Goal: Task Accomplishment & Management: Manage account settings

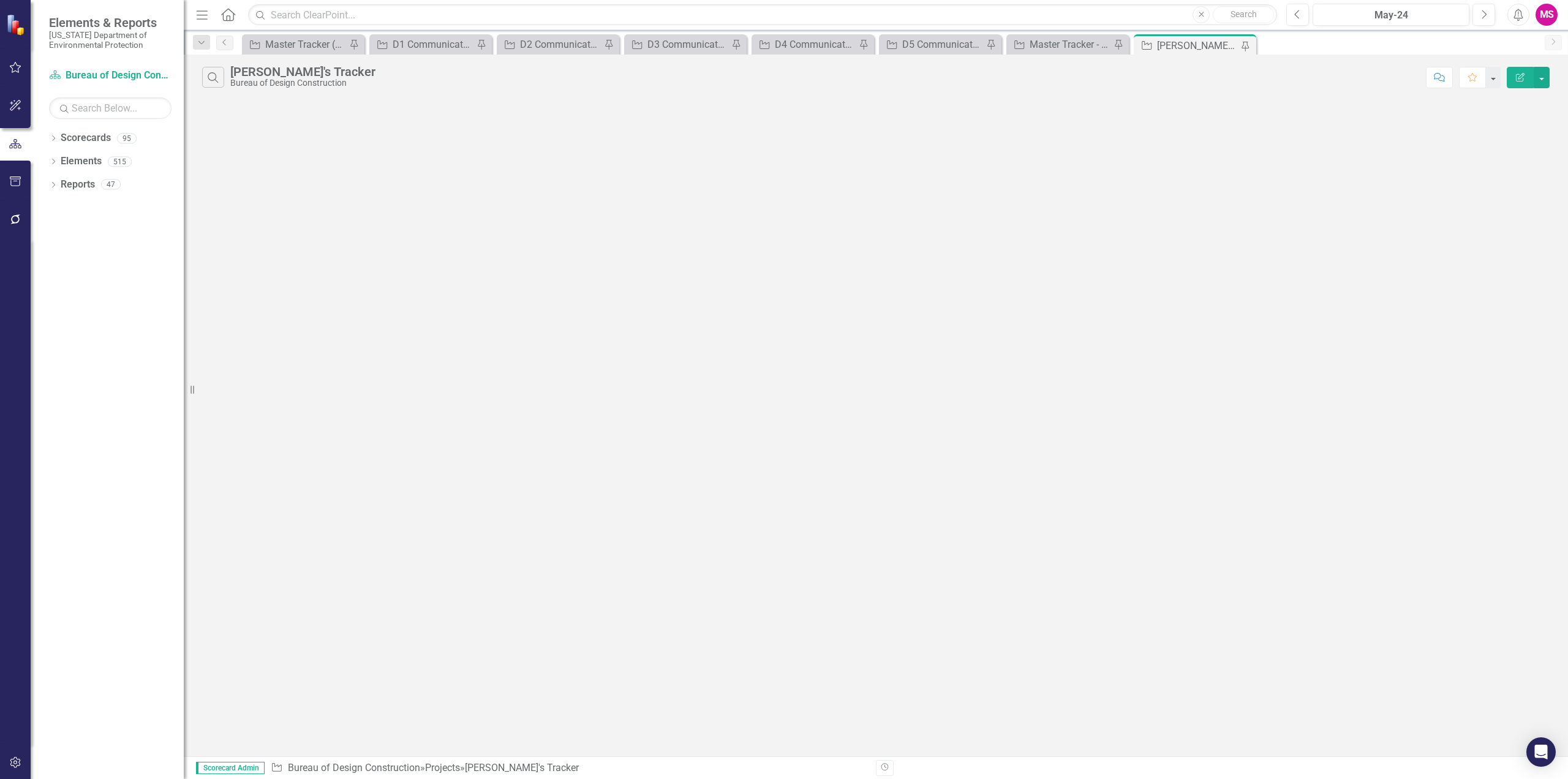
click at [208, 19] on icon "Menu" at bounding box center [202, 14] width 16 height 13
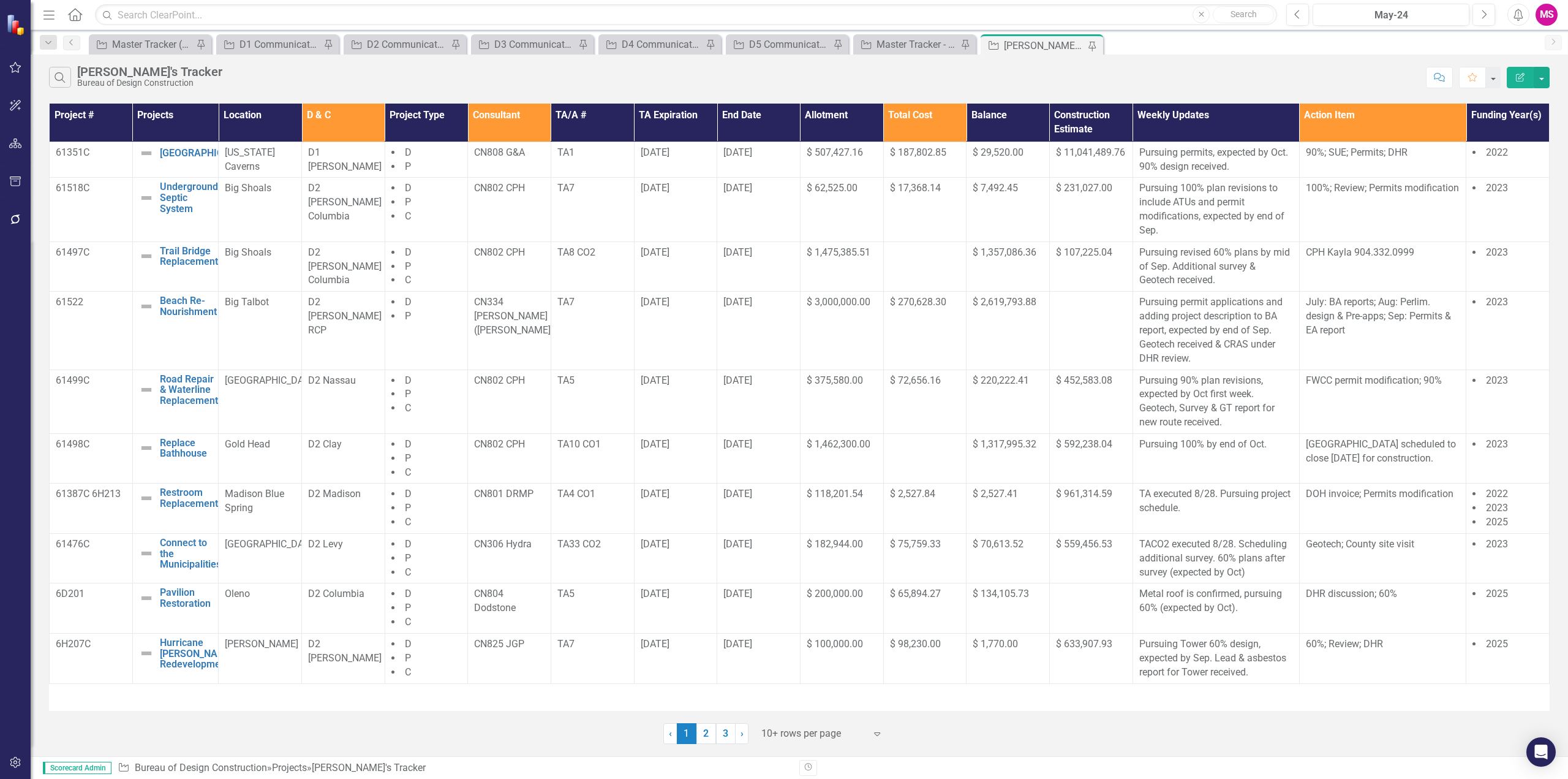
click at [513, 116] on th "Consultant" at bounding box center [509, 122] width 83 height 38
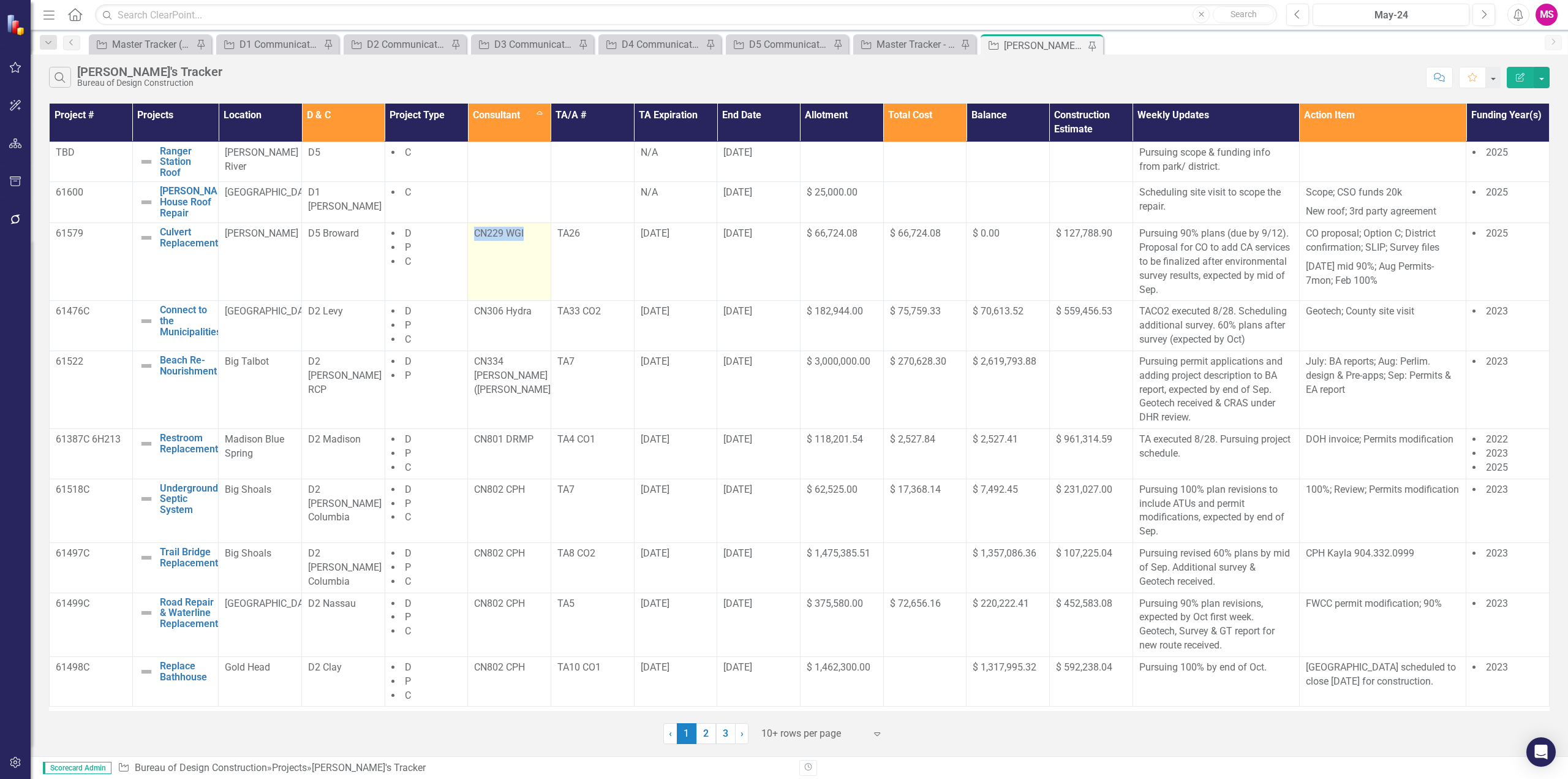
drag, startPoint x: 473, startPoint y: 237, endPoint x: 537, endPoint y: 246, distance: 64.6
click at [537, 246] on td "CN229 WGI" at bounding box center [509, 261] width 83 height 78
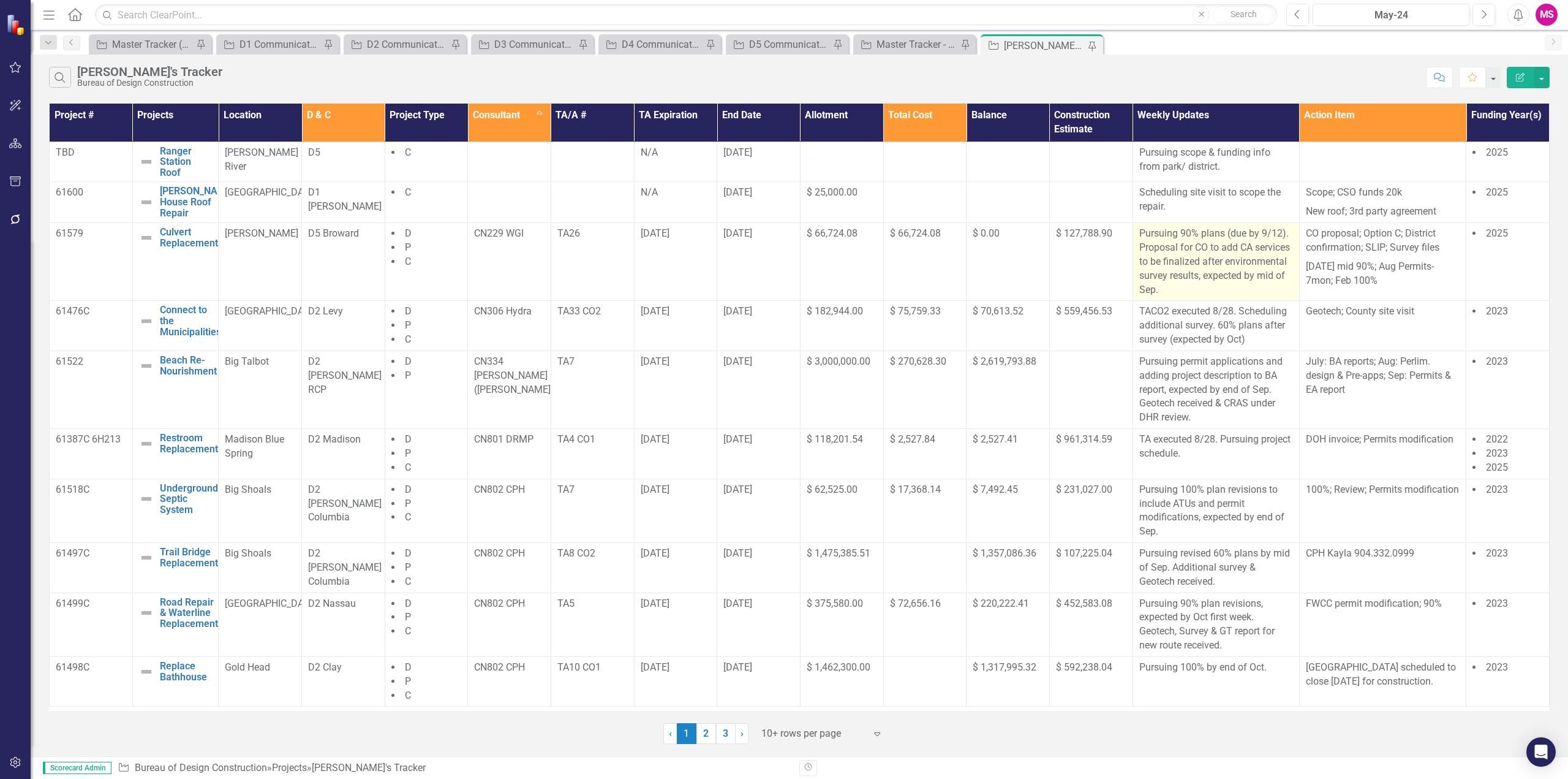
click at [1169, 258] on p "Pursuing 90% plans (due by 9/12). Proposal for CO to add CA services to be fina…" at bounding box center [1215, 261] width 154 height 70
drag, startPoint x: 721, startPoint y: 730, endPoint x: 739, endPoint y: 725, distance: 18.7
click at [721, 730] on link "3" at bounding box center [725, 733] width 19 height 21
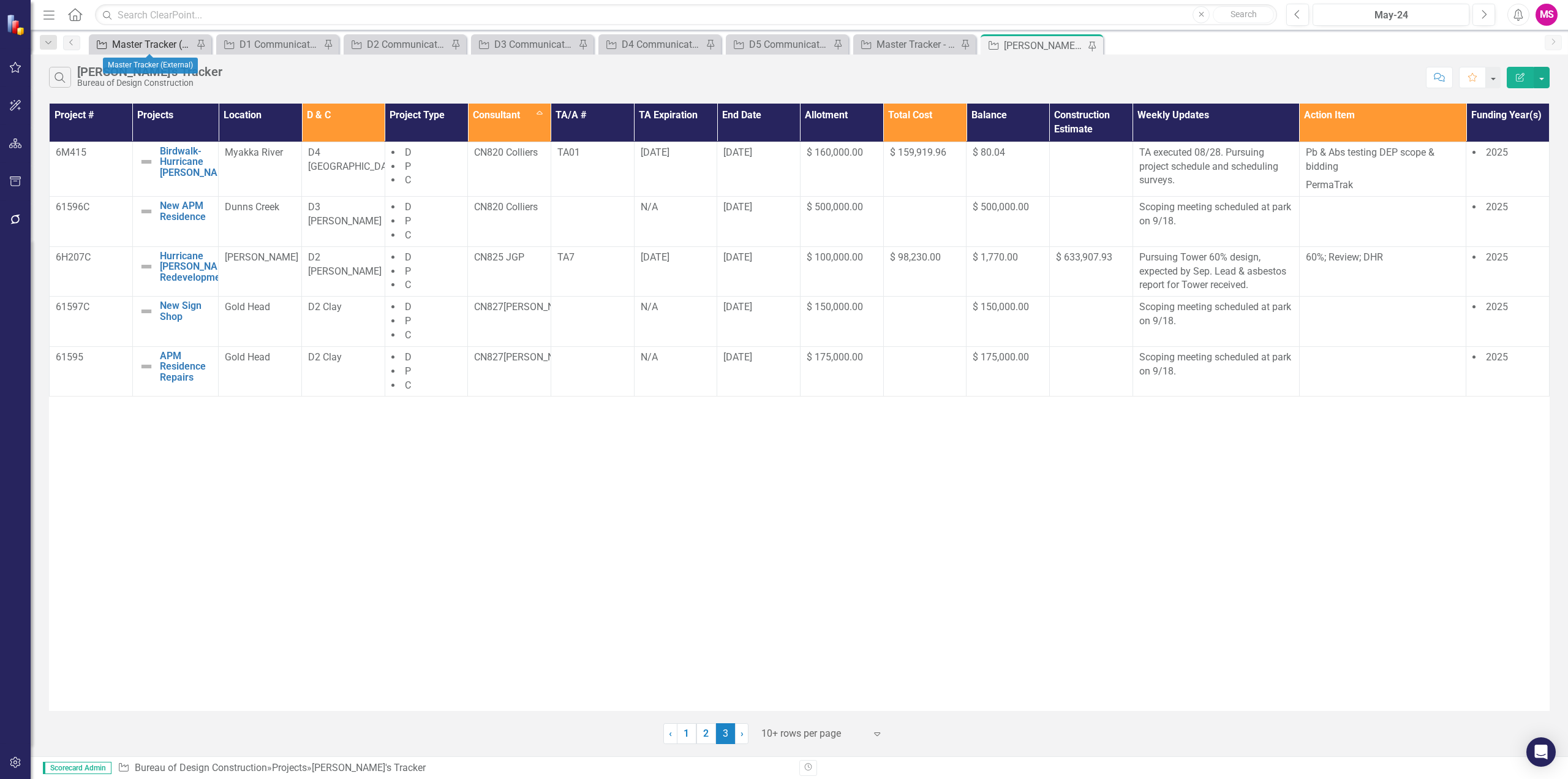
click at [136, 46] on div "Master Tracker (External)" at bounding box center [152, 44] width 81 height 16
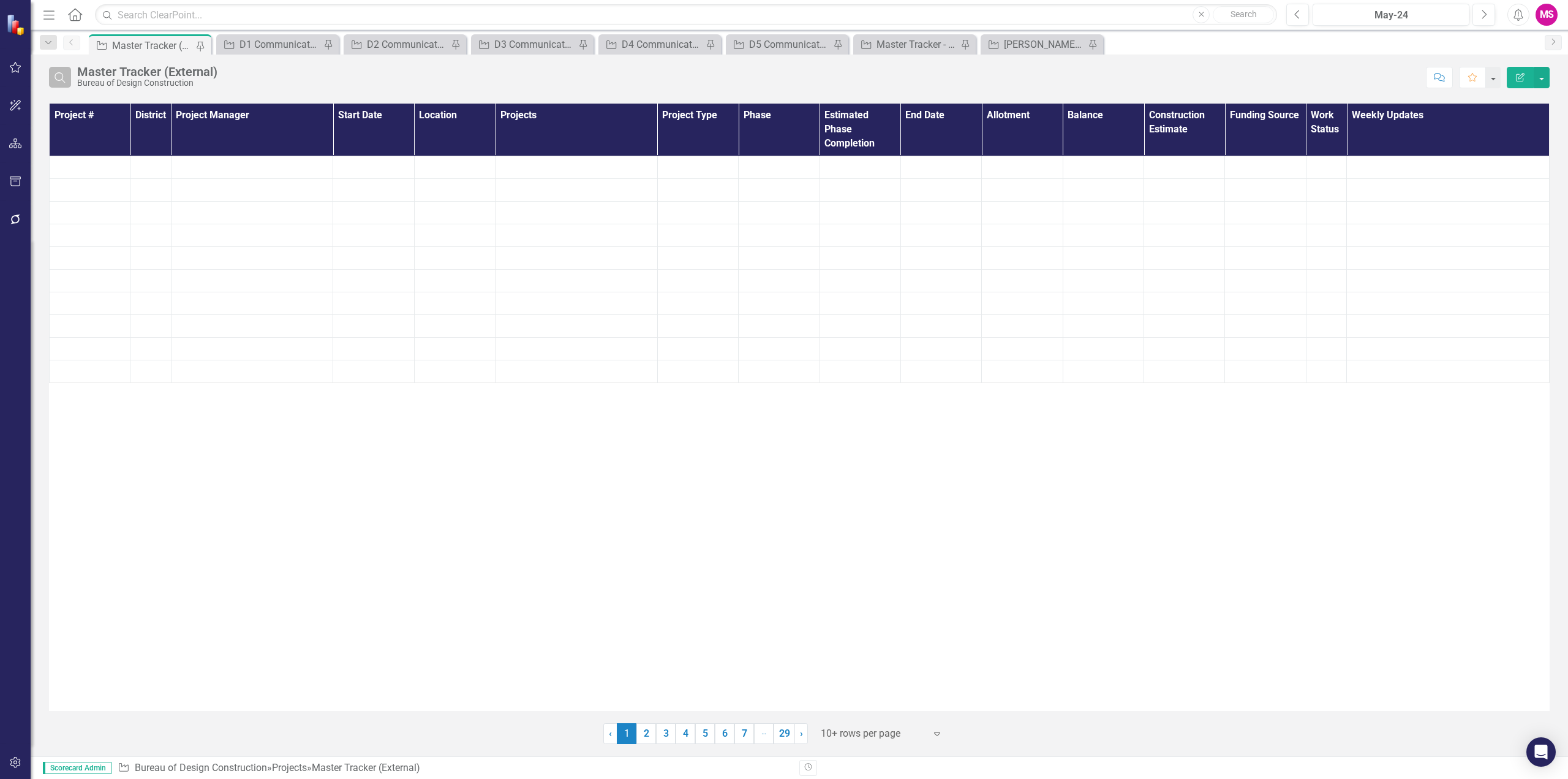
click at [54, 79] on icon "Search" at bounding box center [60, 77] width 13 height 11
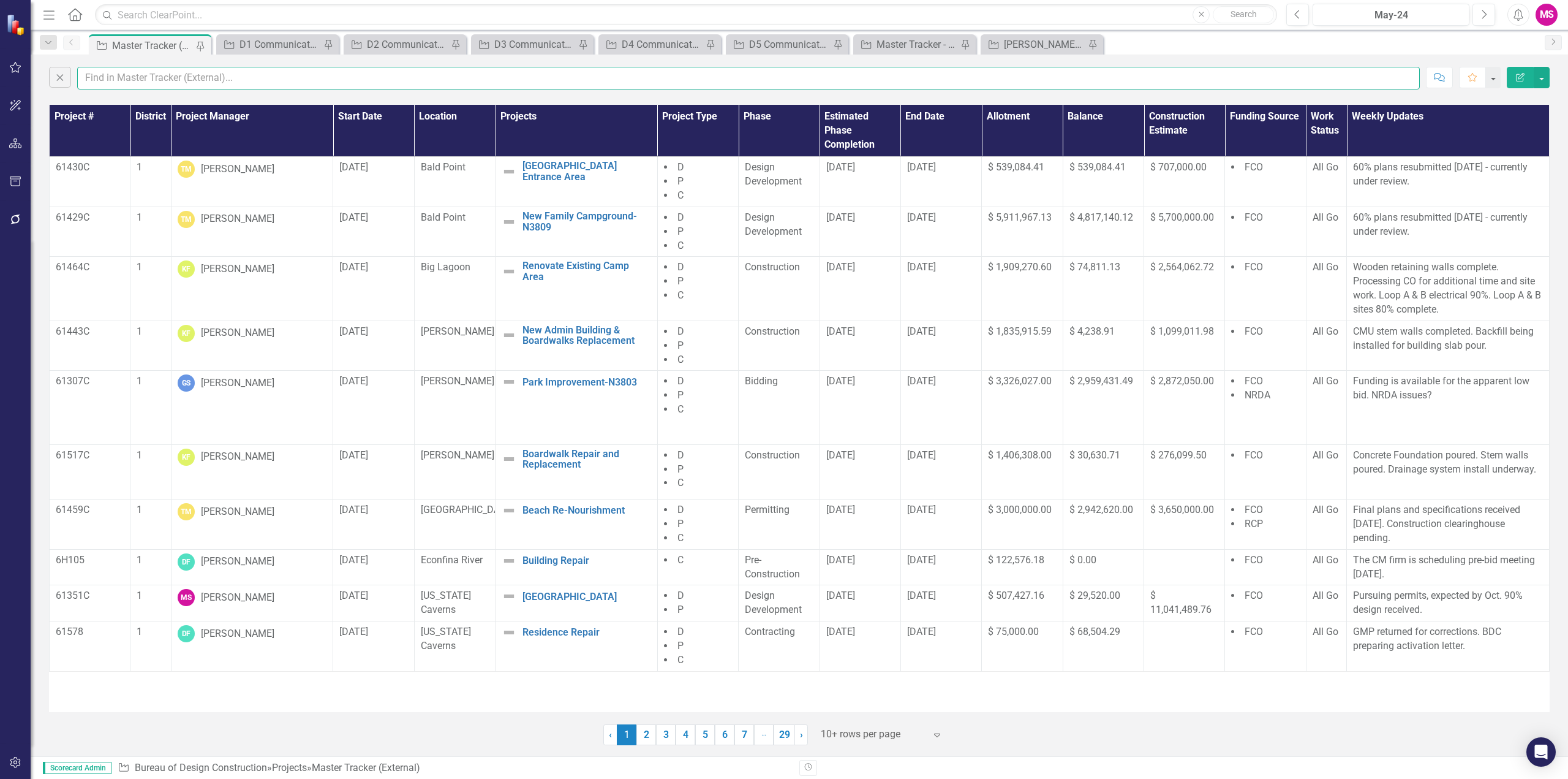
click at [128, 72] on input "text" at bounding box center [748, 78] width 1342 height 23
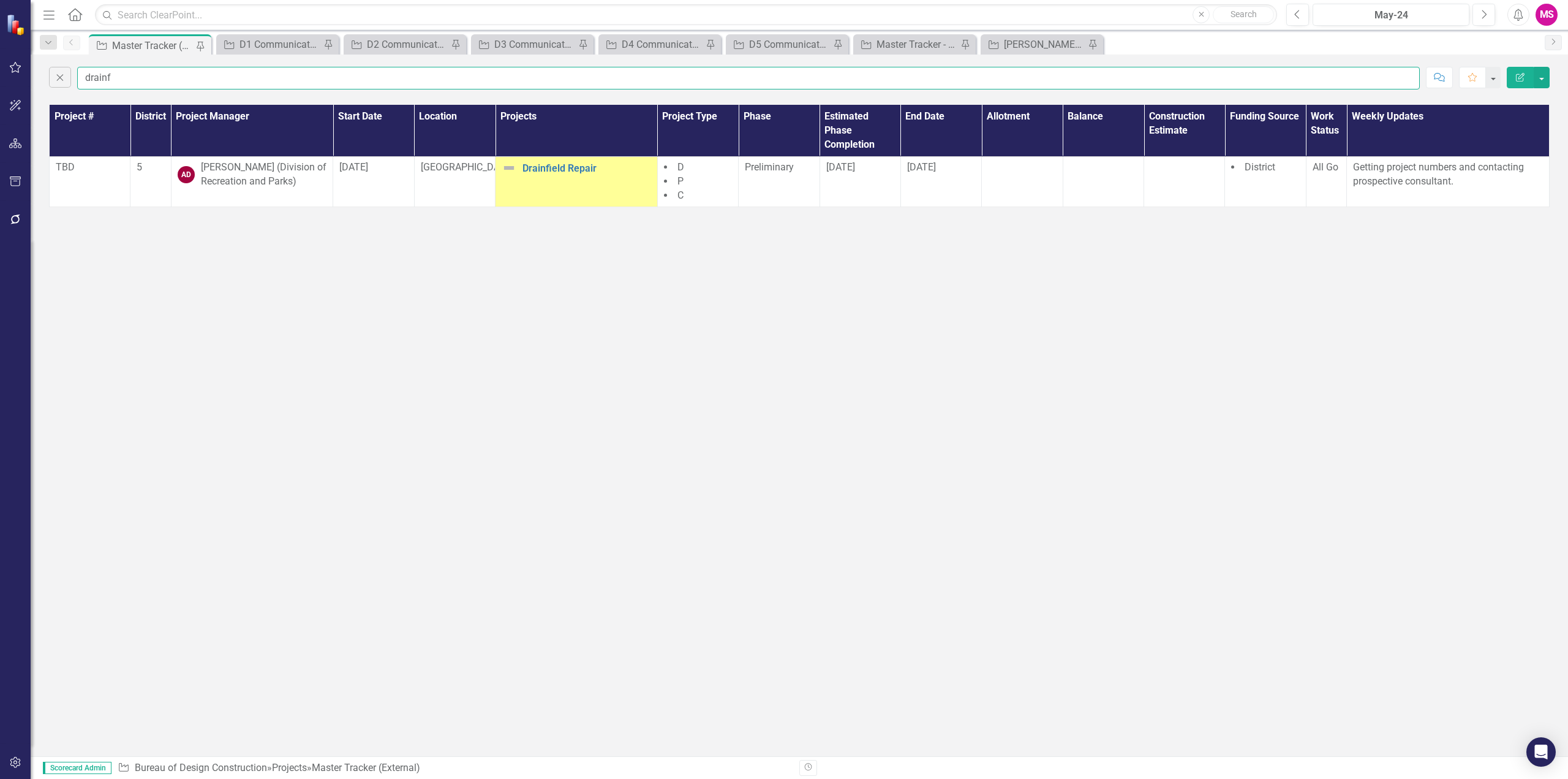
type input "drainf"
drag, startPoint x: 59, startPoint y: 78, endPoint x: 685, endPoint y: 80, distance: 626.0
click at [59, 78] on icon "Close" at bounding box center [60, 77] width 13 height 11
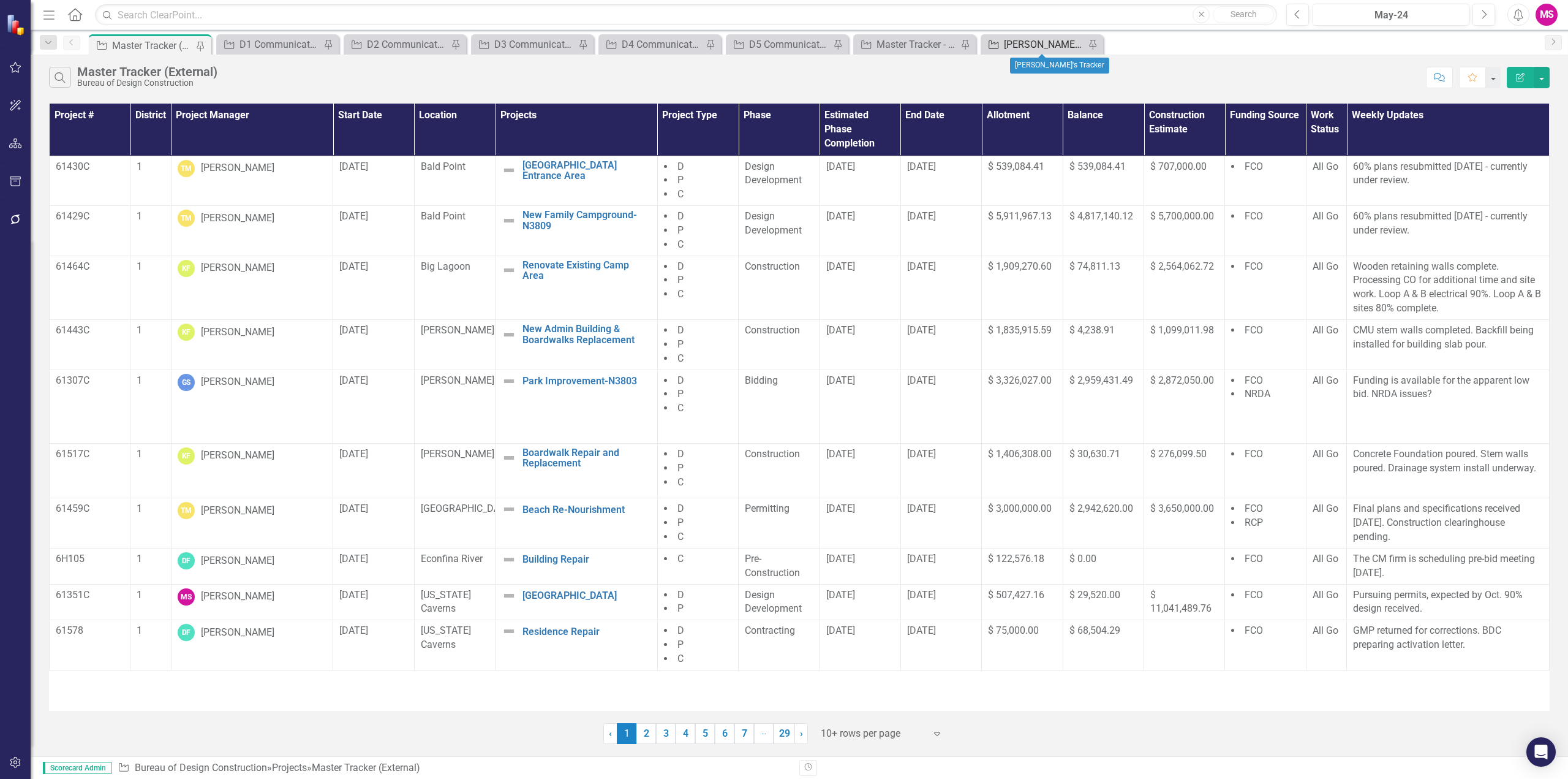
click at [1025, 45] on div "[PERSON_NAME]'s Tracker" at bounding box center [1044, 44] width 81 height 16
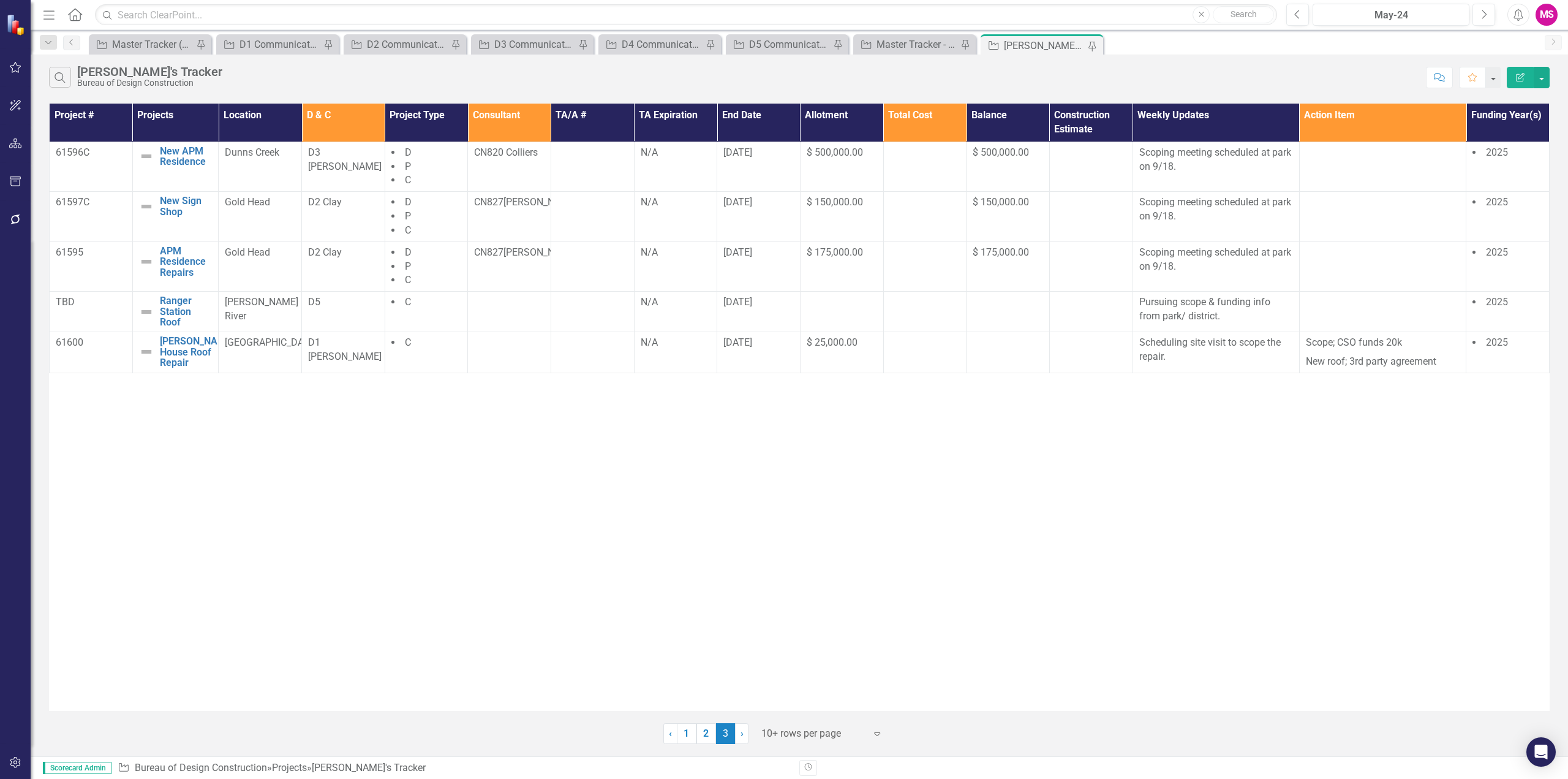
click at [401, 460] on div "Project # Projects Location D & C Project Type Consultant TA/A # TA Expiration …" at bounding box center [799, 407] width 1500 height 607
click at [52, 11] on icon "button" at bounding box center [49, 15] width 11 height 9
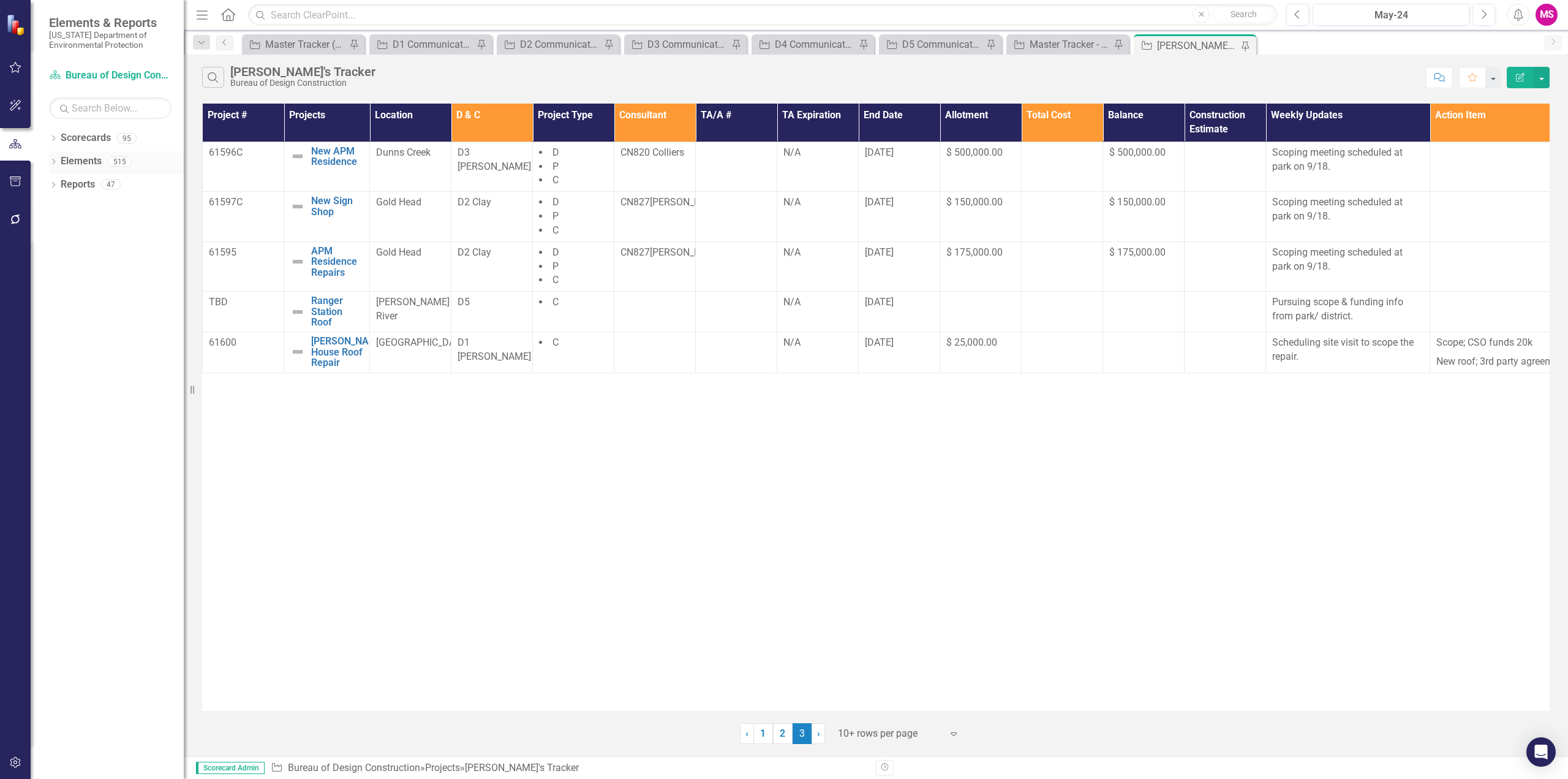
click at [54, 161] on icon "Dropdown" at bounding box center [53, 162] width 9 height 7
click at [101, 232] on link "Project Projects" at bounding box center [93, 231] width 53 height 14
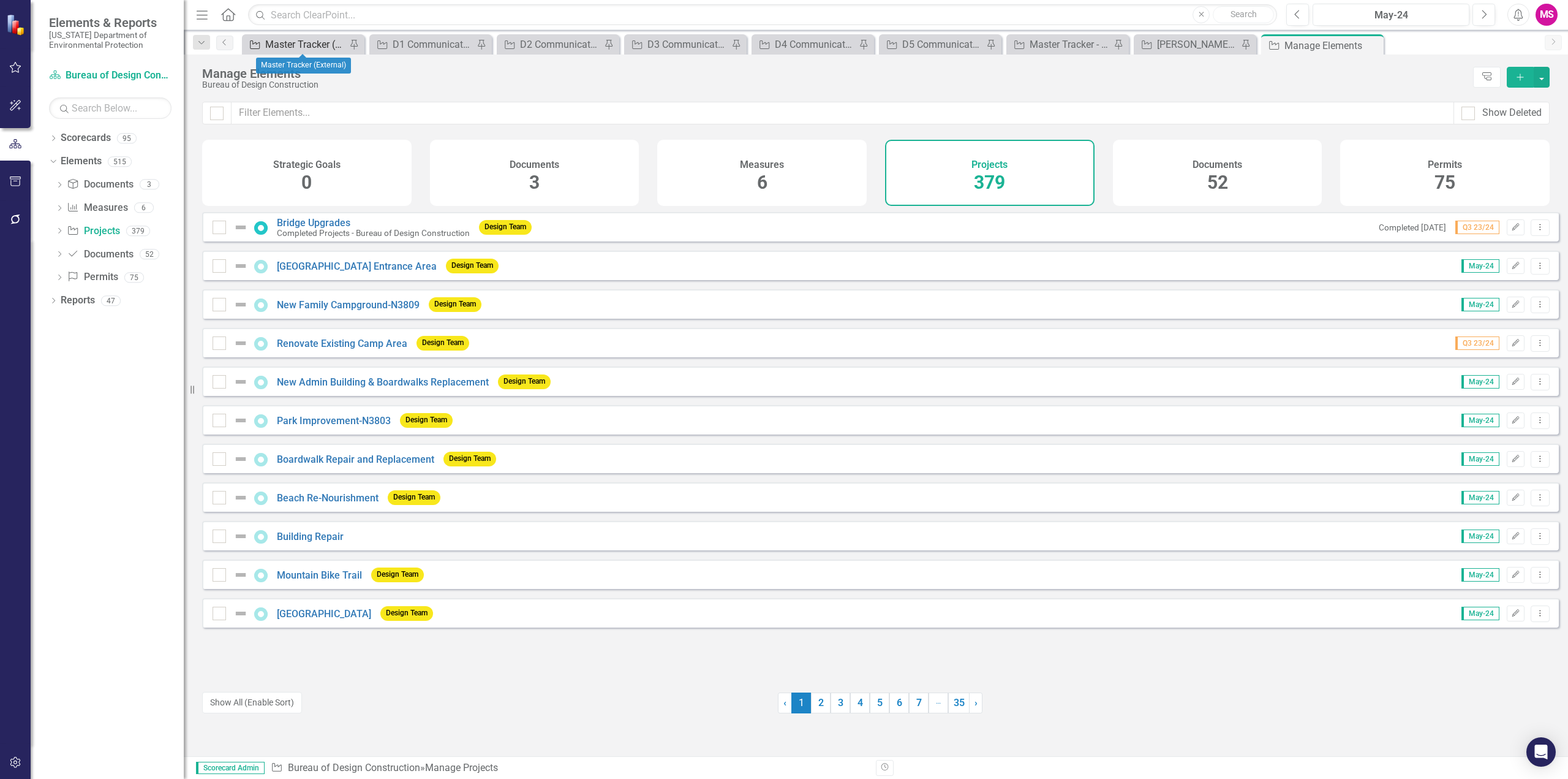
click at [321, 45] on div "Master Tracker (External)" at bounding box center [305, 44] width 81 height 16
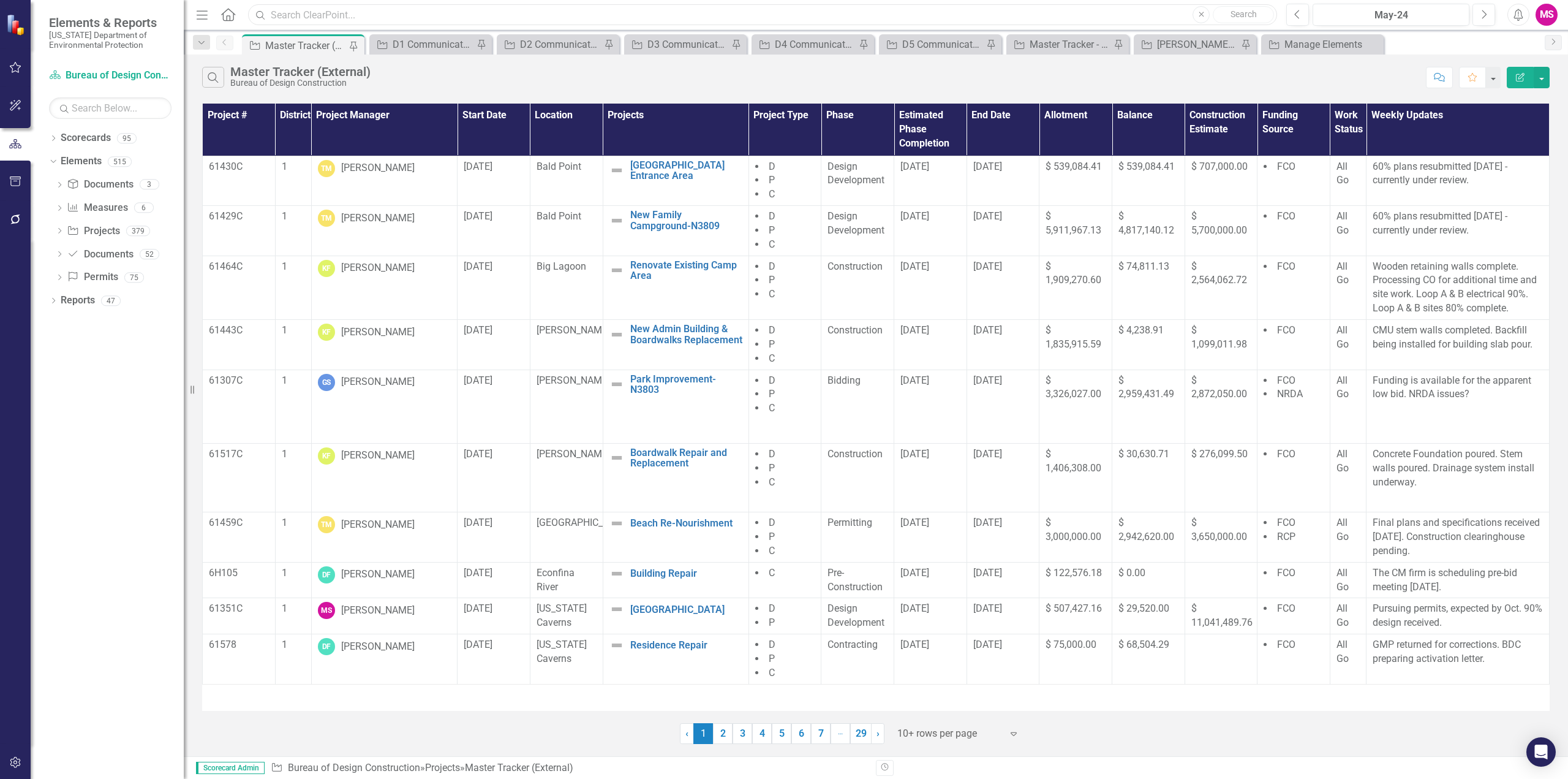
click at [313, 17] on input "text" at bounding box center [762, 15] width 1029 height 22
type input "biscayne"
drag, startPoint x: 343, startPoint y: 16, endPoint x: 221, endPoint y: 19, distance: 122.0
click at [223, 18] on div "Menu Home Search biscayne Close Search" at bounding box center [734, 14] width 1081 height 23
click at [212, 76] on icon "Search" at bounding box center [213, 77] width 13 height 11
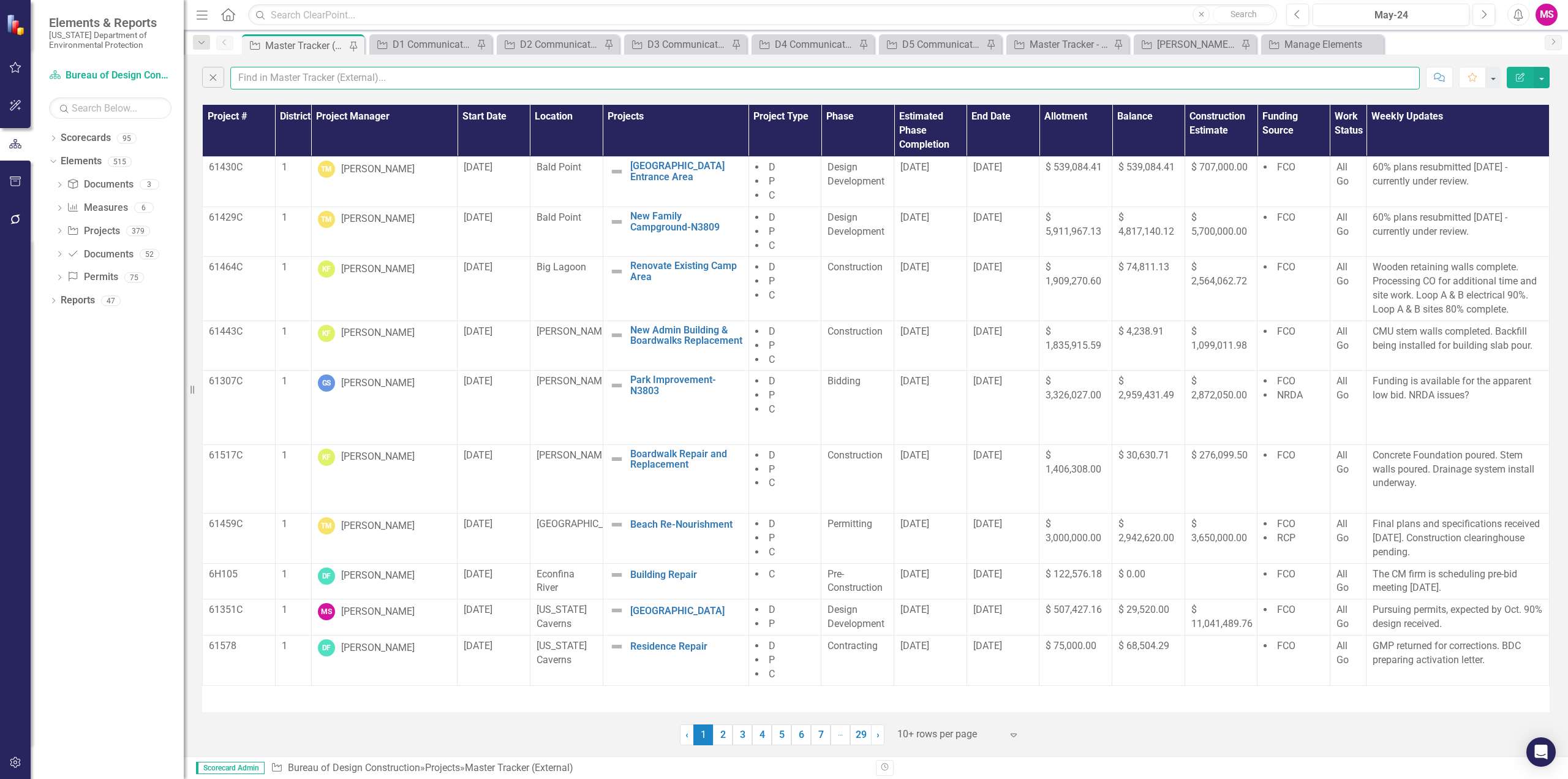
click at [299, 80] on input "text" at bounding box center [825, 78] width 1189 height 23
paste input "biscayne"
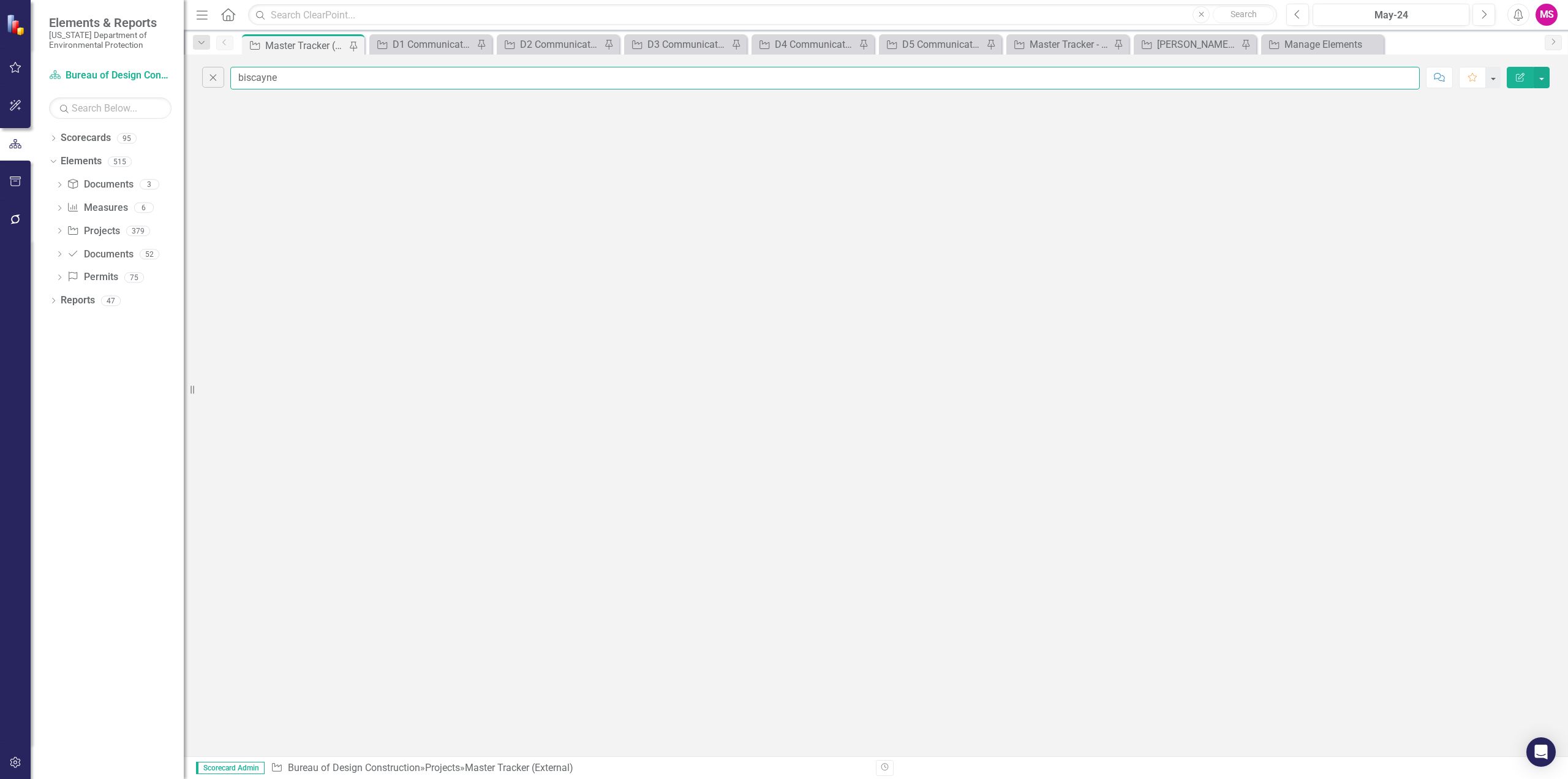
click at [271, 79] on input "biscayne" at bounding box center [825, 78] width 1189 height 23
click at [254, 72] on input "bisca" at bounding box center [825, 78] width 1189 height 23
click at [254, 73] on input "bisca" at bounding box center [825, 78] width 1189 height 23
click at [253, 76] on input "bisca" at bounding box center [825, 78] width 1189 height 23
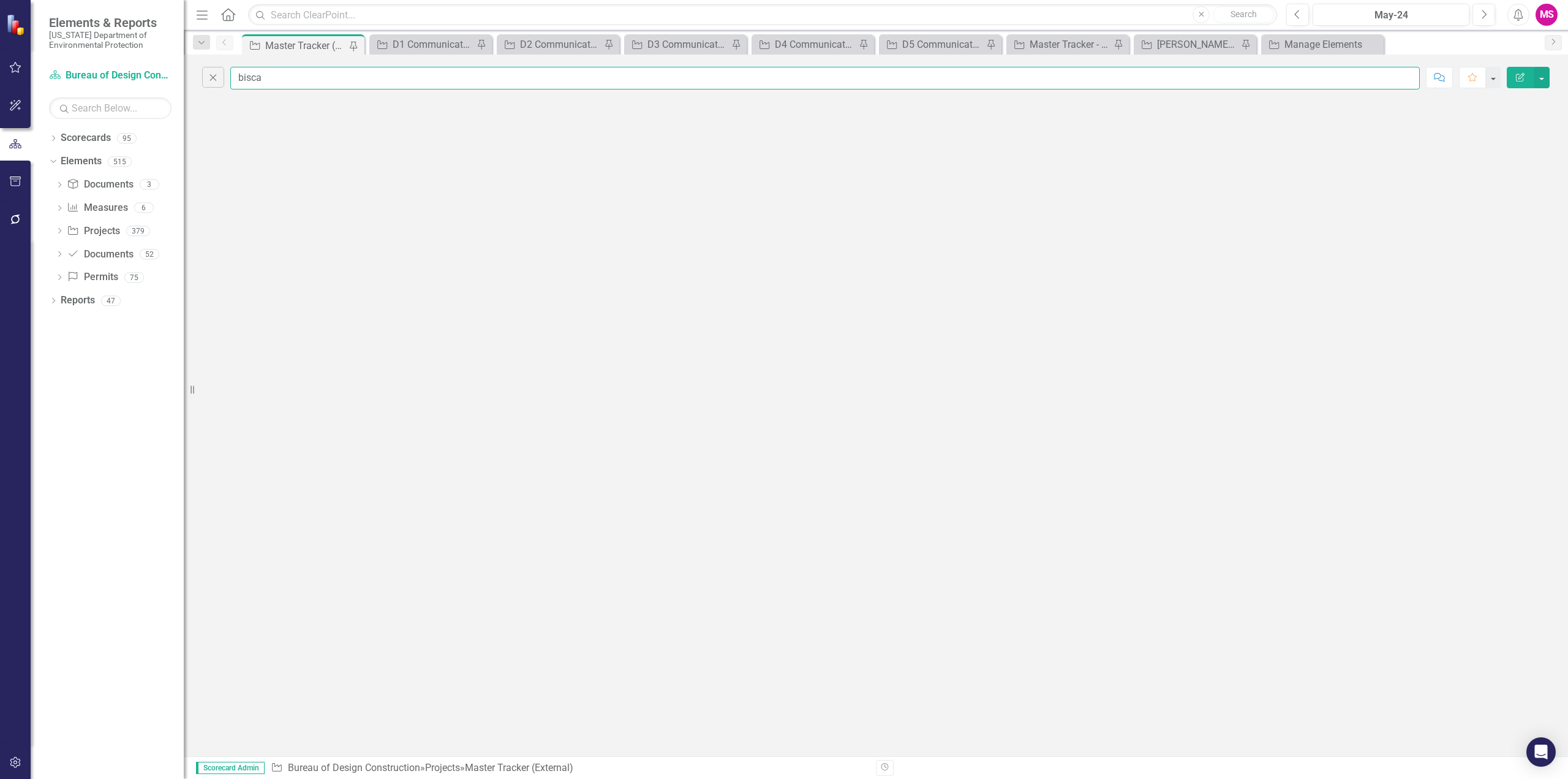
paste input "Biscayne"
click at [278, 79] on input "Biscay" at bounding box center [825, 78] width 1189 height 23
type input "Biscayne"
drag, startPoint x: 314, startPoint y: 79, endPoint x: 217, endPoint y: 71, distance: 97.3
click at [217, 71] on div "Close Biscayne" at bounding box center [811, 78] width 1218 height 23
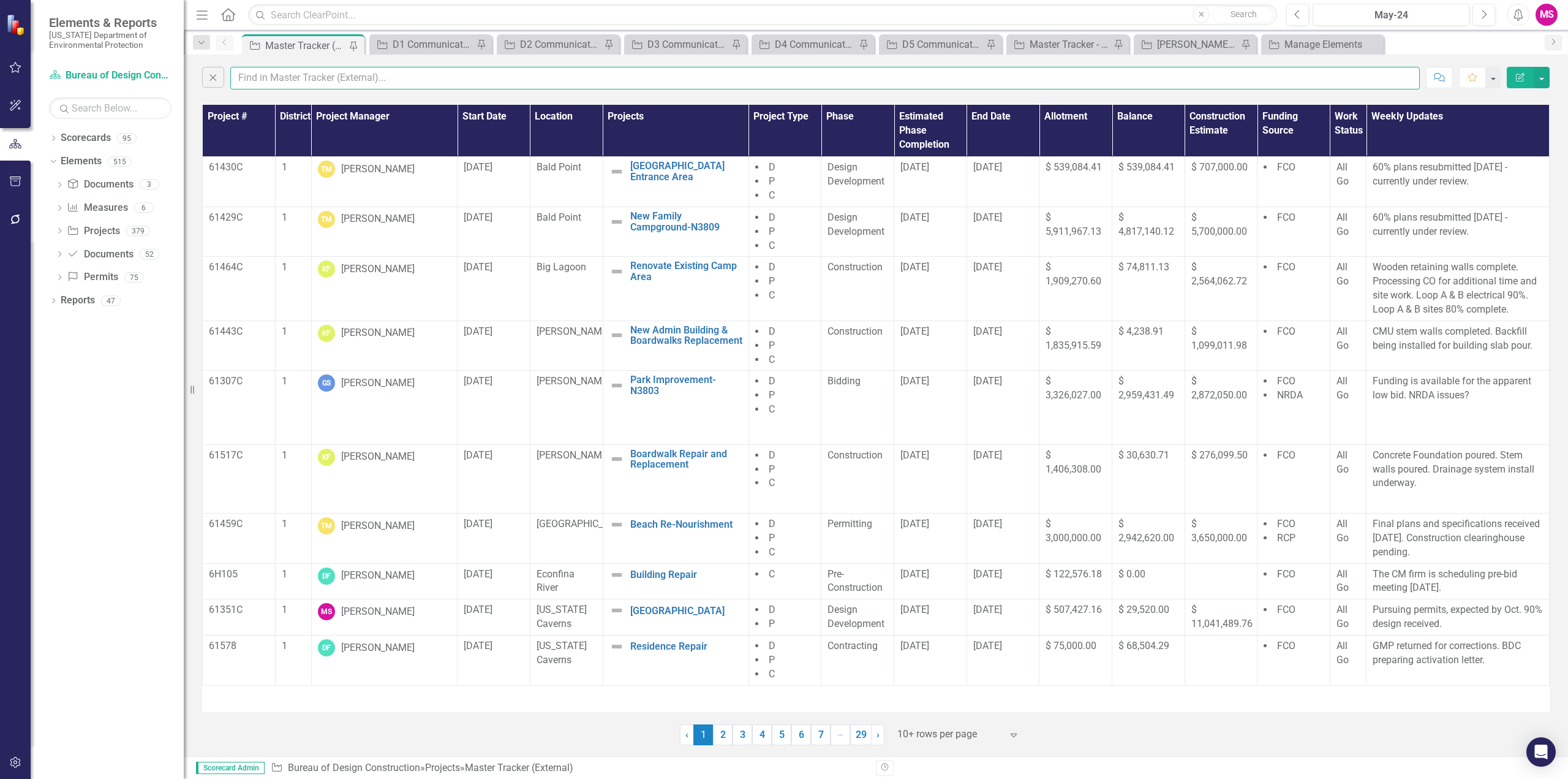
click at [295, 79] on input "text" at bounding box center [825, 78] width 1189 height 23
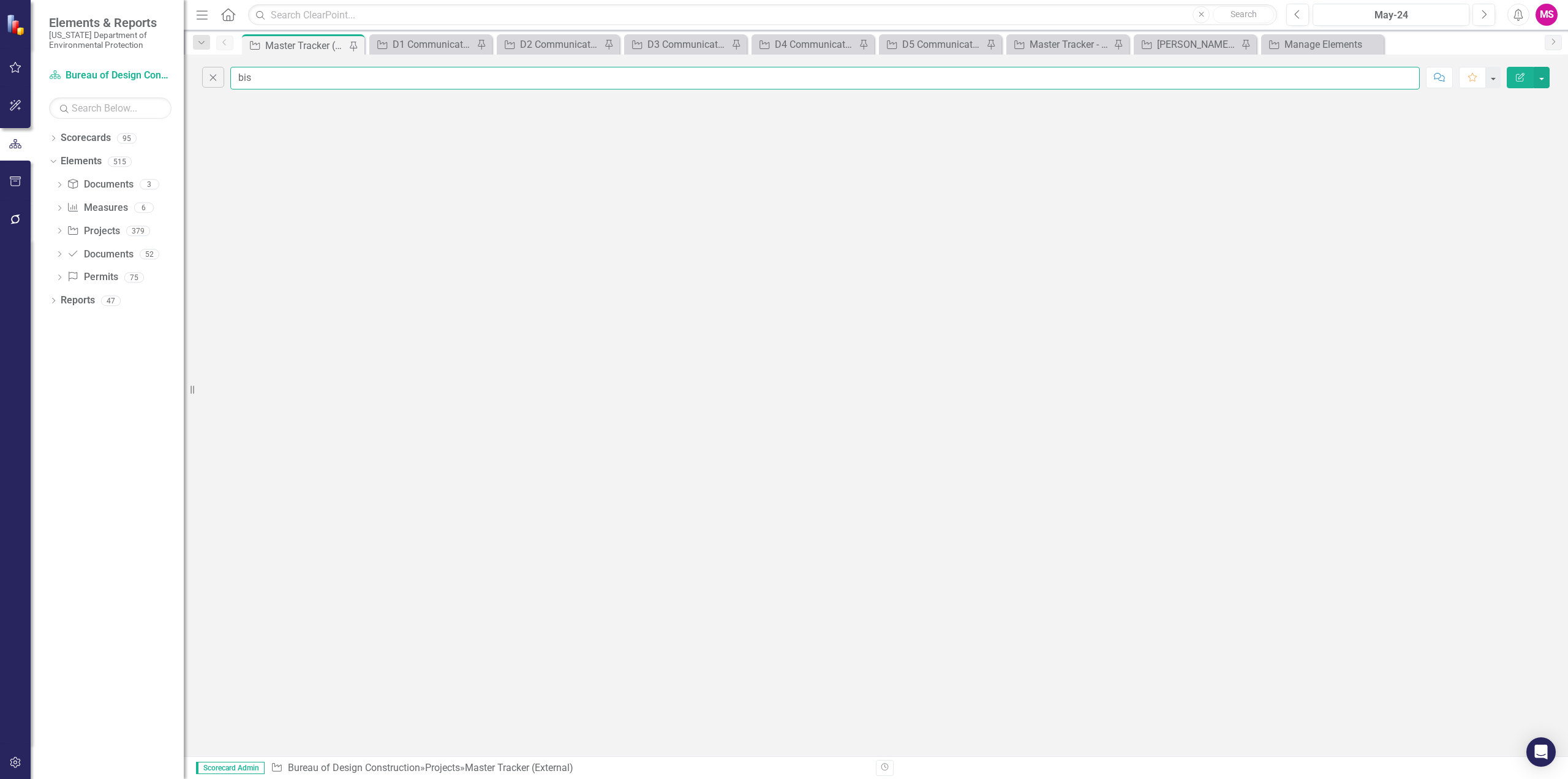
drag, startPoint x: 267, startPoint y: 74, endPoint x: 209, endPoint y: 90, distance: 60.2
click at [209, 90] on div "Close bis Comment Favorite Edit Report" at bounding box center [875, 74] width 1384 height 41
type input "pelican"
click at [215, 82] on icon "Close" at bounding box center [213, 77] width 13 height 11
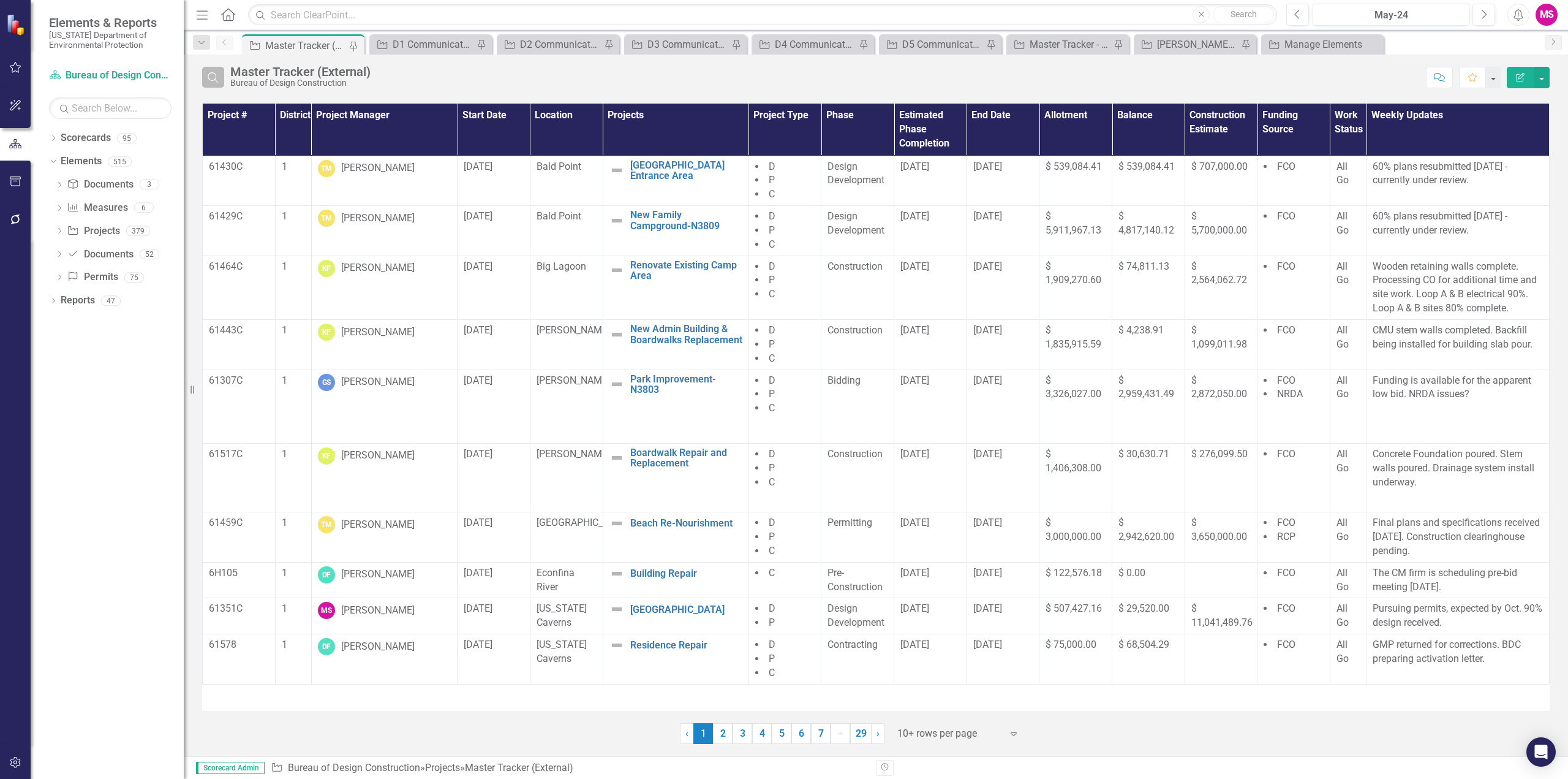
click at [214, 80] on icon "Search" at bounding box center [213, 77] width 13 height 11
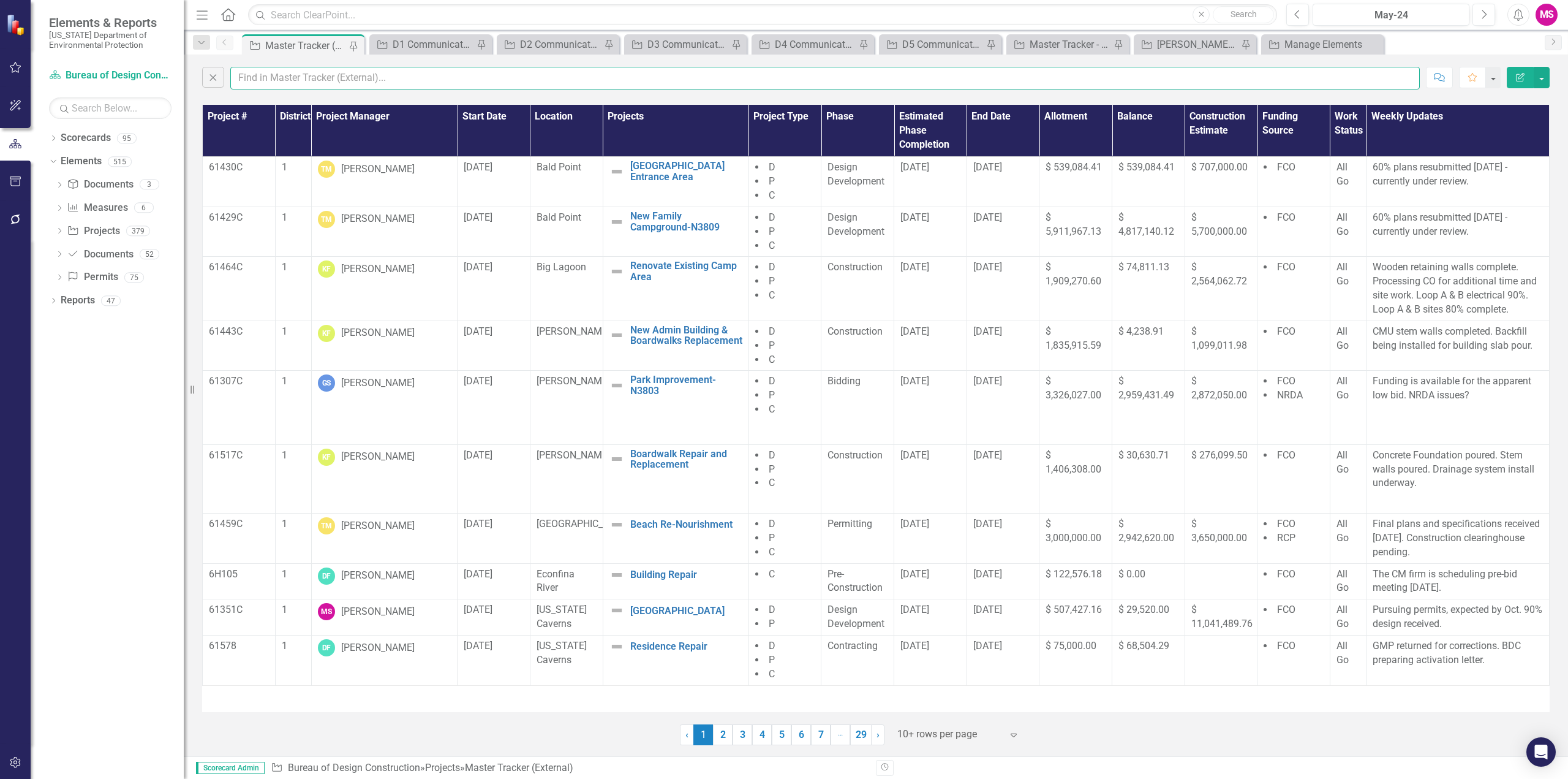
click at [278, 80] on input "text" at bounding box center [825, 78] width 1189 height 23
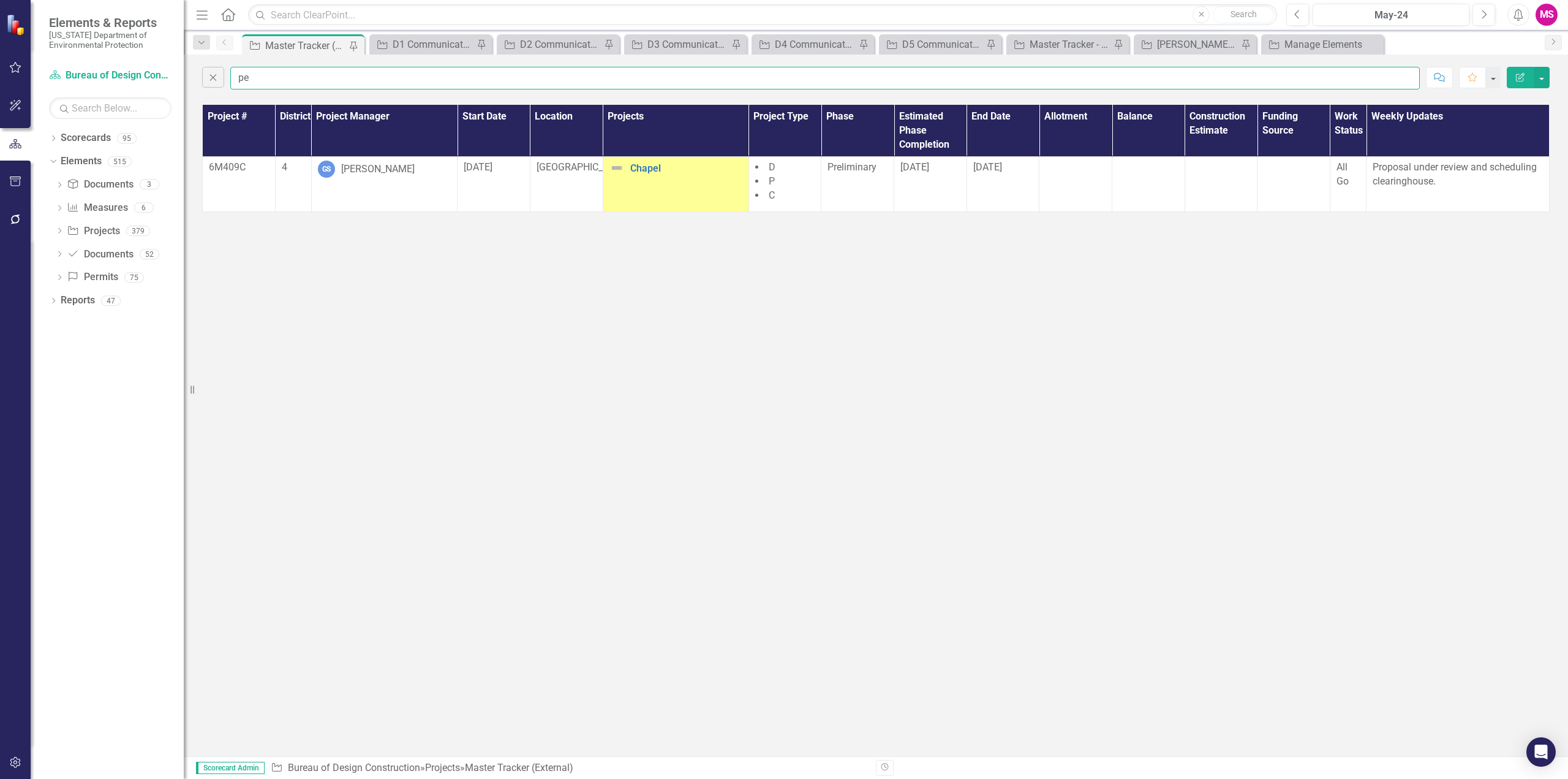
type input "p"
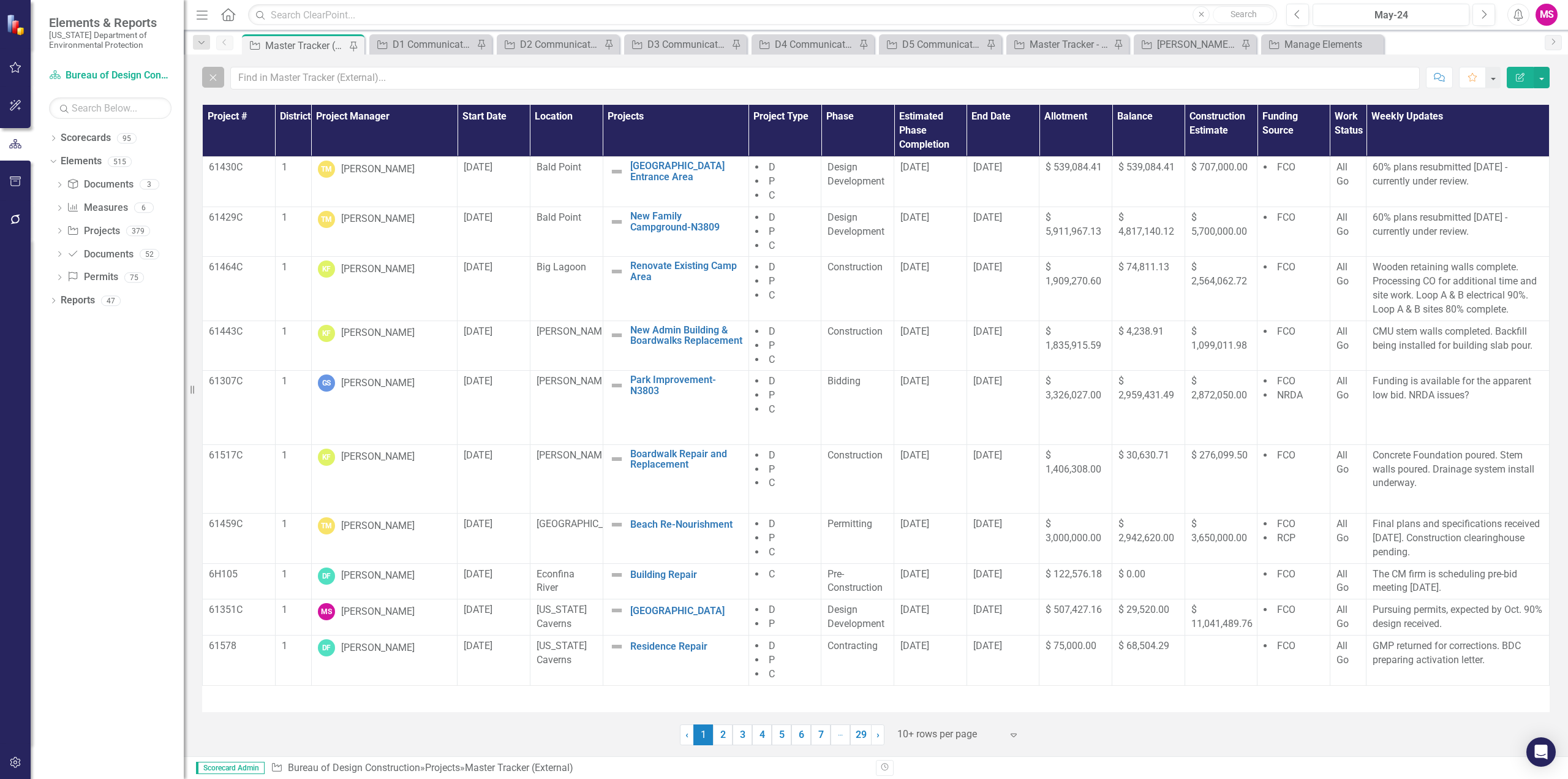
click at [219, 76] on icon "Close" at bounding box center [213, 77] width 13 height 11
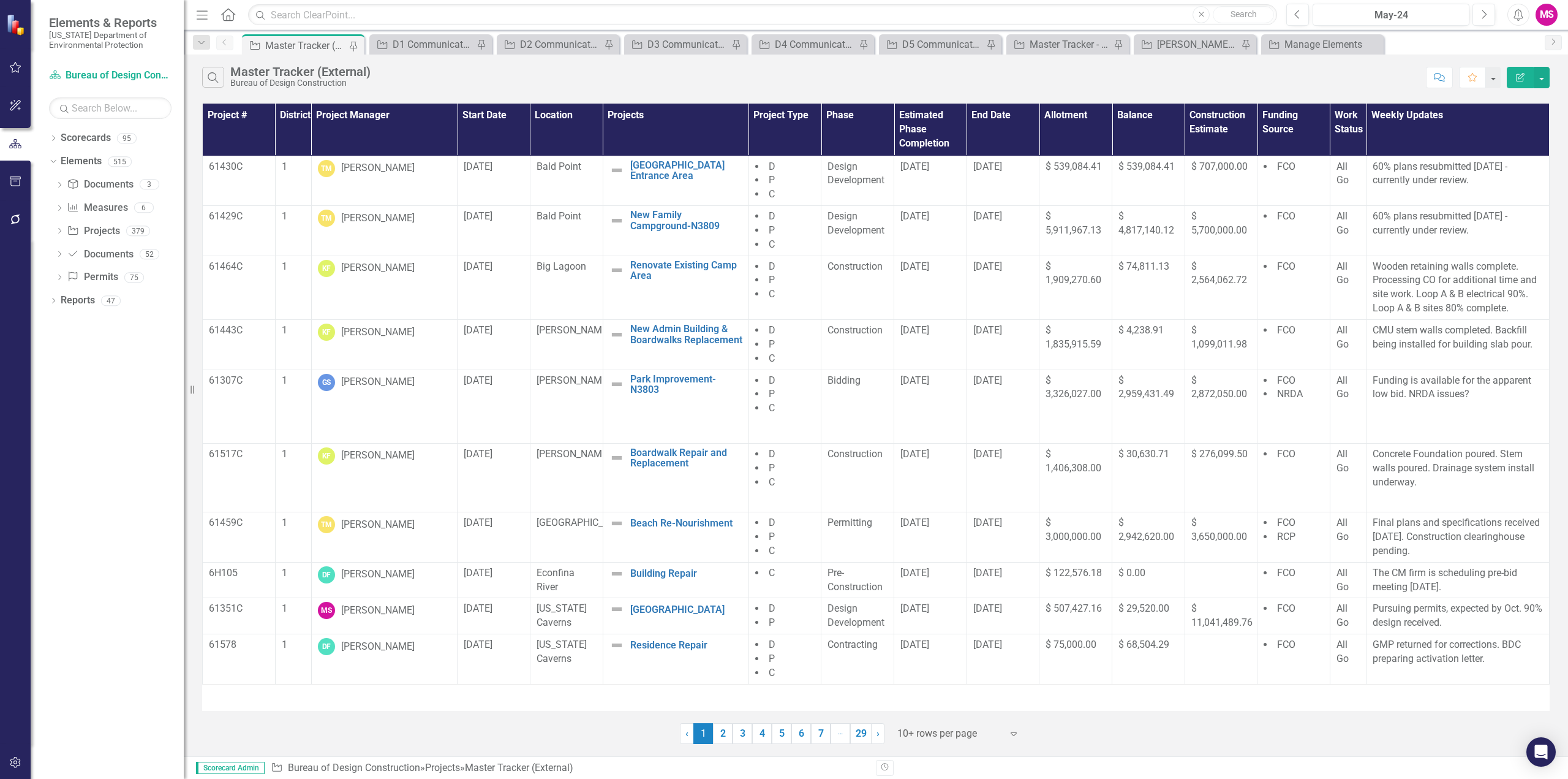
click at [1279, 71] on div "Search Master Tracker (External) Bureau of Design Construction" at bounding box center [811, 77] width 1218 height 21
click at [1333, 33] on div "Dropdown Search Project Master Tracker (External) Pin Project D1 Communications…" at bounding box center [875, 42] width 1384 height 25
click at [1326, 44] on div "Manage Elements" at bounding box center [1324, 44] width 81 height 16
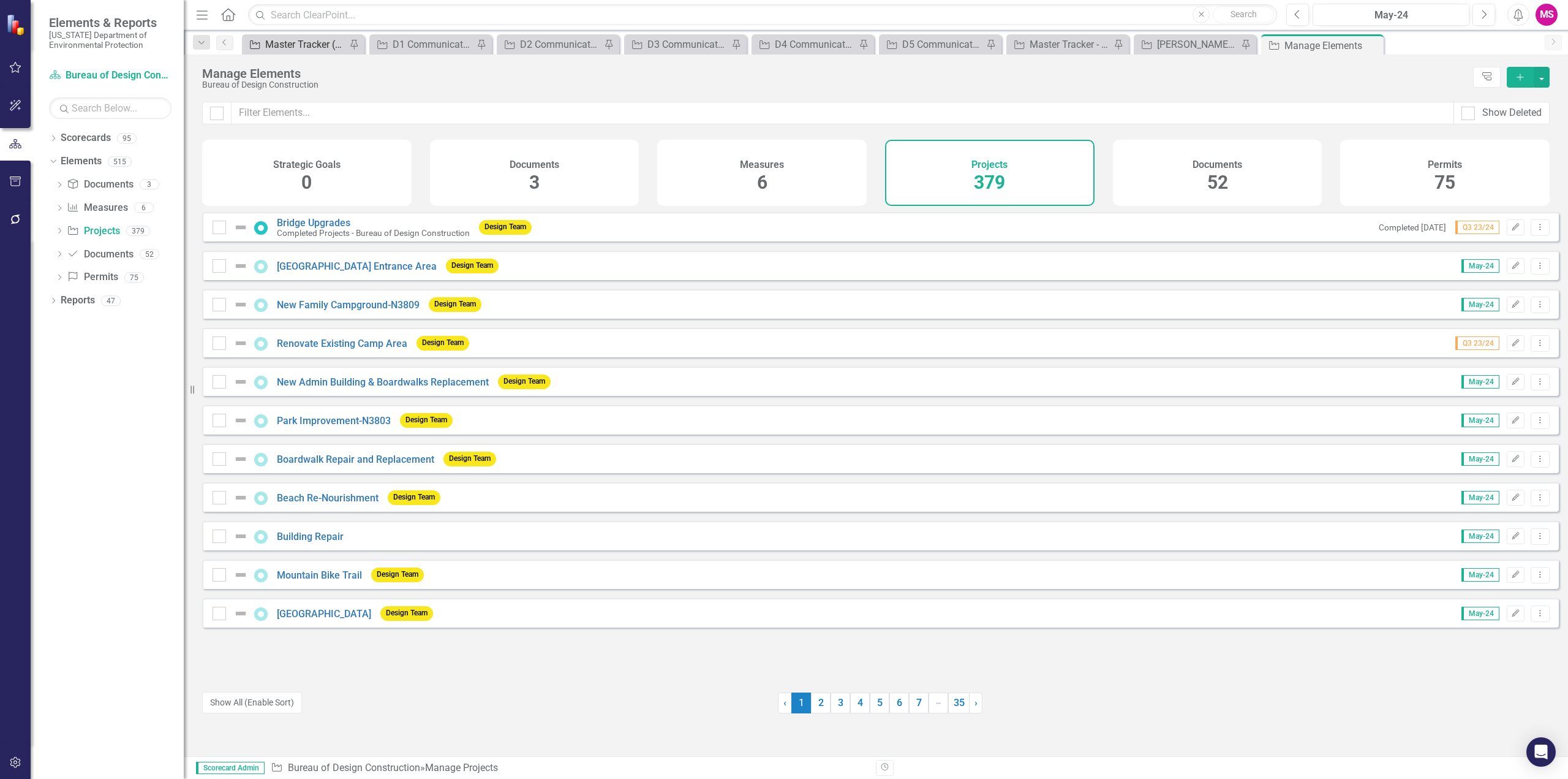
click at [303, 43] on div "Master Tracker (External)" at bounding box center [305, 44] width 81 height 16
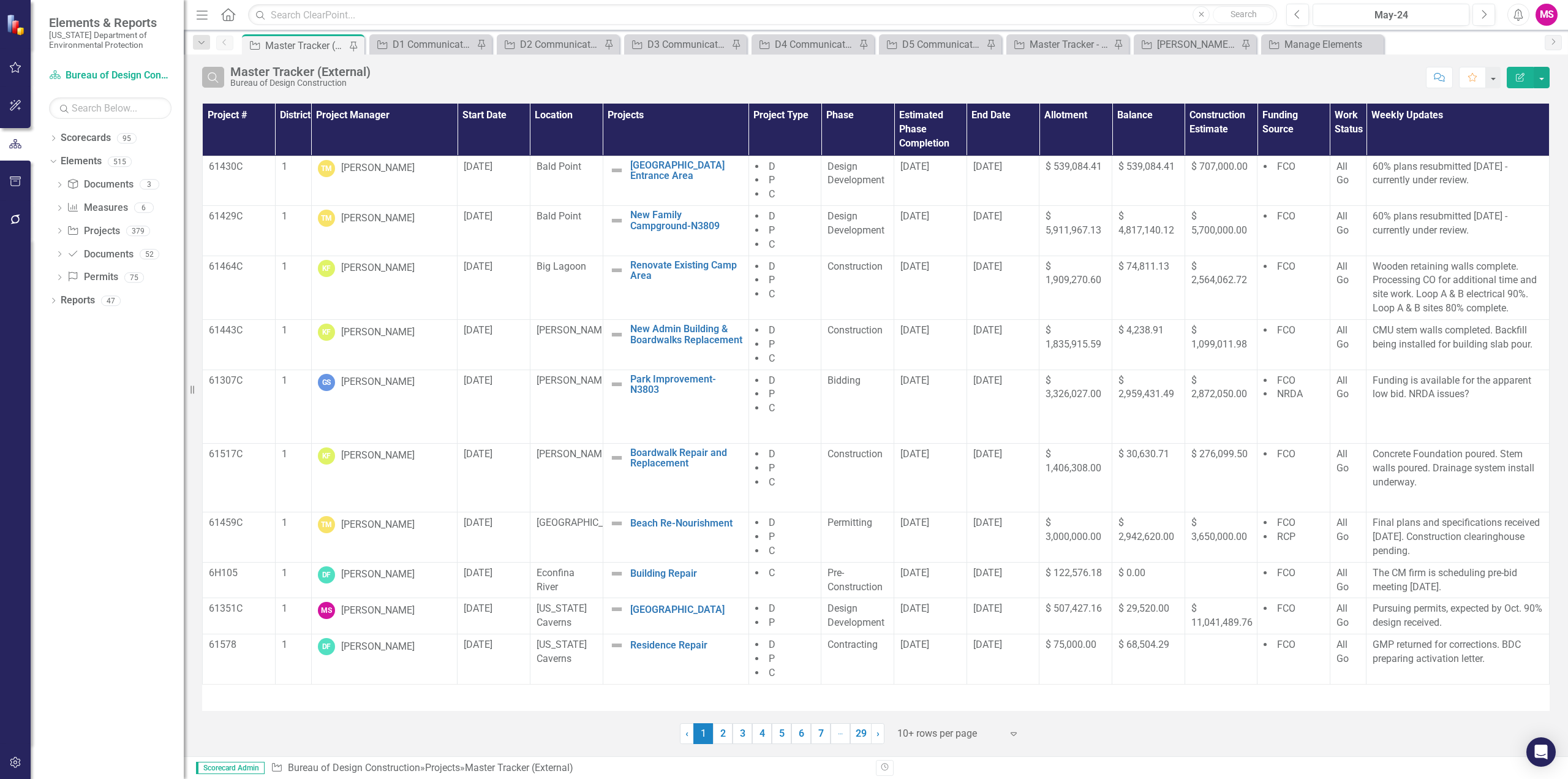
click at [215, 80] on icon "Search" at bounding box center [213, 77] width 13 height 11
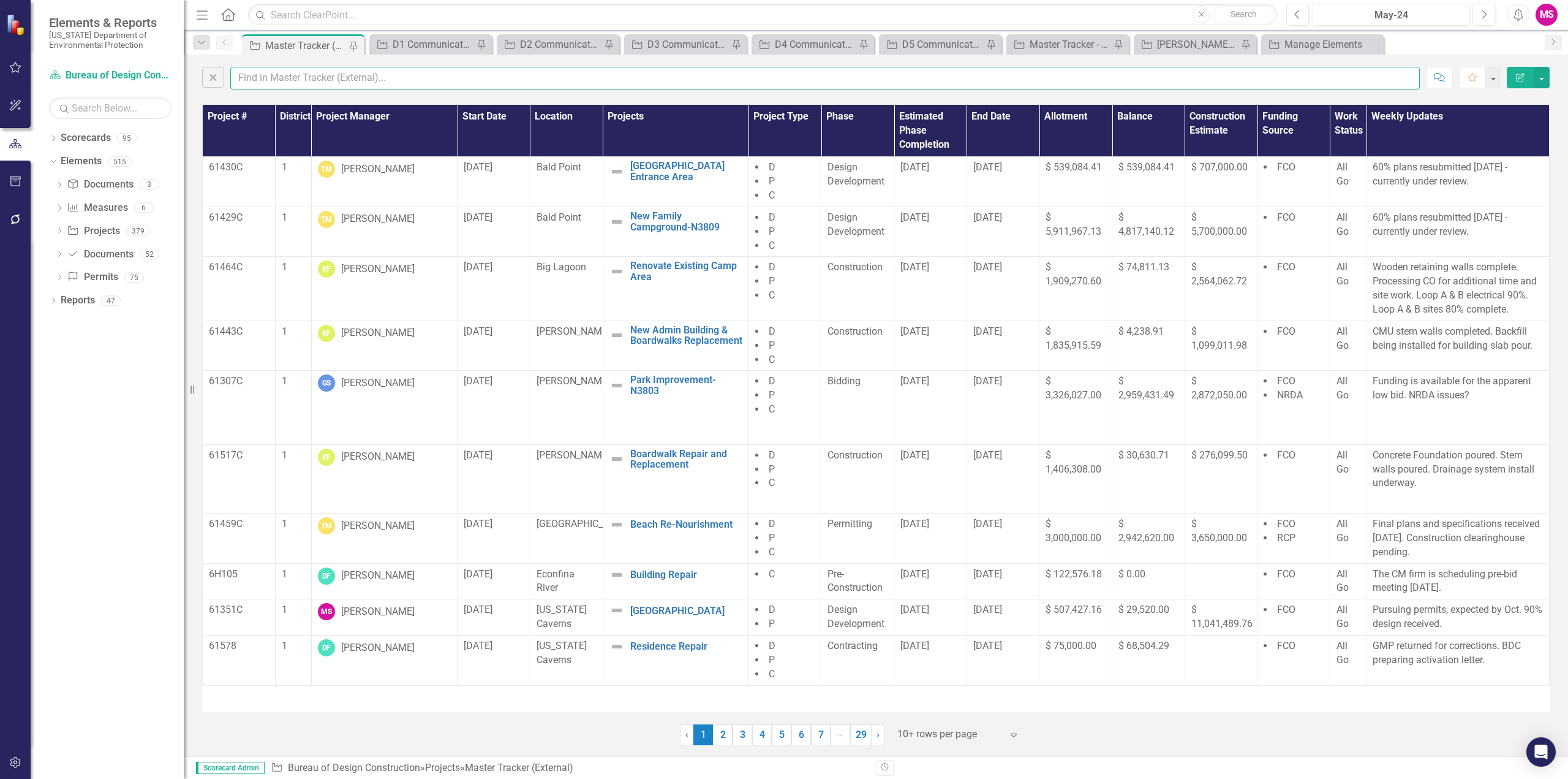
drag, startPoint x: 220, startPoint y: 80, endPoint x: 270, endPoint y: 80, distance: 50.0
click at [270, 80] on input "text" at bounding box center [825, 78] width 1189 height 23
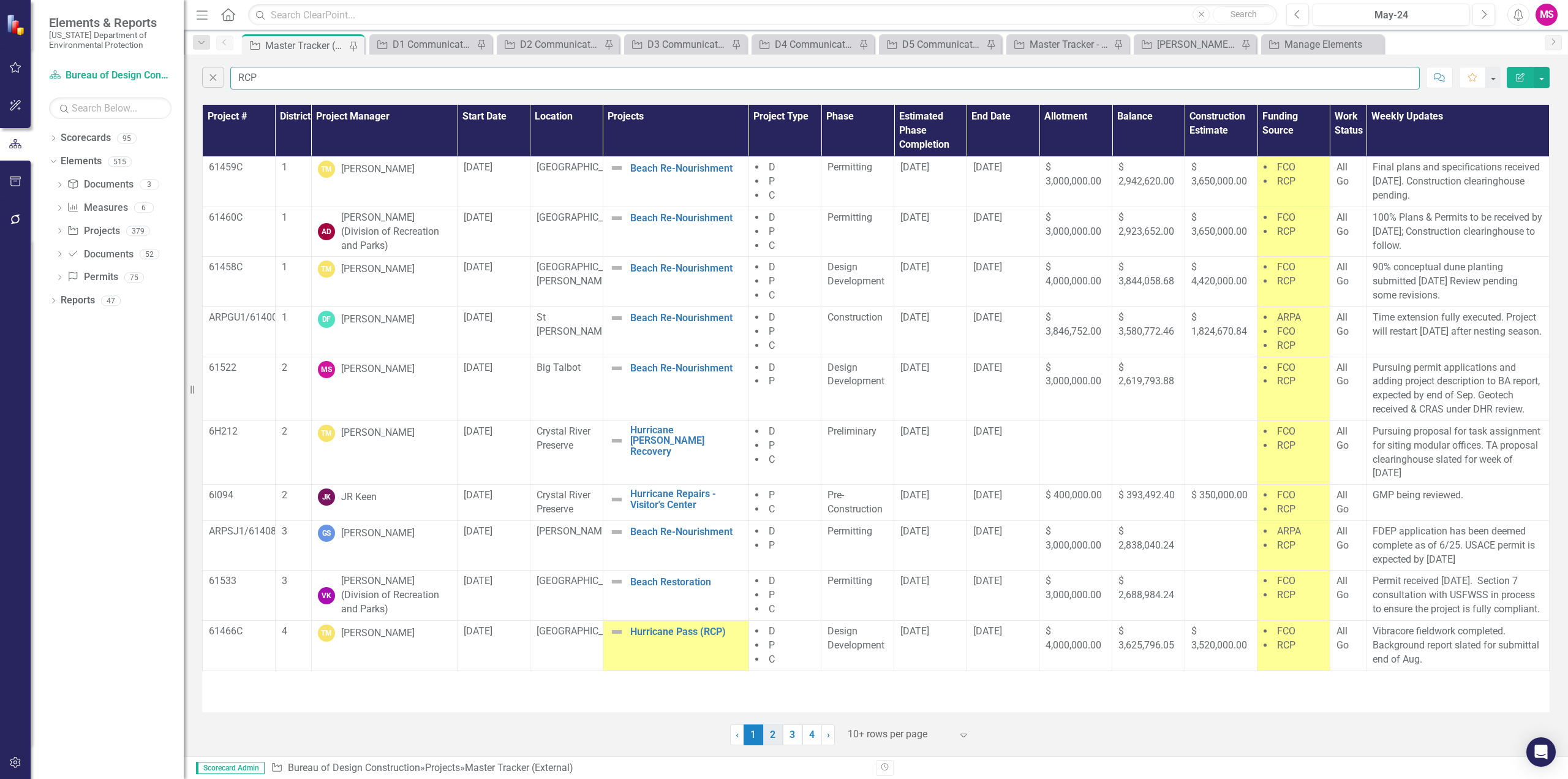
type input "RCP"
click at [775, 735] on link "2" at bounding box center [773, 734] width 19 height 21
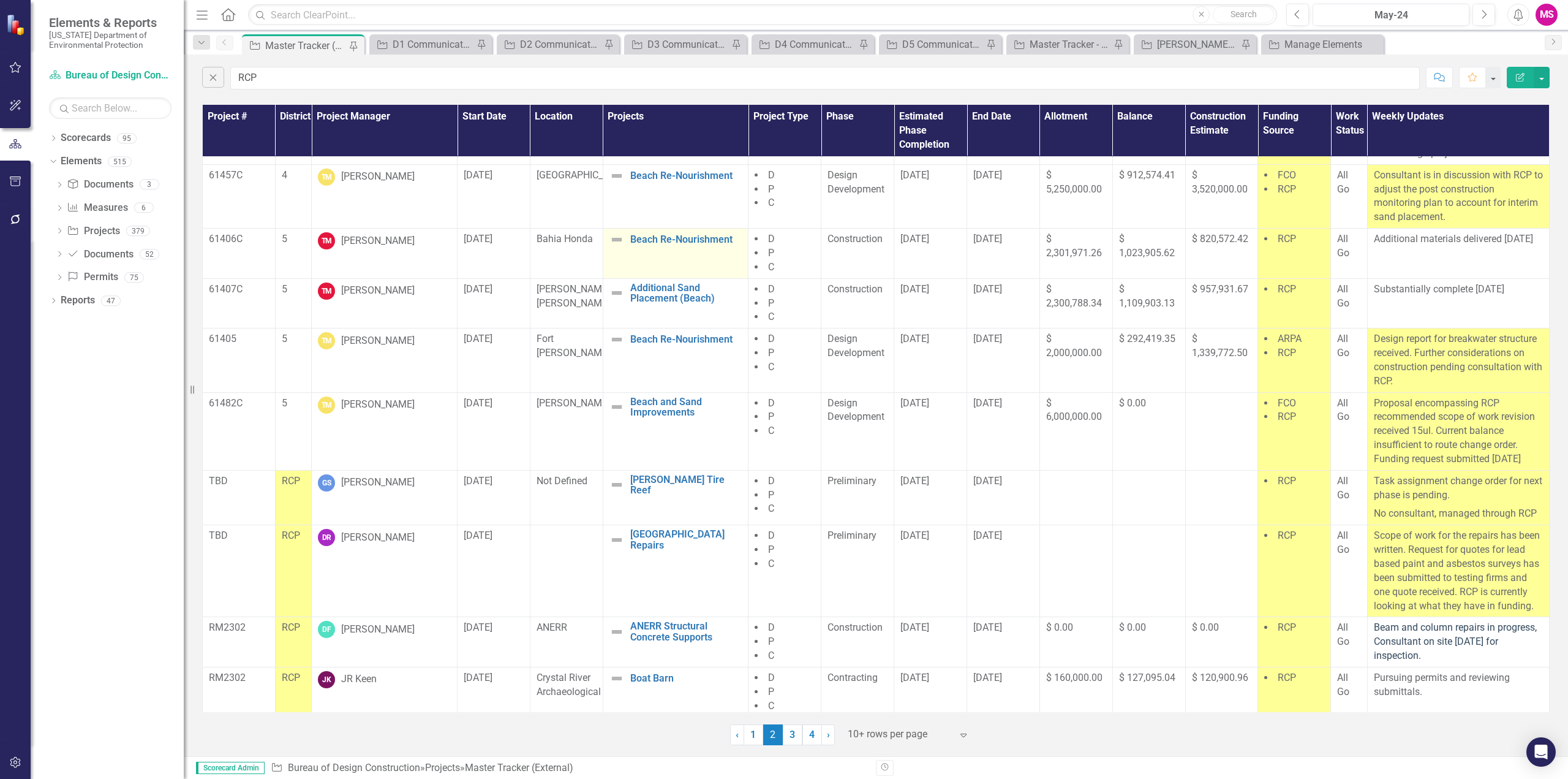
scroll to position [66, 0]
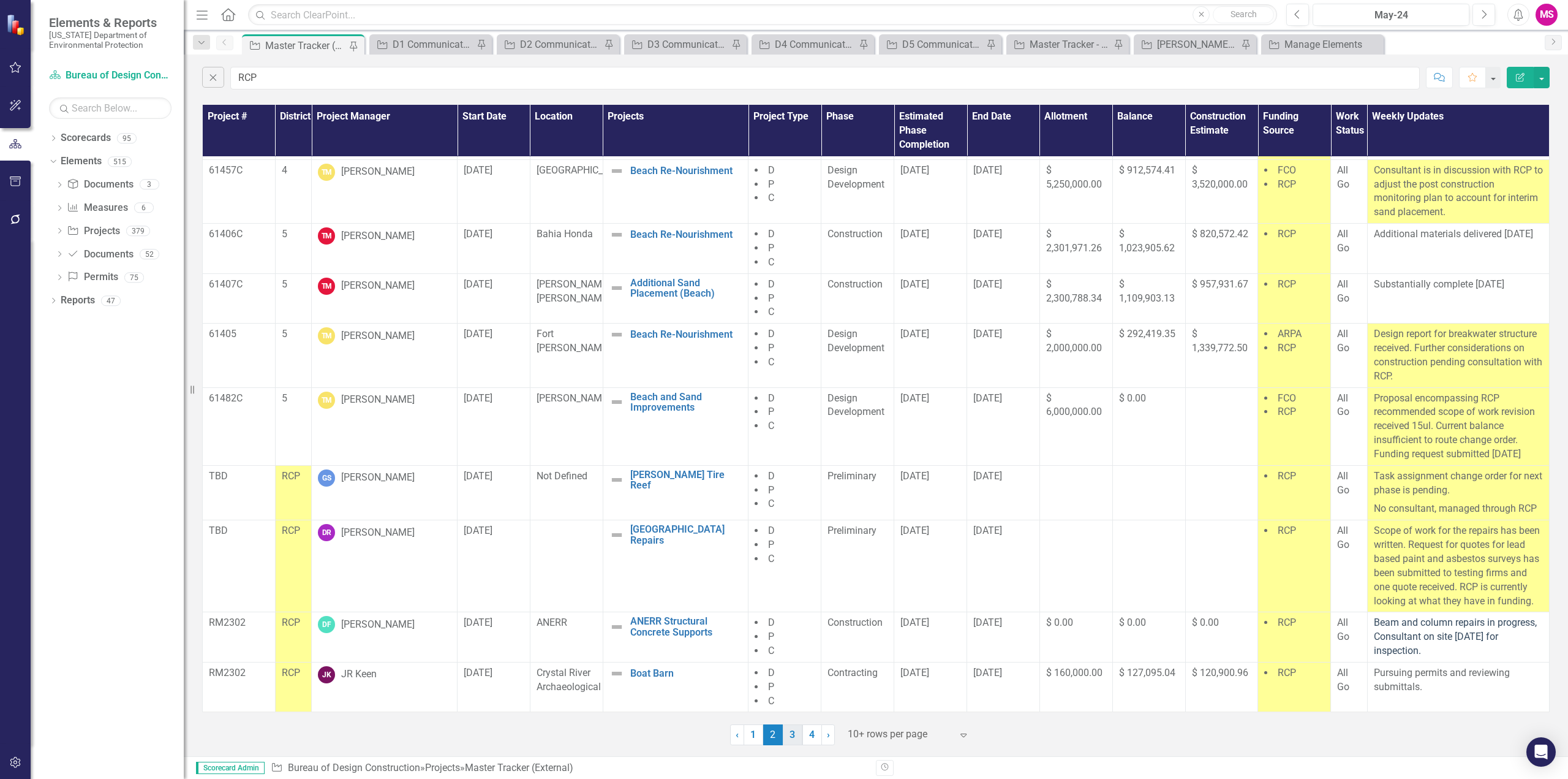
click at [794, 737] on link "3" at bounding box center [792, 734] width 19 height 21
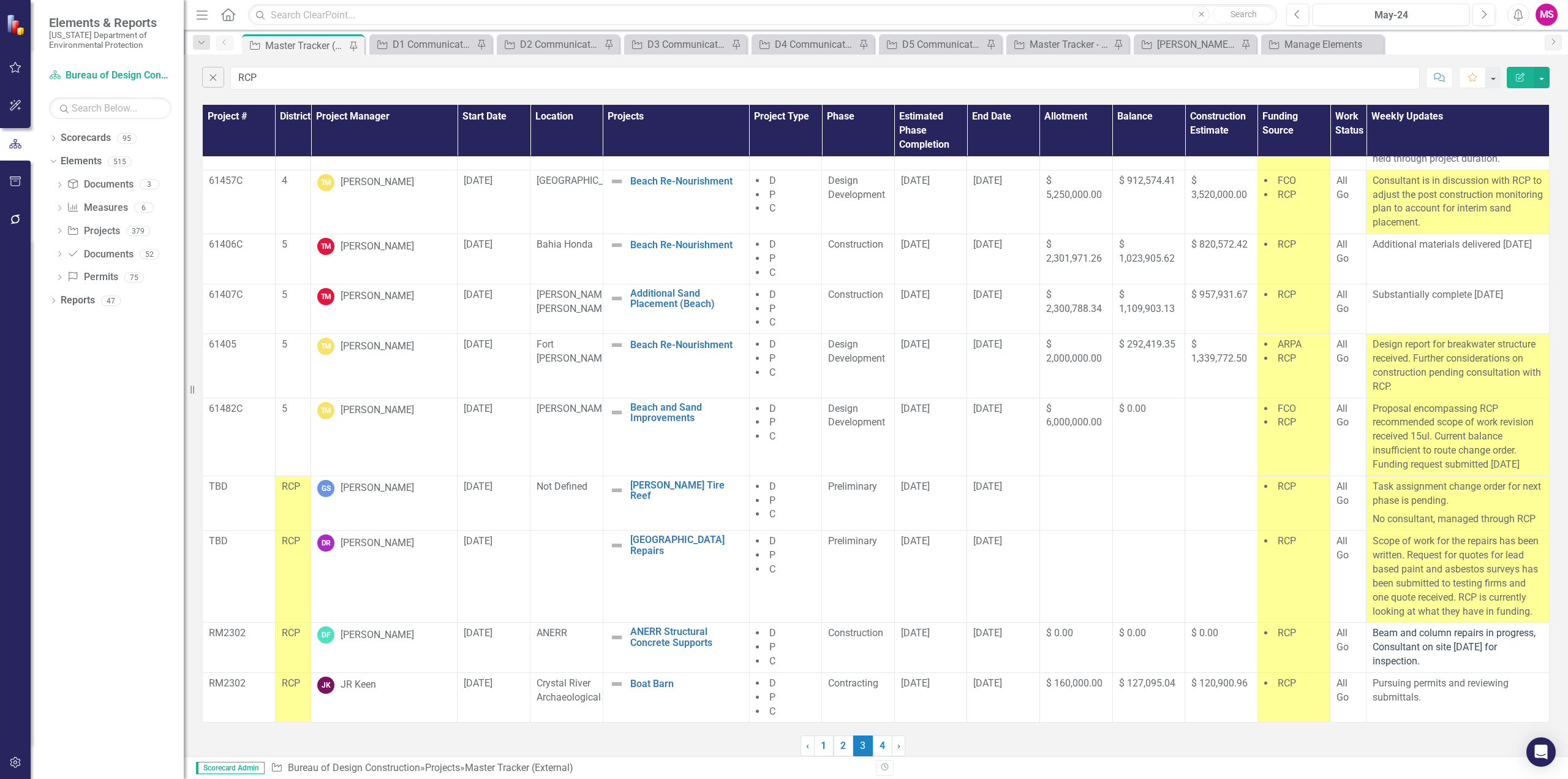
scroll to position [0, 0]
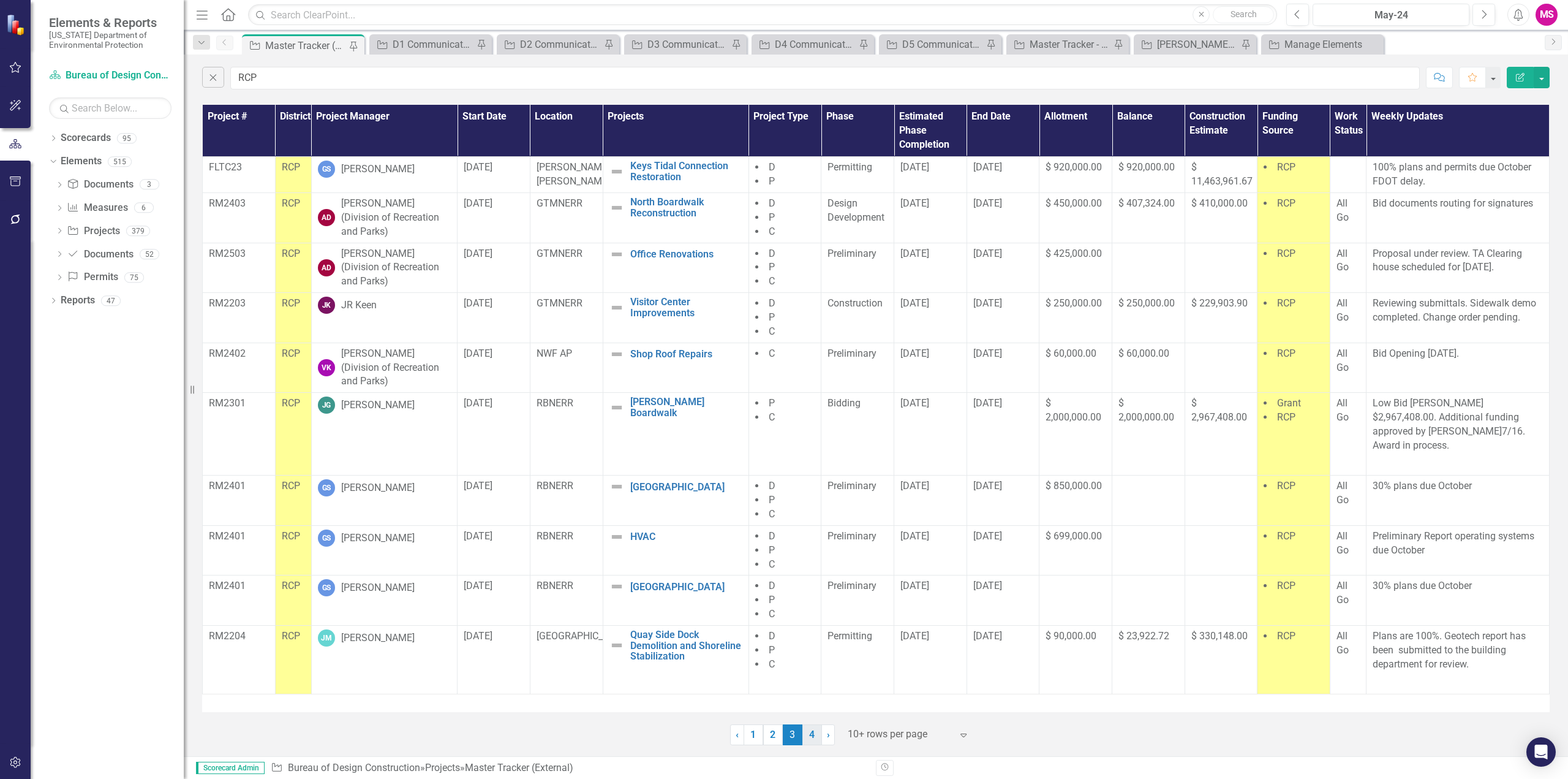
click at [814, 740] on link "4" at bounding box center [812, 734] width 19 height 21
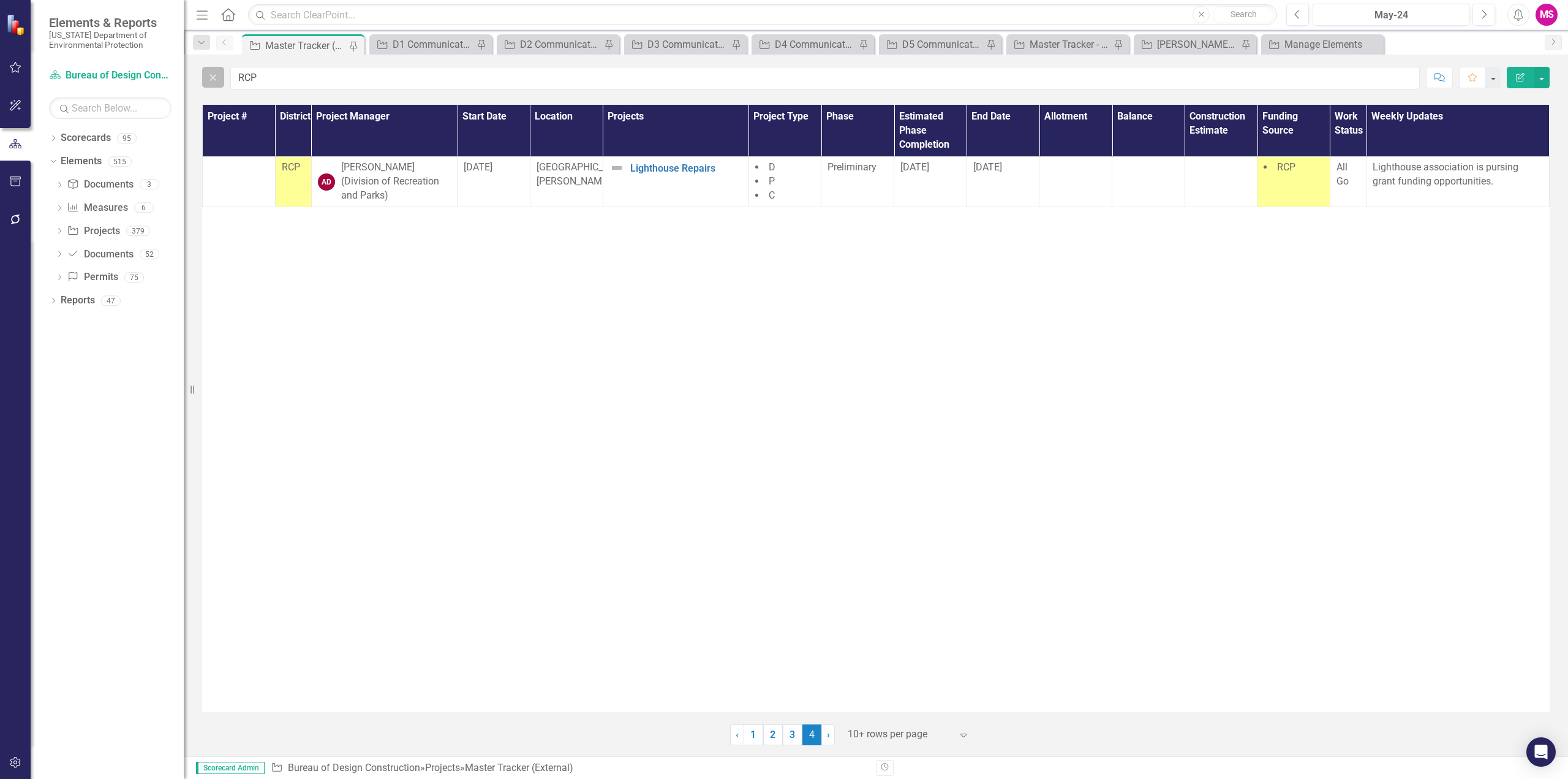
click at [216, 78] on icon "Close" at bounding box center [213, 77] width 13 height 11
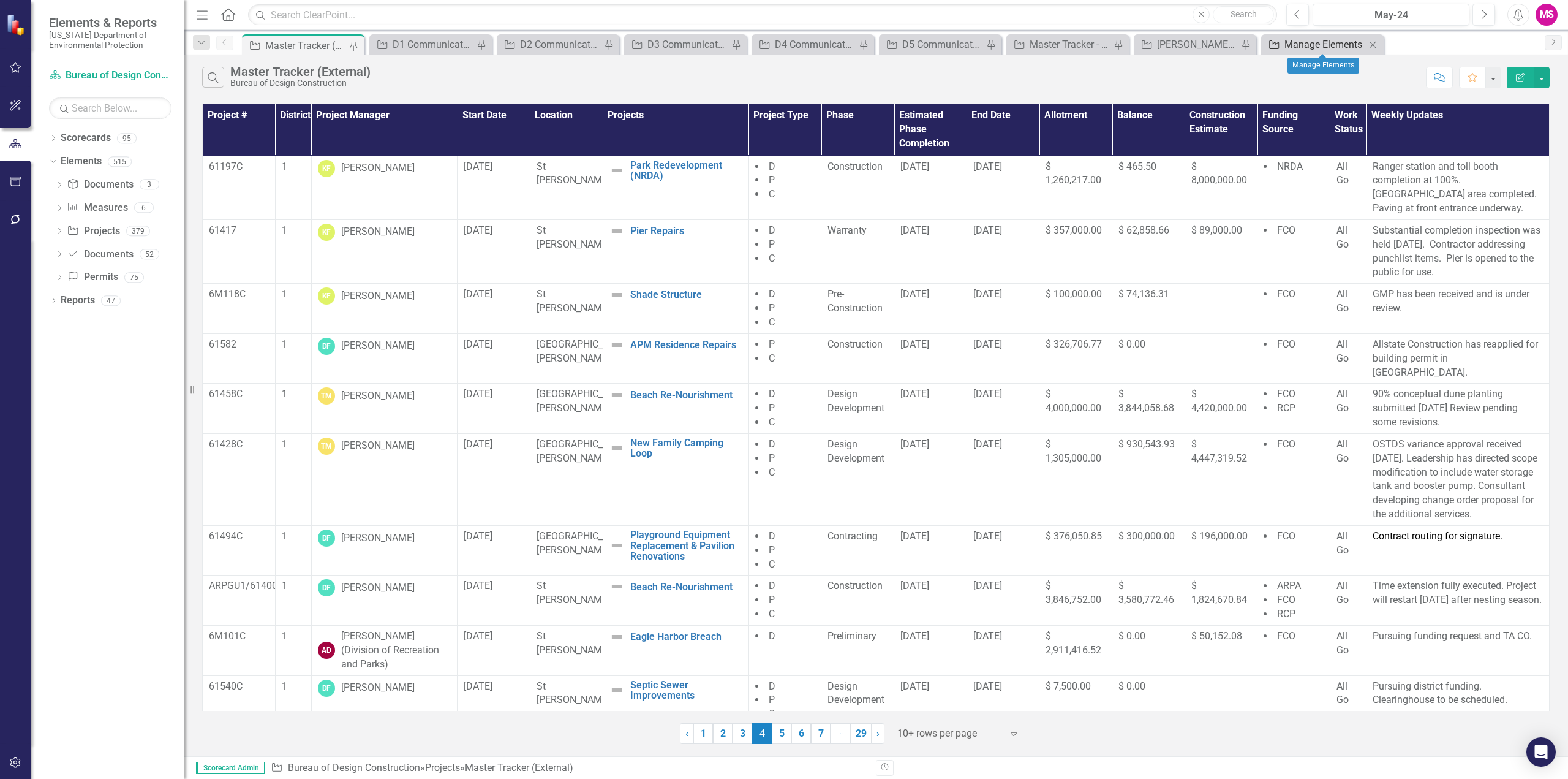
click at [1292, 42] on div "Manage Elements" at bounding box center [1324, 44] width 81 height 16
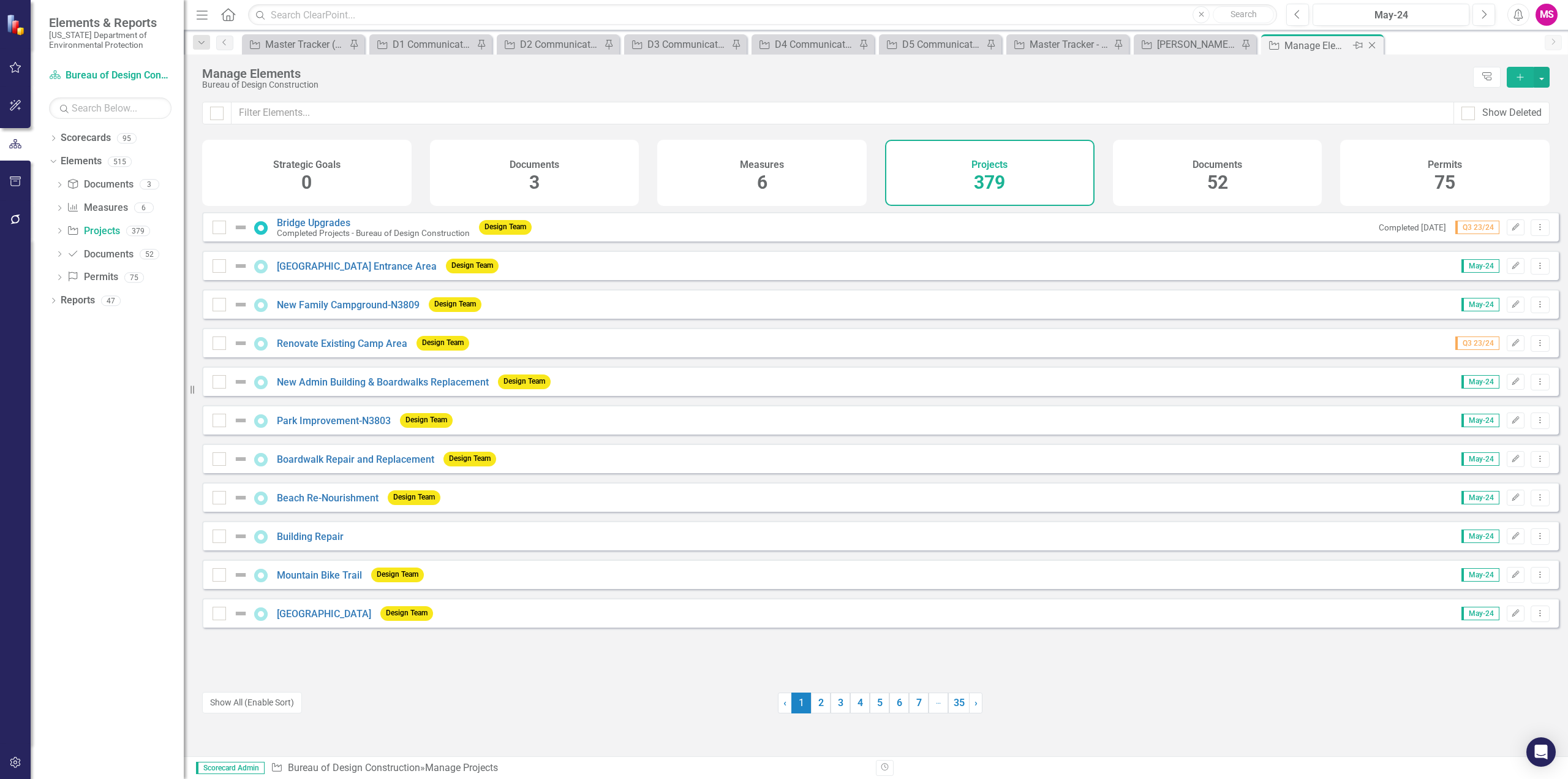
click at [1371, 44] on icon "Close" at bounding box center [1372, 45] width 12 height 10
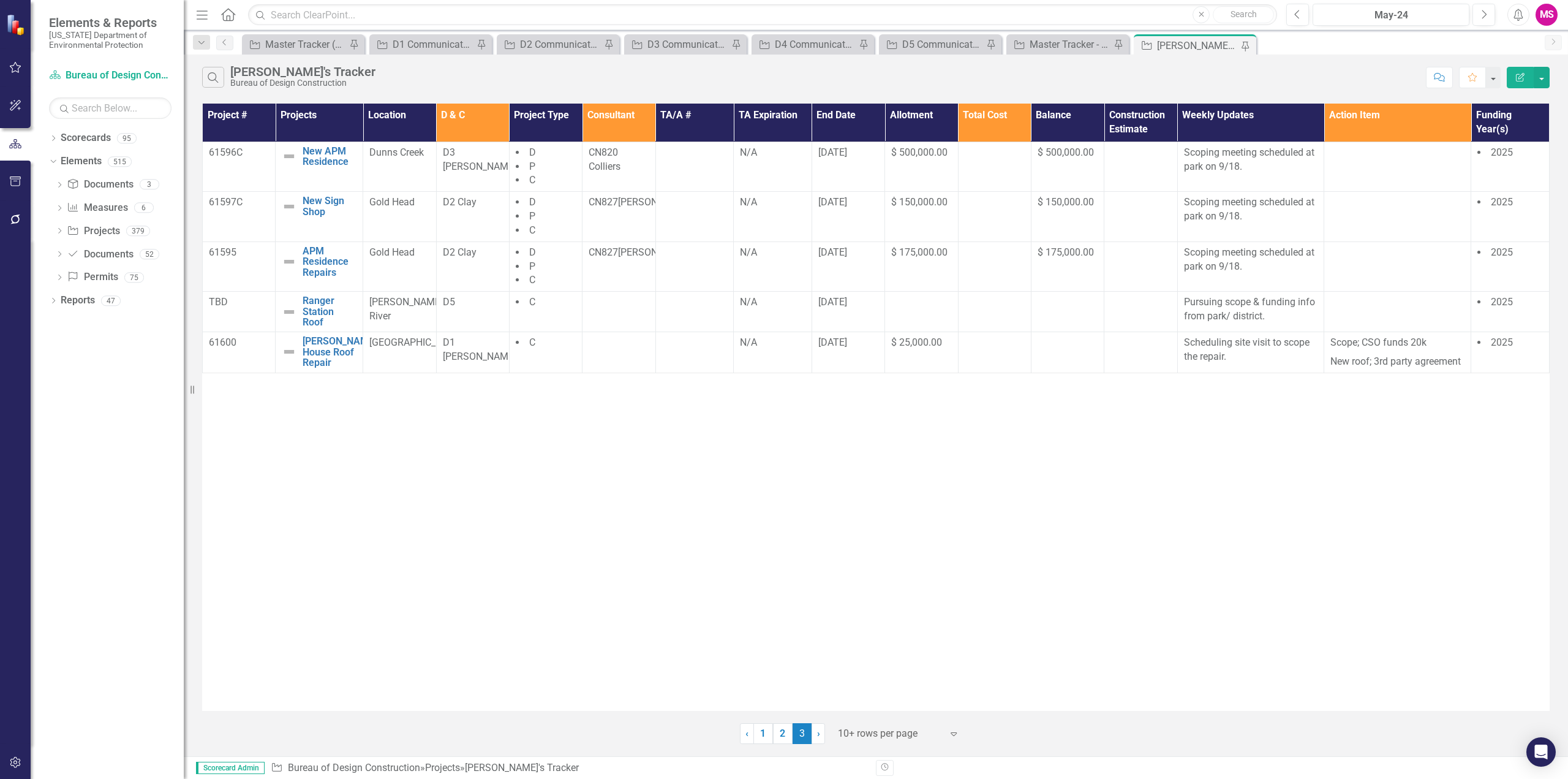
click at [648, 562] on div "Project # Projects Location D & C Project Type Consultant TA/A # TA Expiration …" at bounding box center [875, 407] width 1348 height 607
click at [527, 516] on div "Project # Projects Location D & C Project Type Consultant TA/A # TA Expiration …" at bounding box center [875, 407] width 1348 height 607
click at [1028, 496] on div "Project # Projects Location D & C Project Type Consultant TA/A # TA Expiration …" at bounding box center [875, 407] width 1348 height 607
drag, startPoint x: 1073, startPoint y: 428, endPoint x: 988, endPoint y: 126, distance: 313.7
click at [1074, 428] on div "Project # Projects Location D & C Project Type Consultant TA/A # TA Expiration …" at bounding box center [875, 407] width 1348 height 607
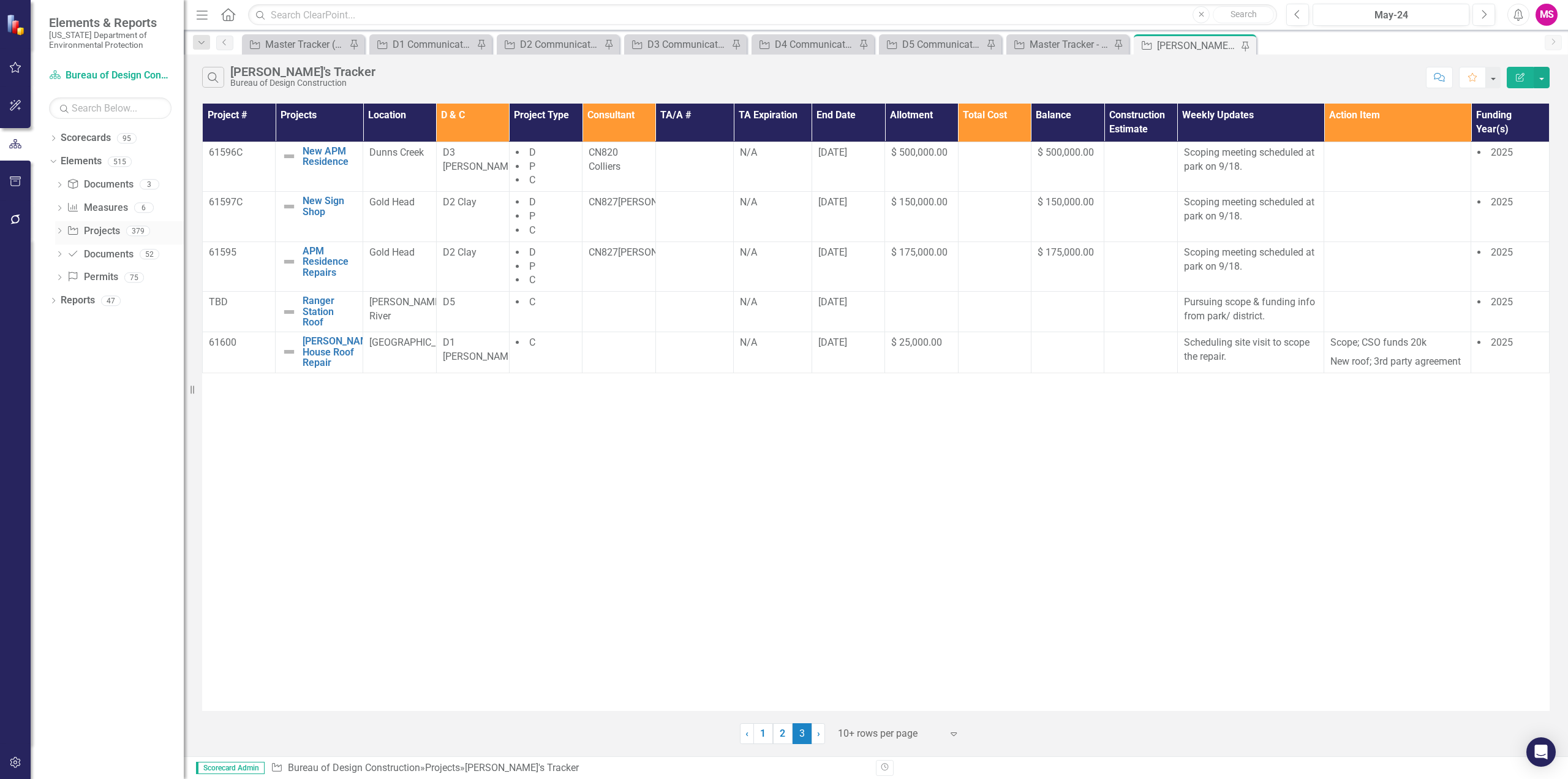
click at [95, 223] on div "Project Projects" at bounding box center [93, 231] width 53 height 20
click at [94, 226] on link "Project Projects" at bounding box center [93, 231] width 53 height 14
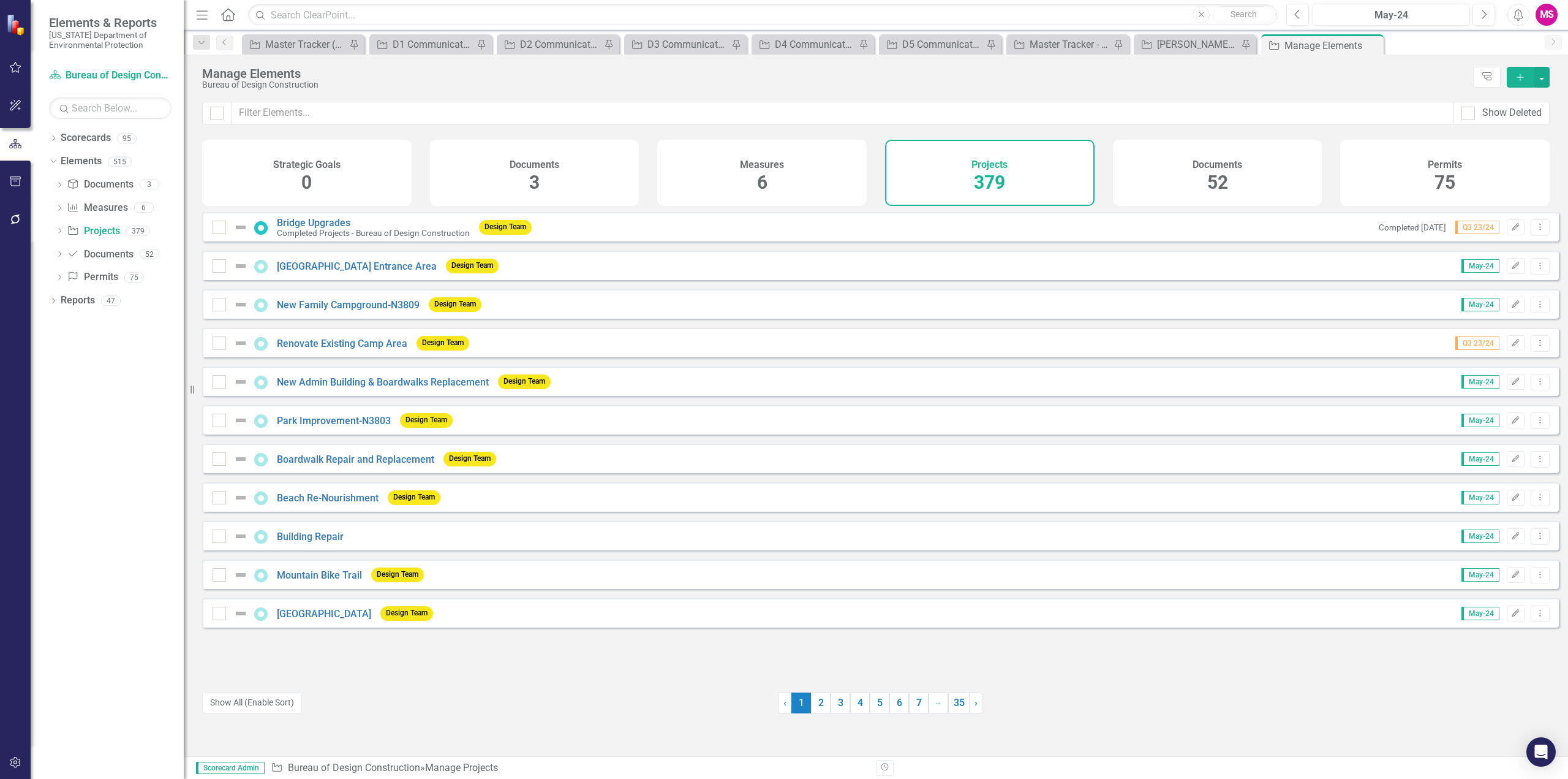
click at [1518, 80] on icon "Add" at bounding box center [1520, 77] width 11 height 9
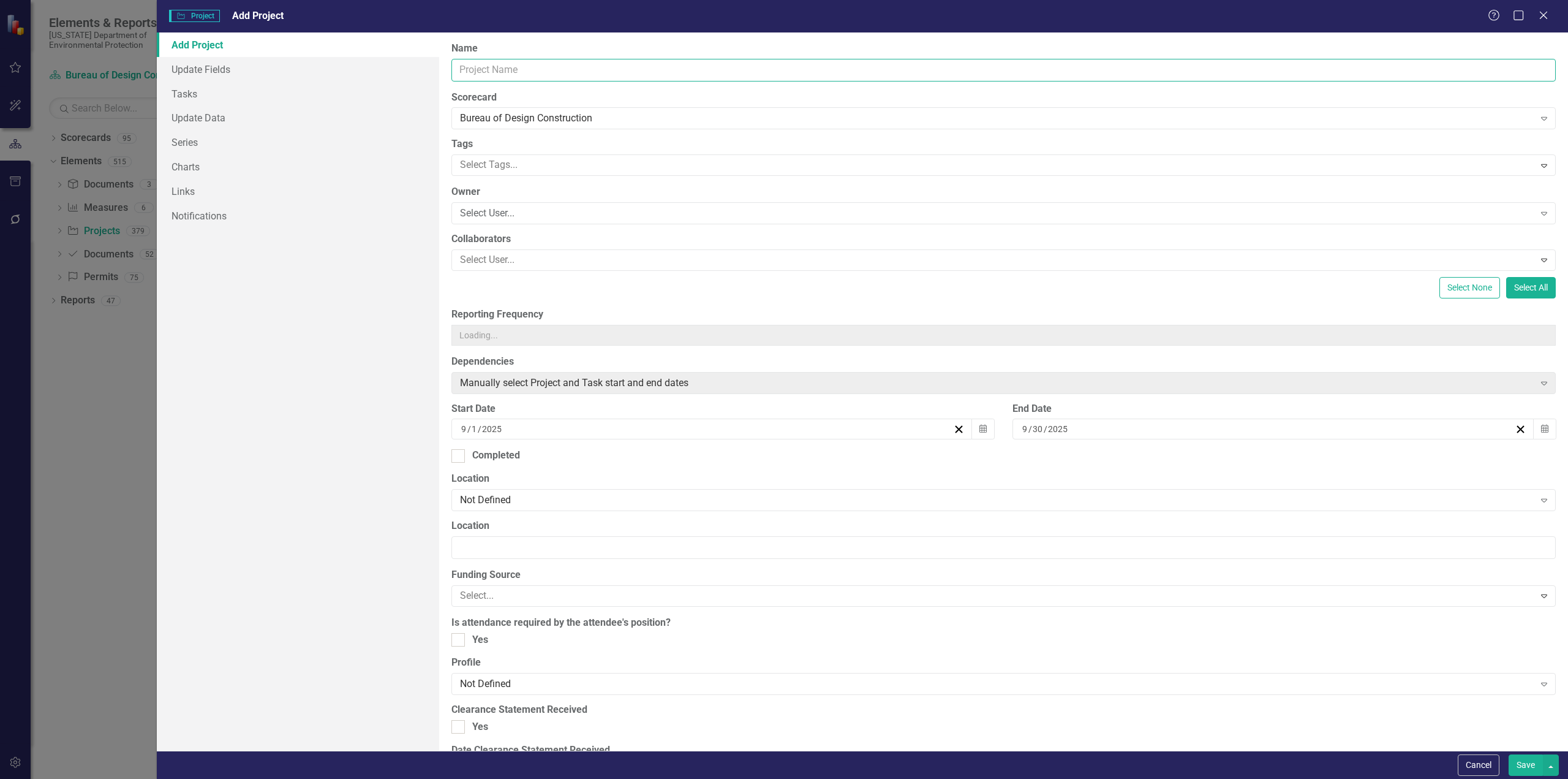
click at [512, 68] on input "Name" at bounding box center [1003, 70] width 1104 height 23
click at [529, 66] on input "FDEP Office" at bounding box center [1003, 70] width 1104 height 23
paste input "Biscayne Bay"
type input "FDEP Office [GEOGRAPHIC_DATA]"
click at [1028, 428] on span "/" at bounding box center [1030, 428] width 4 height 11
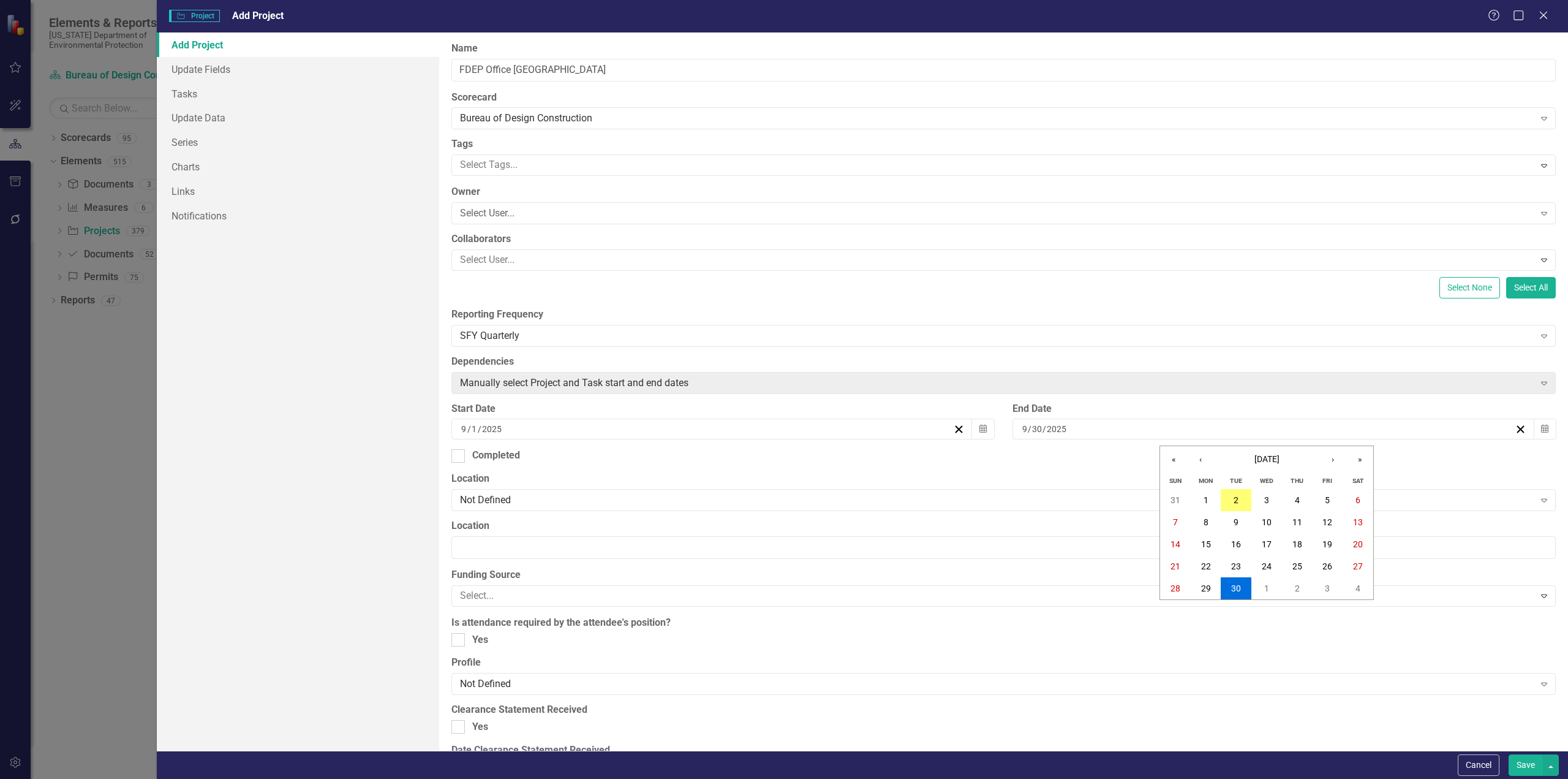
click at [1022, 429] on input "9" at bounding box center [1025, 428] width 6 height 12
click at [1279, 460] on span "[DATE]" at bounding box center [1267, 458] width 25 height 10
click at [1333, 464] on button "›" at bounding box center [1333, 460] width 27 height 27
click at [1341, 498] on abbr "March" at bounding box center [1337, 495] width 24 height 10
click at [1230, 582] on button "31" at bounding box center [1235, 588] width 30 height 22
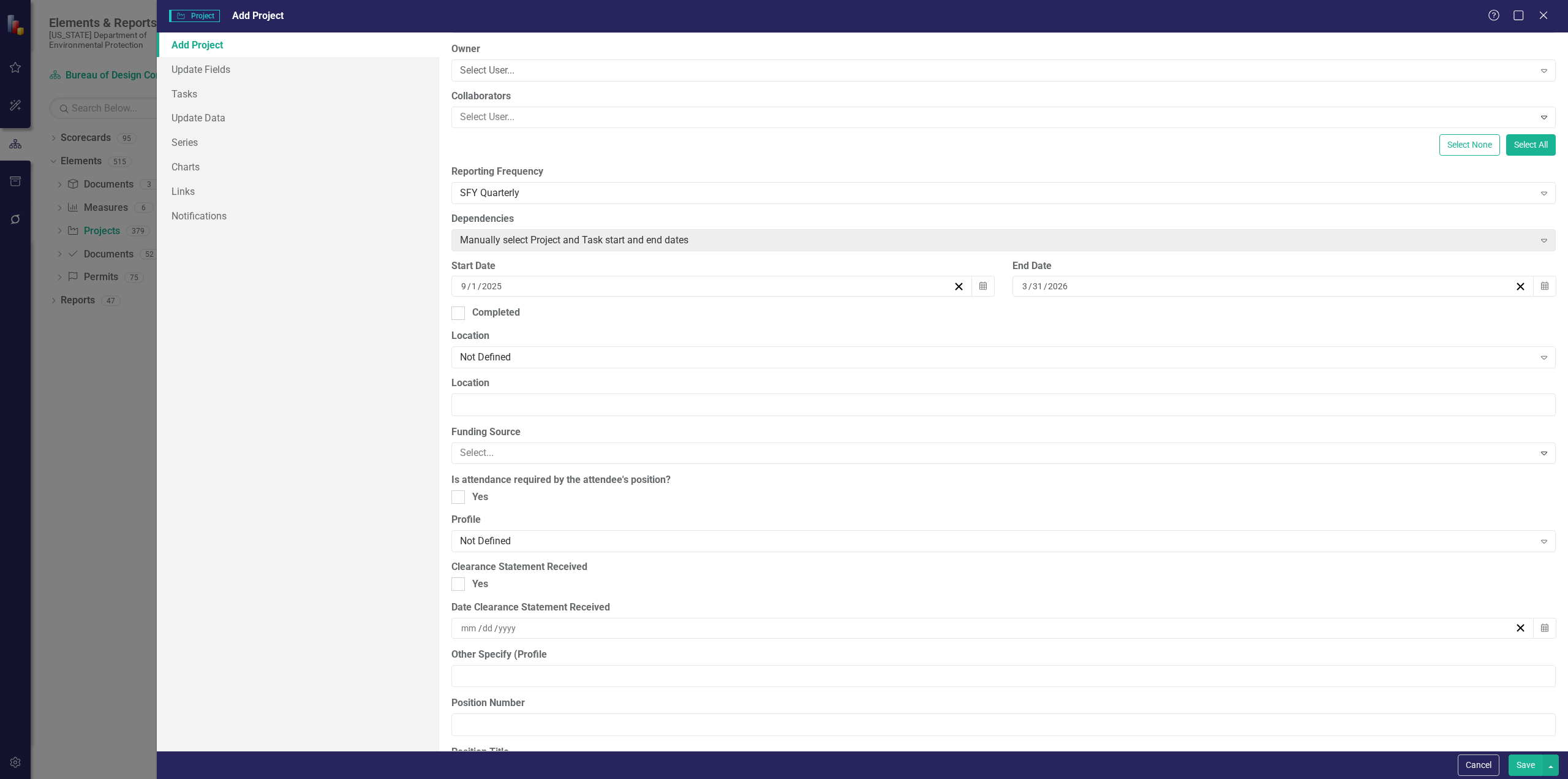
scroll to position [183, 0]
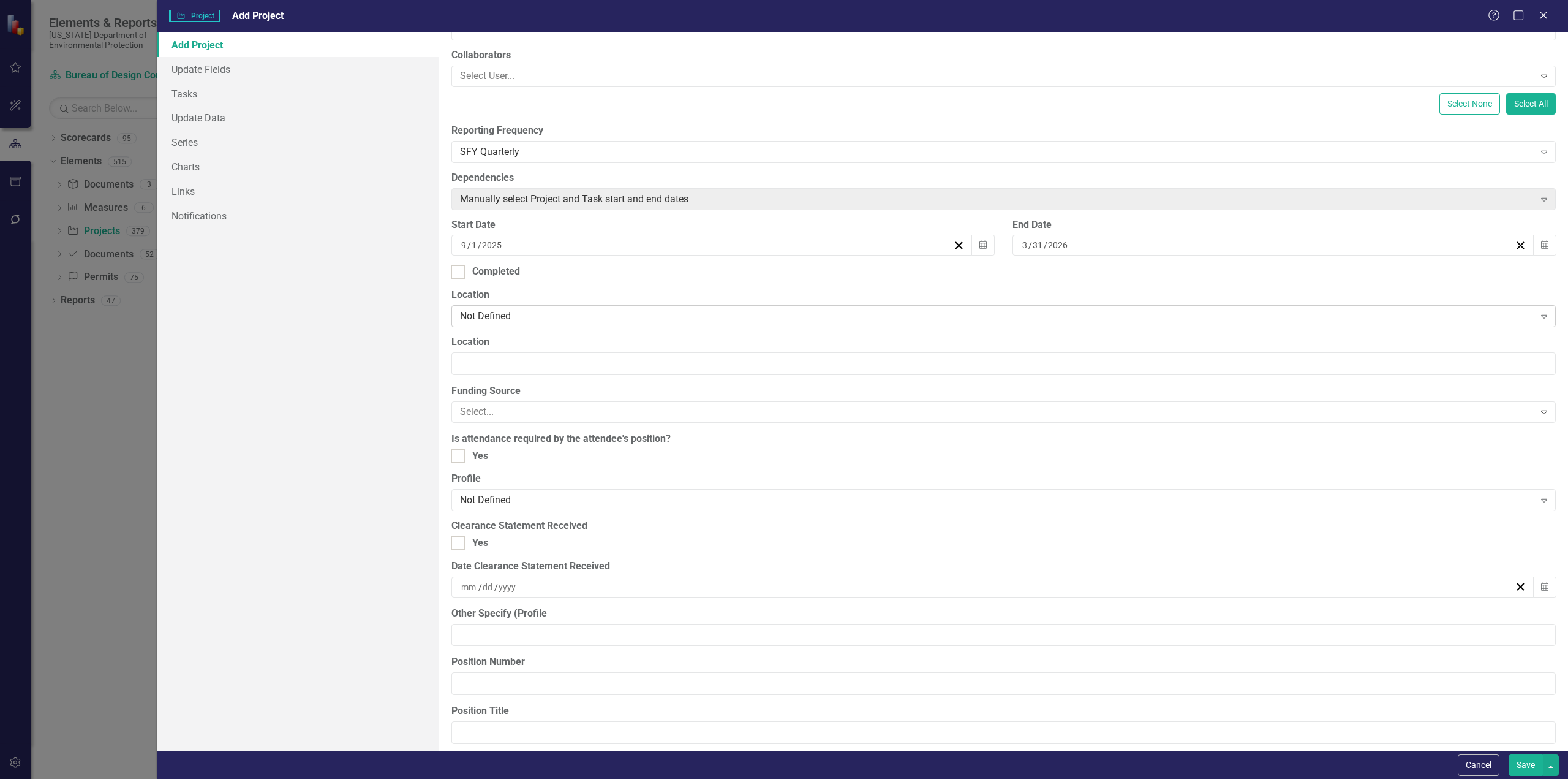
click at [558, 319] on div "Not Defined" at bounding box center [997, 316] width 1074 height 14
type input "pe"
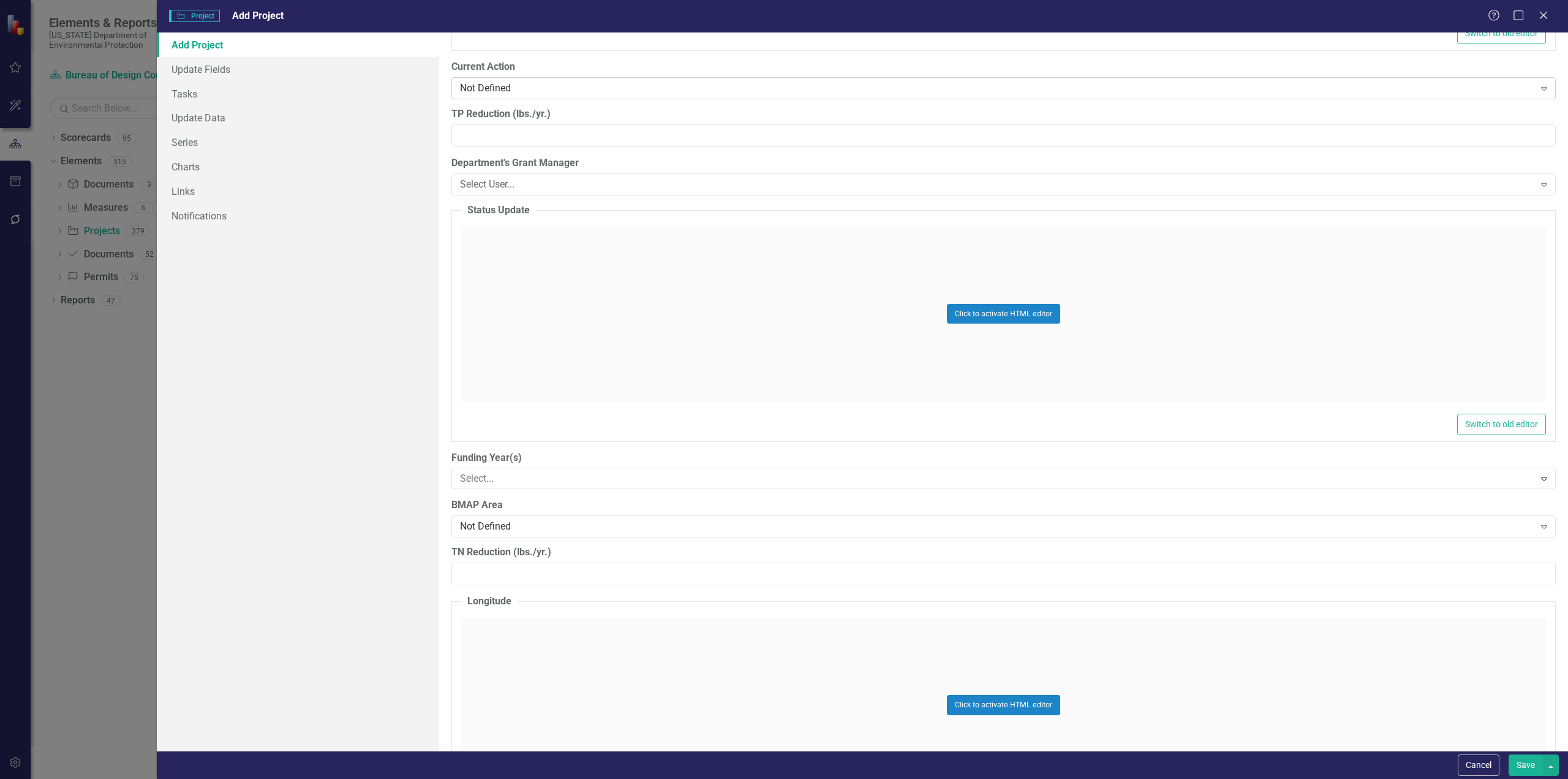
scroll to position [1470, 0]
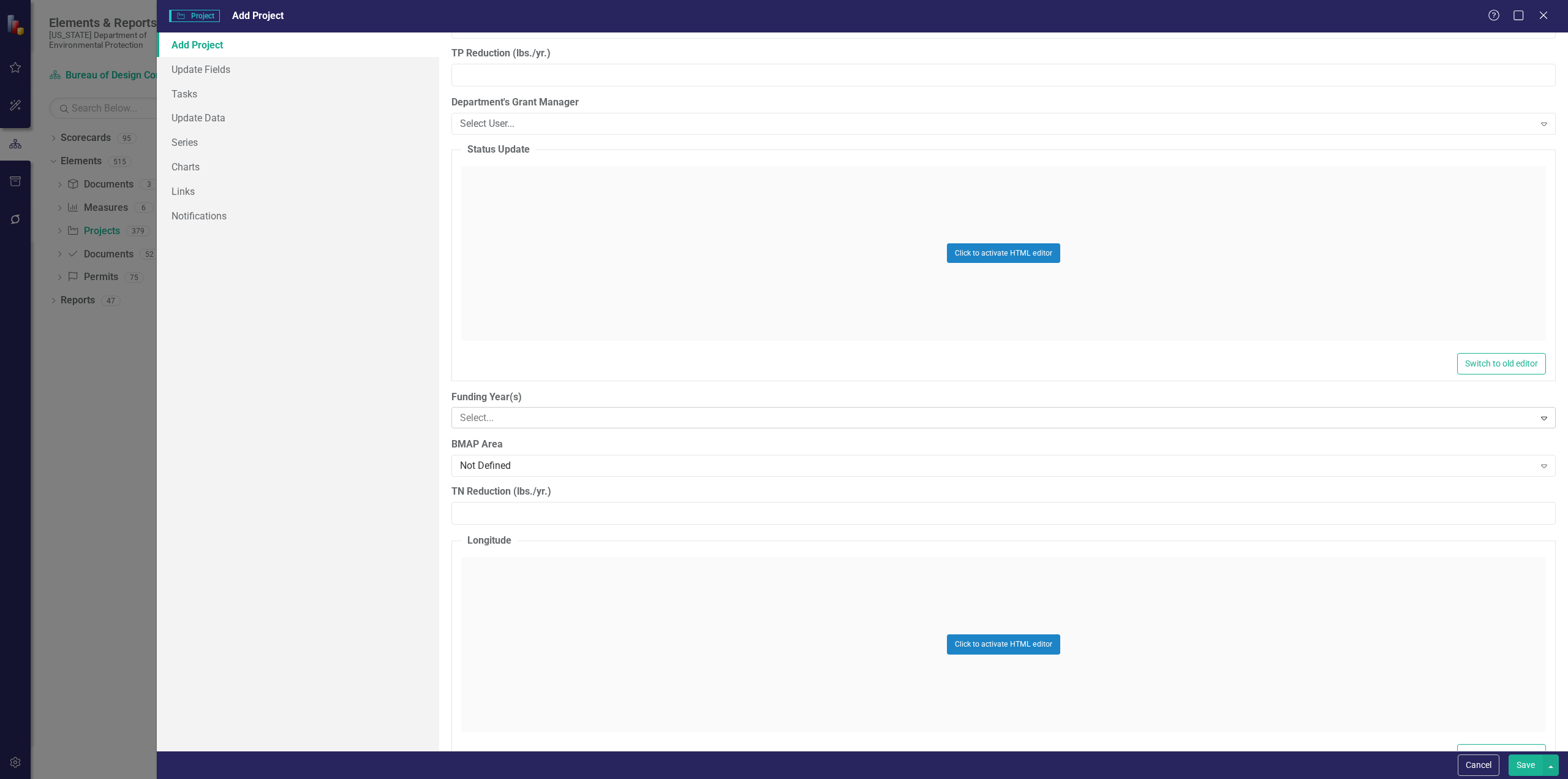
click at [534, 414] on div at bounding box center [995, 418] width 1079 height 16
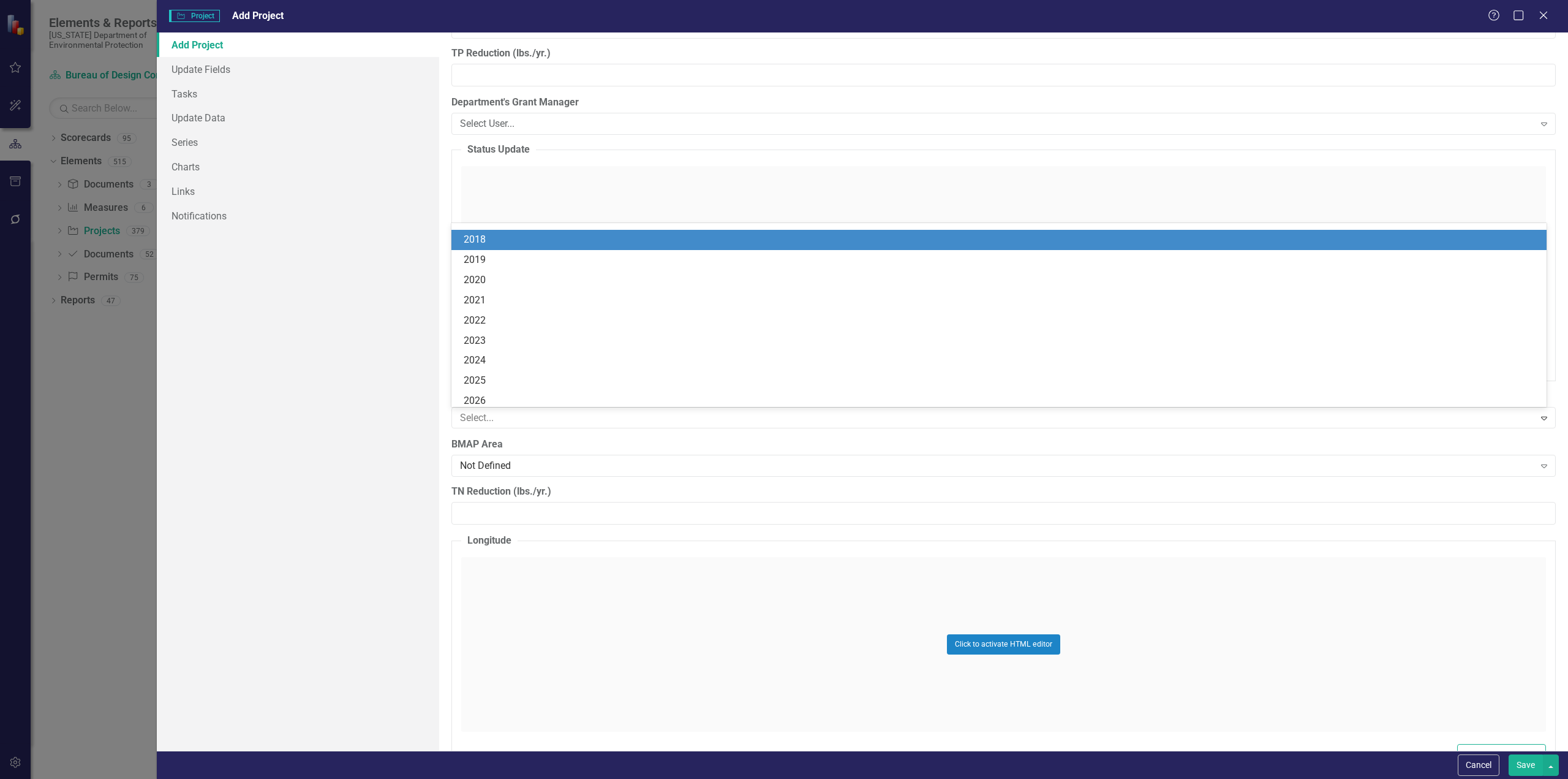
scroll to position [147, 0]
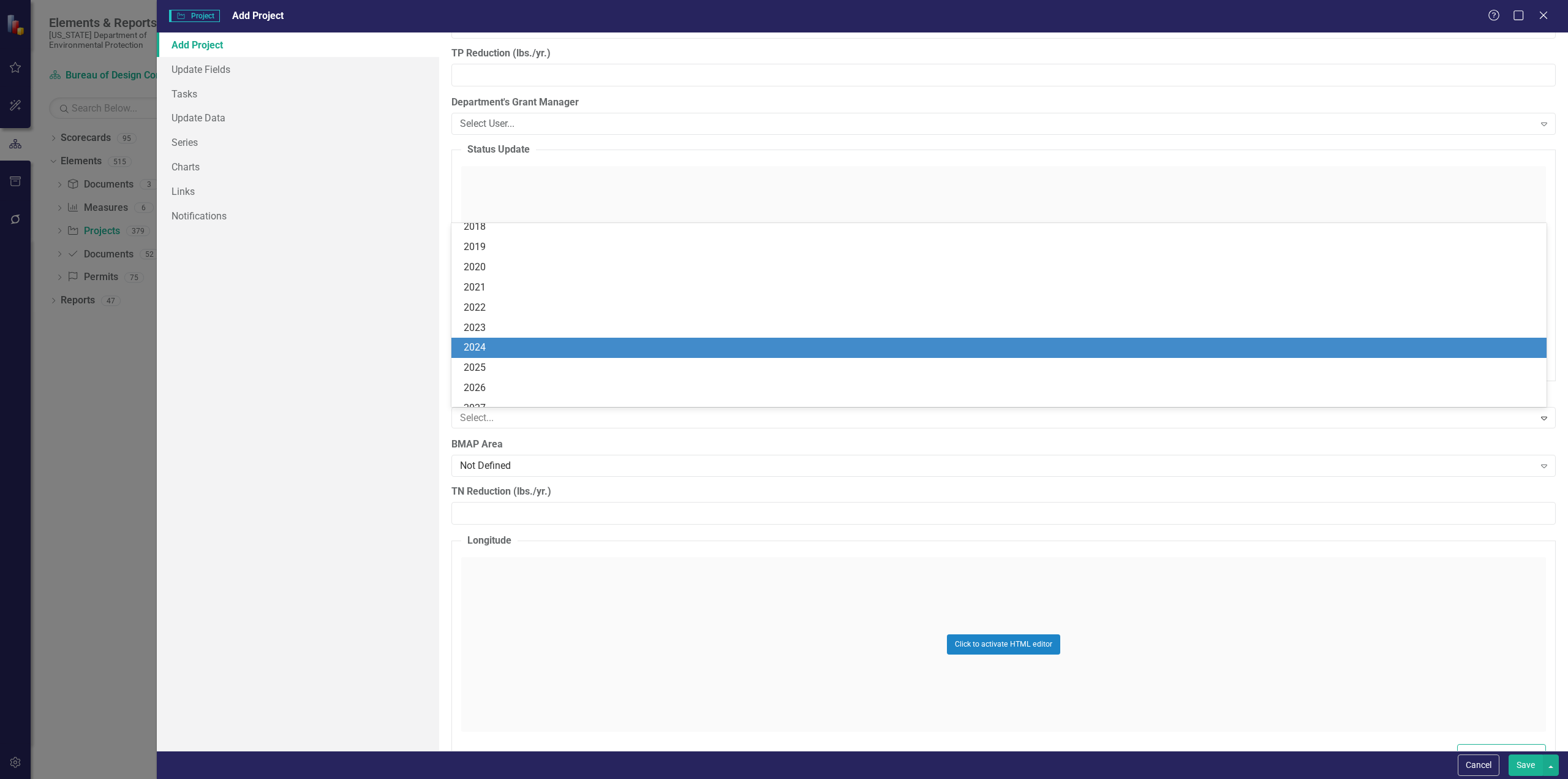
click at [502, 348] on div "2024" at bounding box center [1002, 348] width 1076 height 14
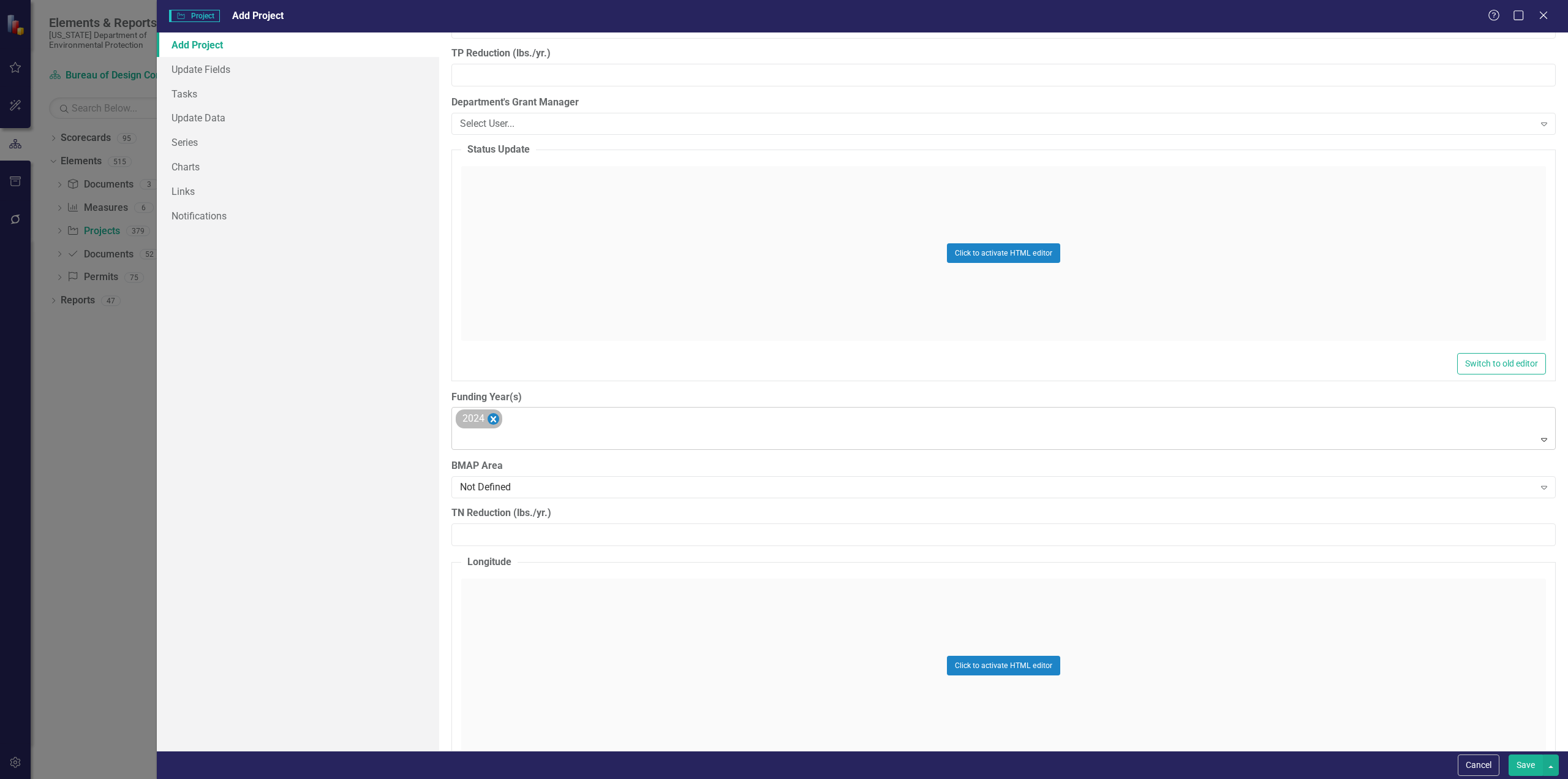
click at [493, 420] on icon "Remove 2024" at bounding box center [493, 419] width 5 height 6
click at [520, 425] on div at bounding box center [995, 418] width 1079 height 16
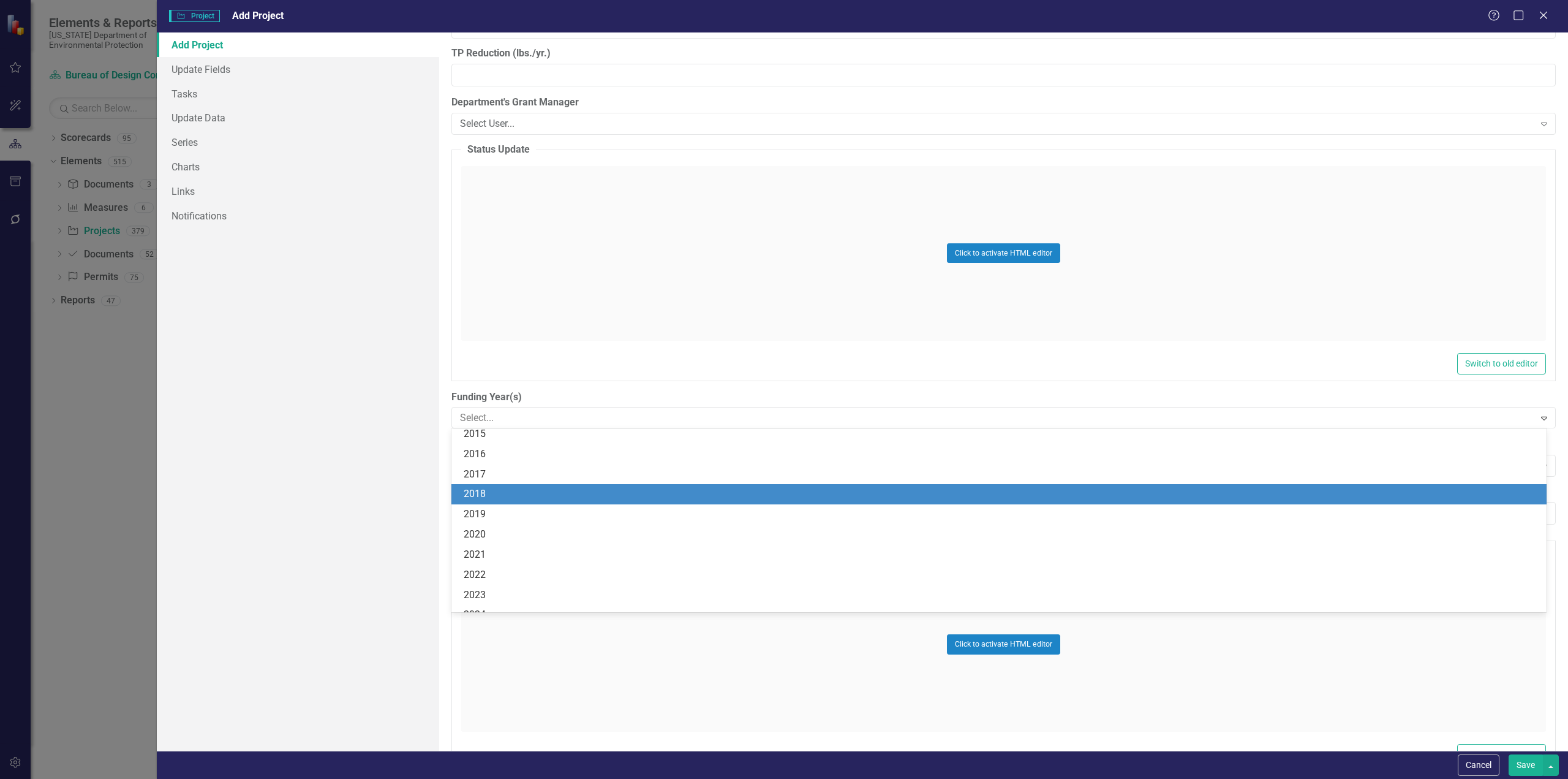
scroll to position [219, 0]
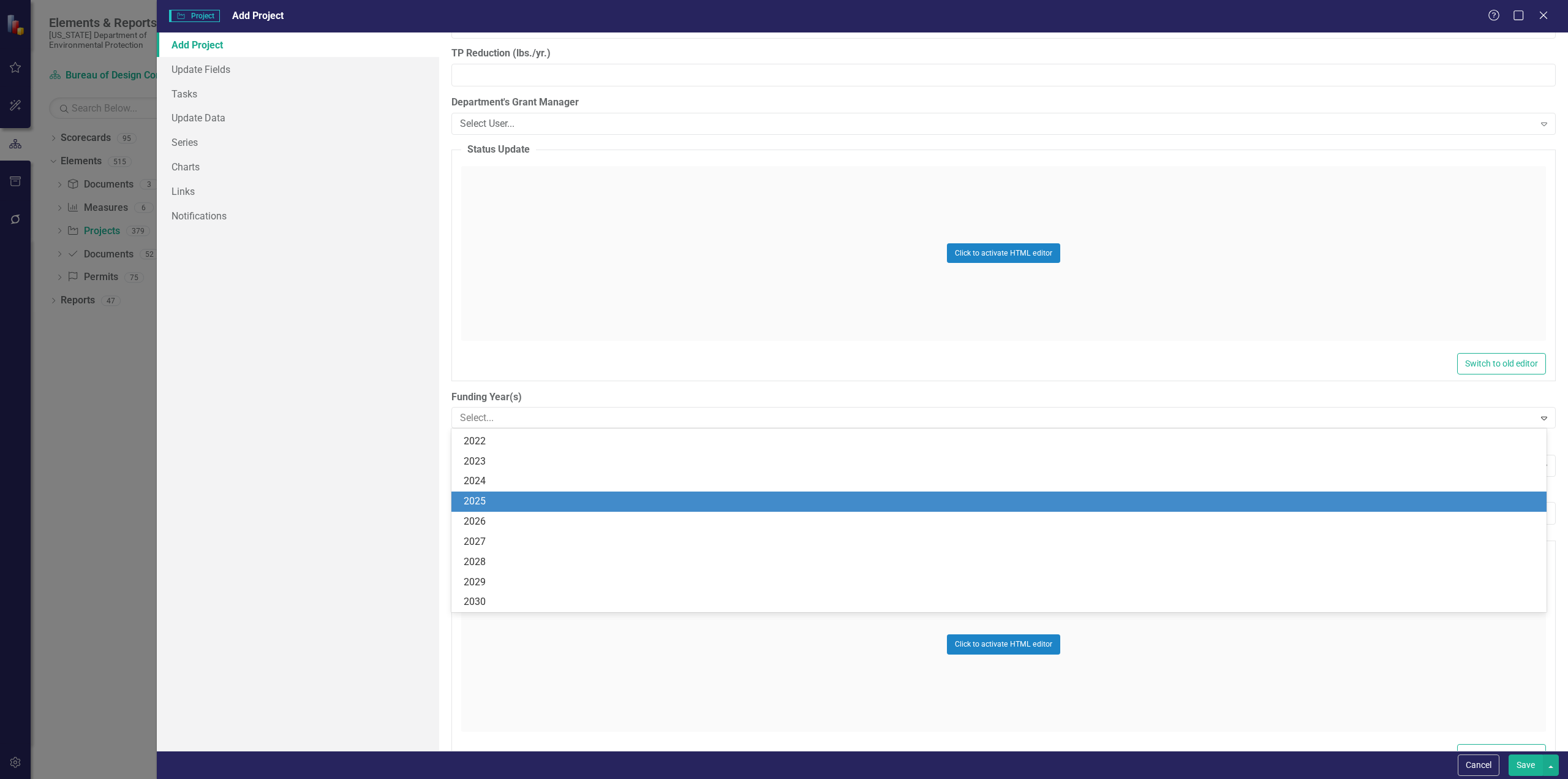
click at [492, 502] on div "2025" at bounding box center [1002, 501] width 1076 height 14
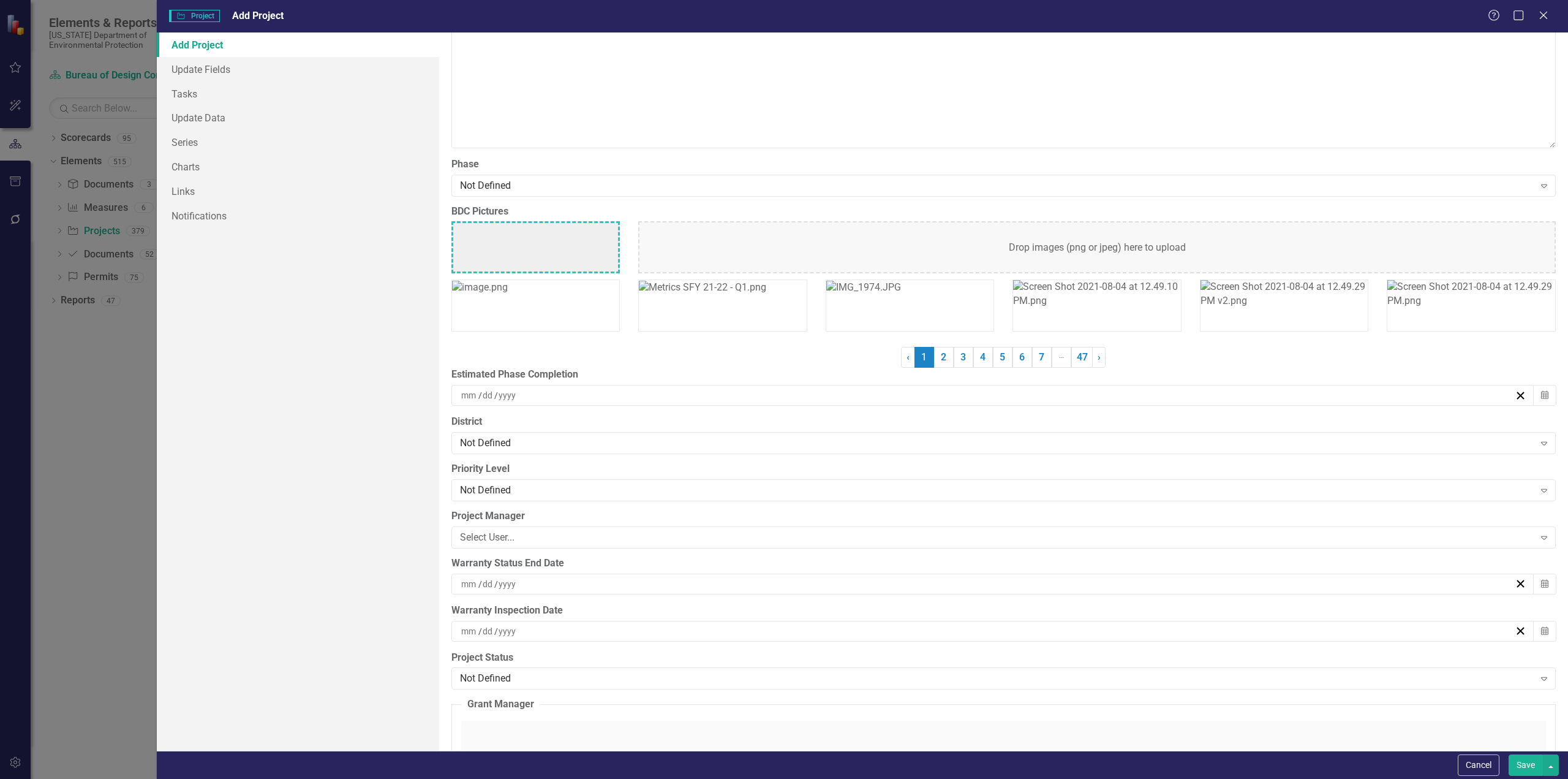
scroll to position [3063, 0]
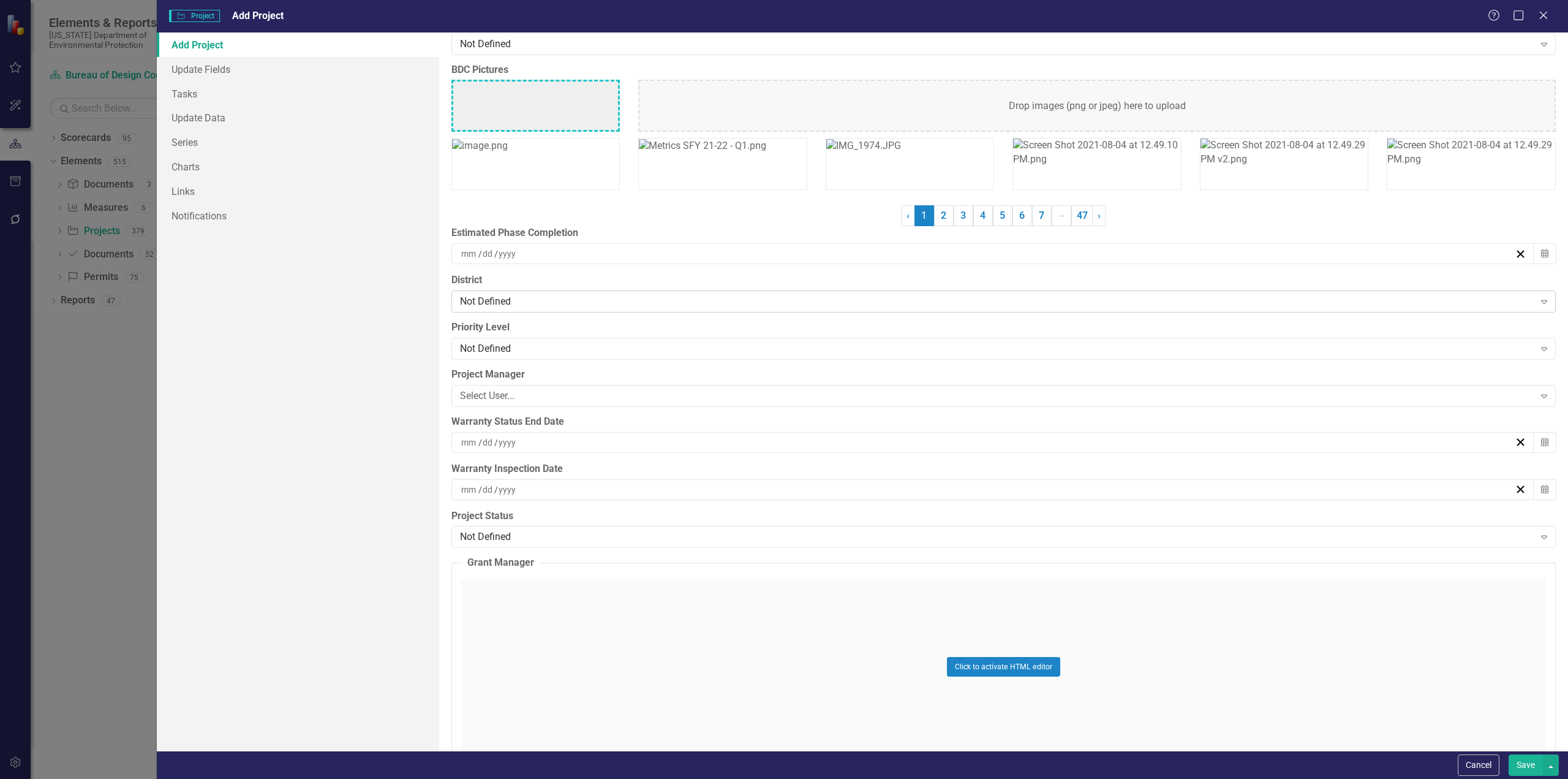
click at [497, 296] on div "Not Defined" at bounding box center [997, 302] width 1074 height 14
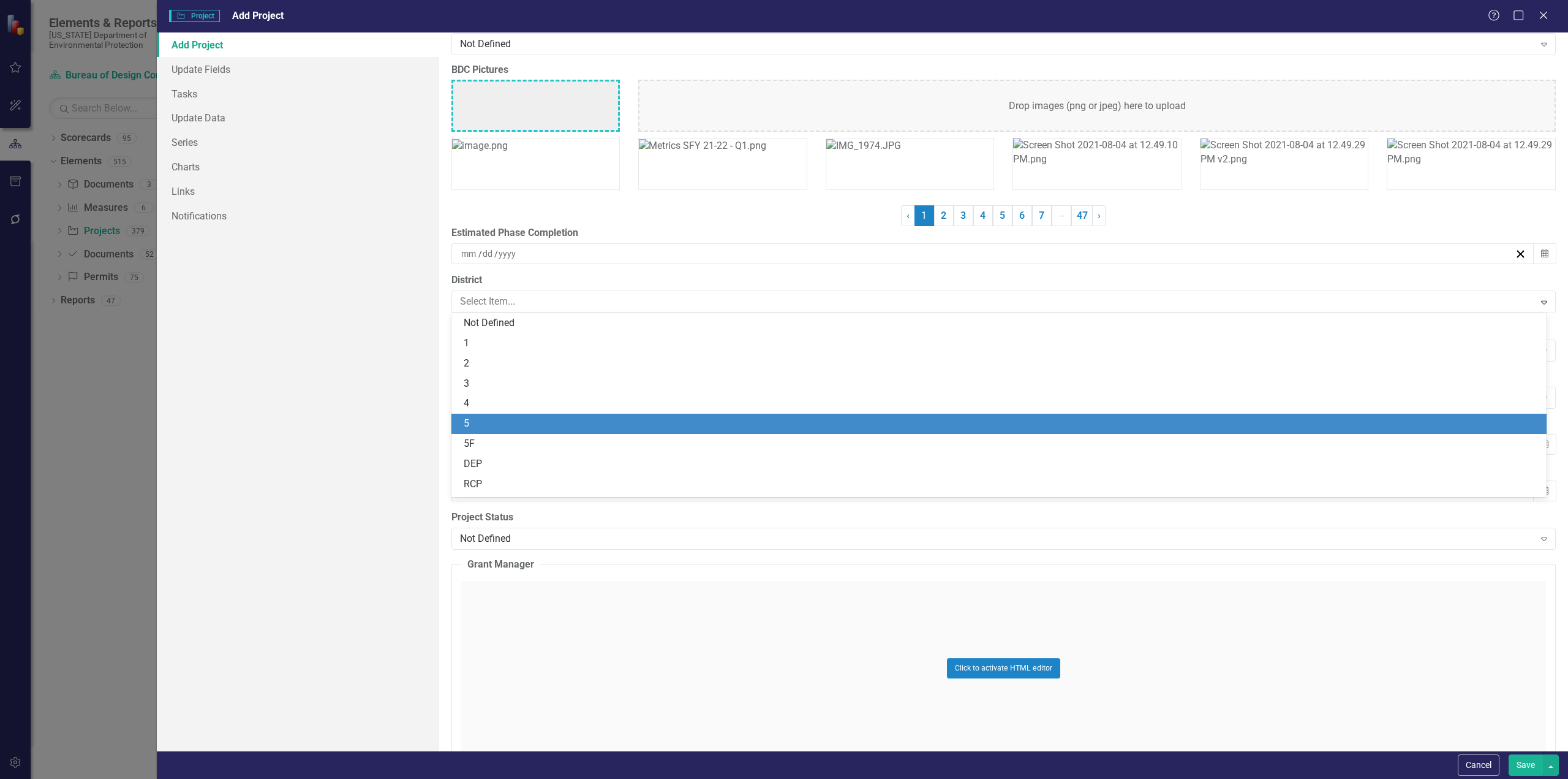
click at [481, 424] on div "5" at bounding box center [1002, 423] width 1076 height 14
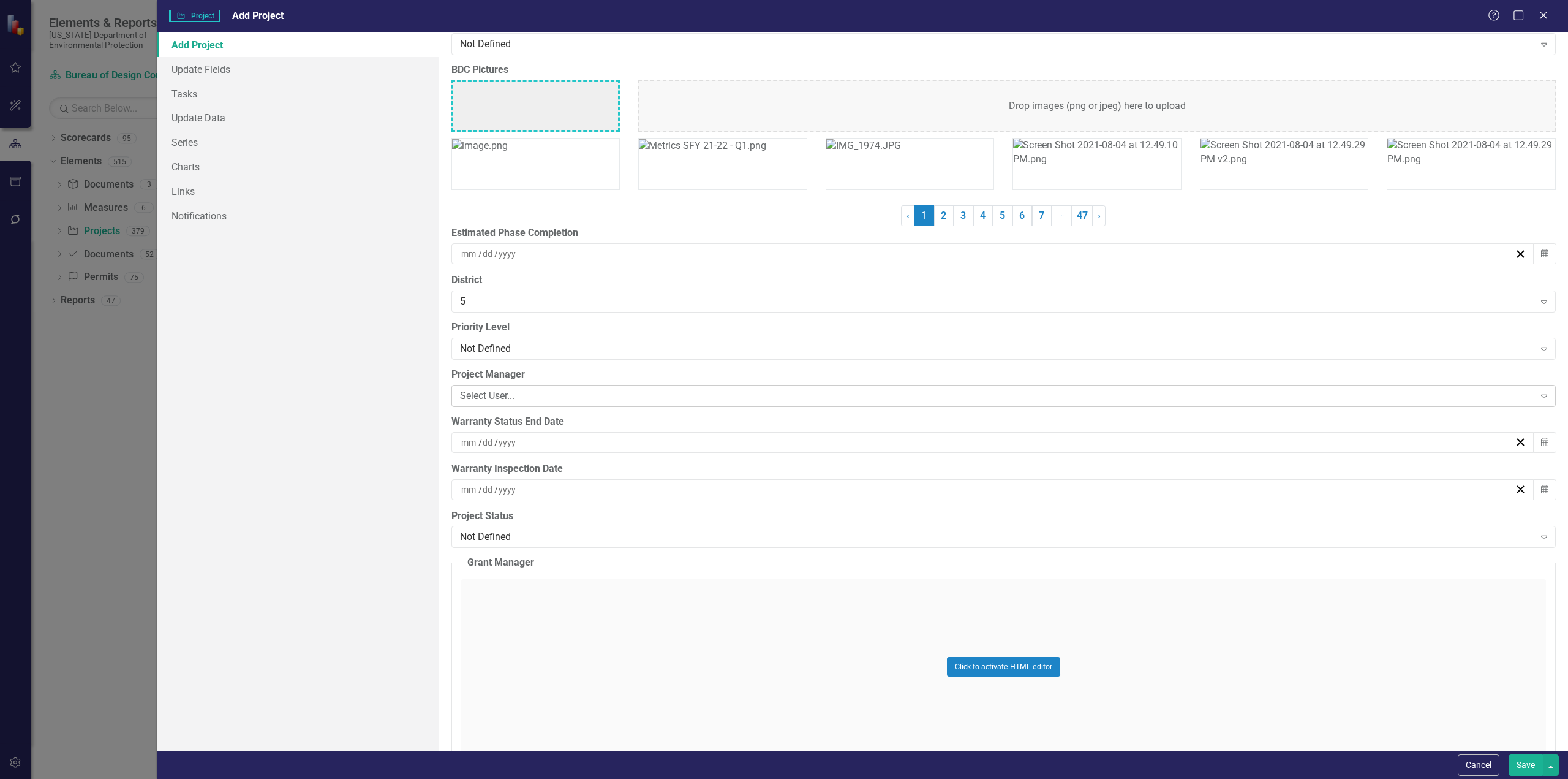
click at [510, 394] on div "Select User..." at bounding box center [997, 395] width 1074 height 14
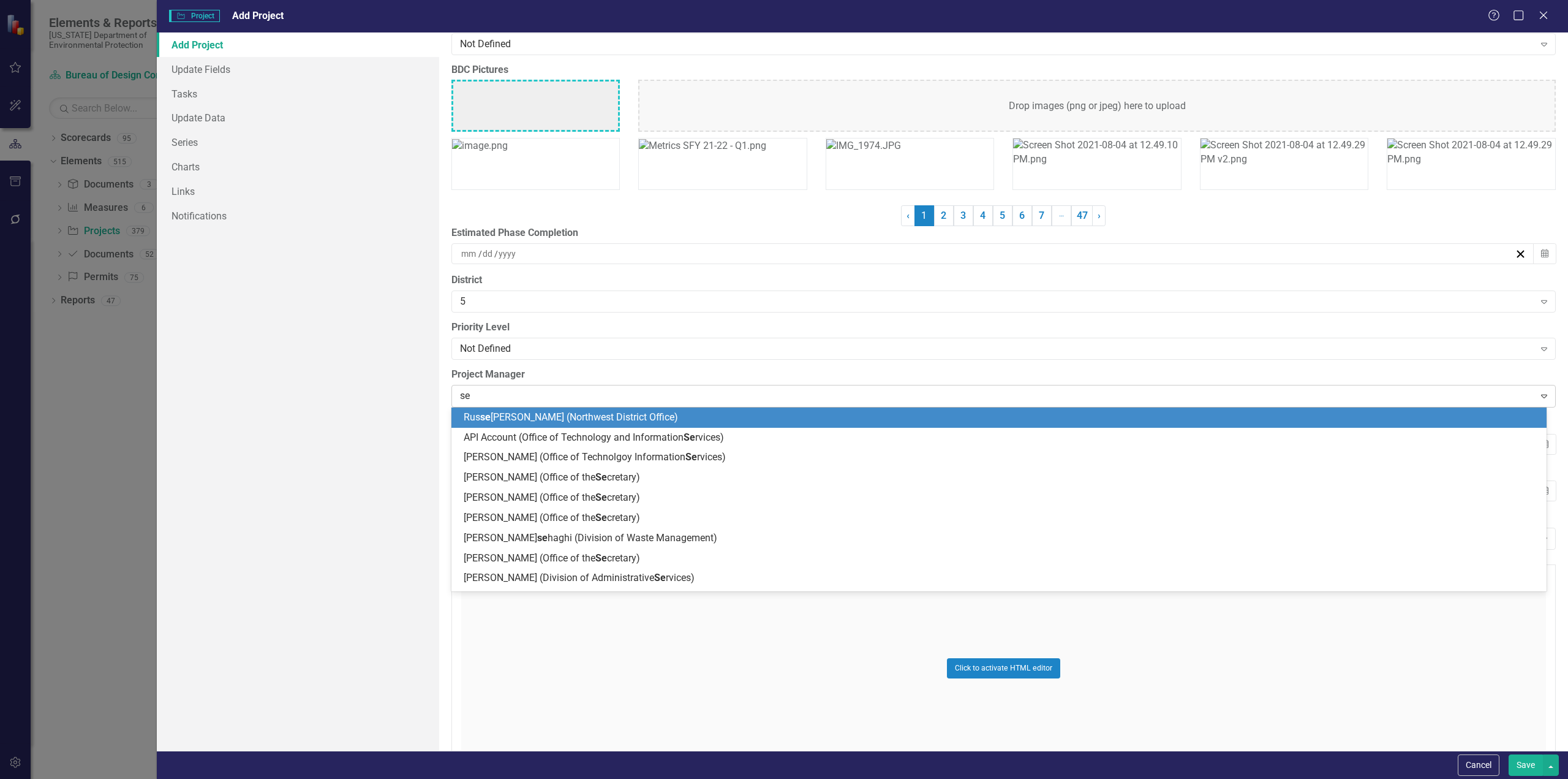
type input "sen"
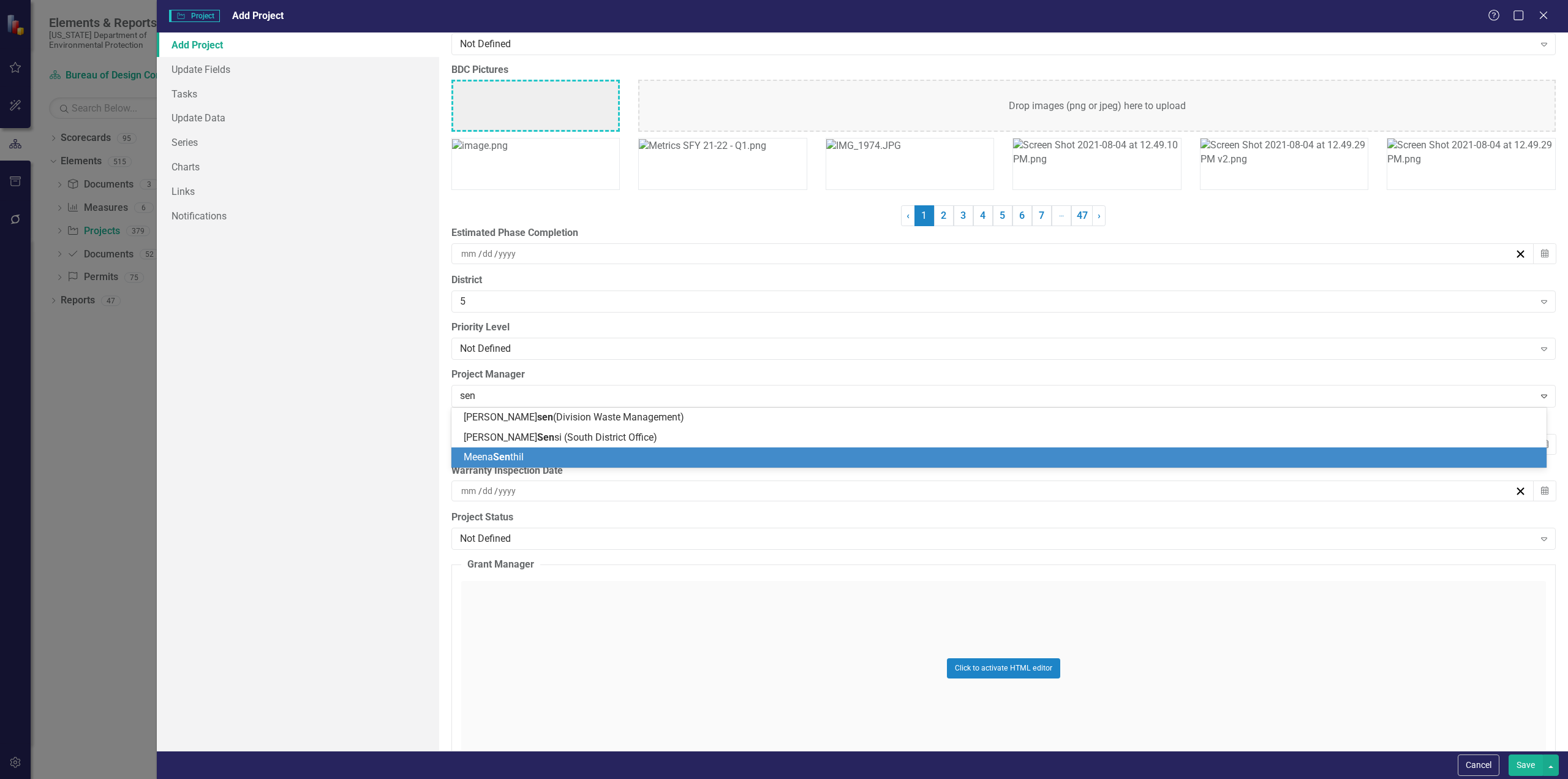
click at [500, 454] on span "Sen" at bounding box center [501, 457] width 17 height 12
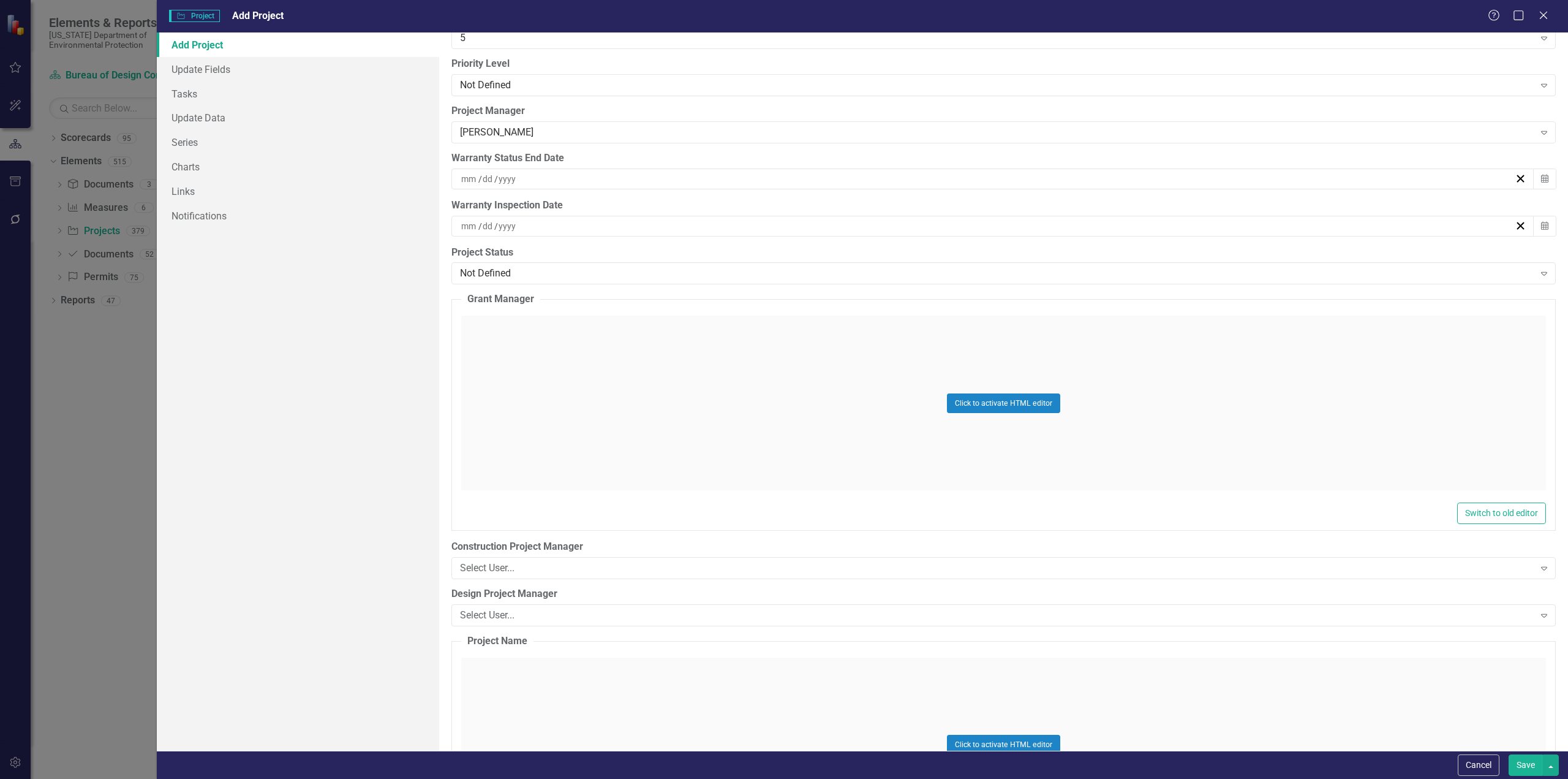
scroll to position [3369, 0]
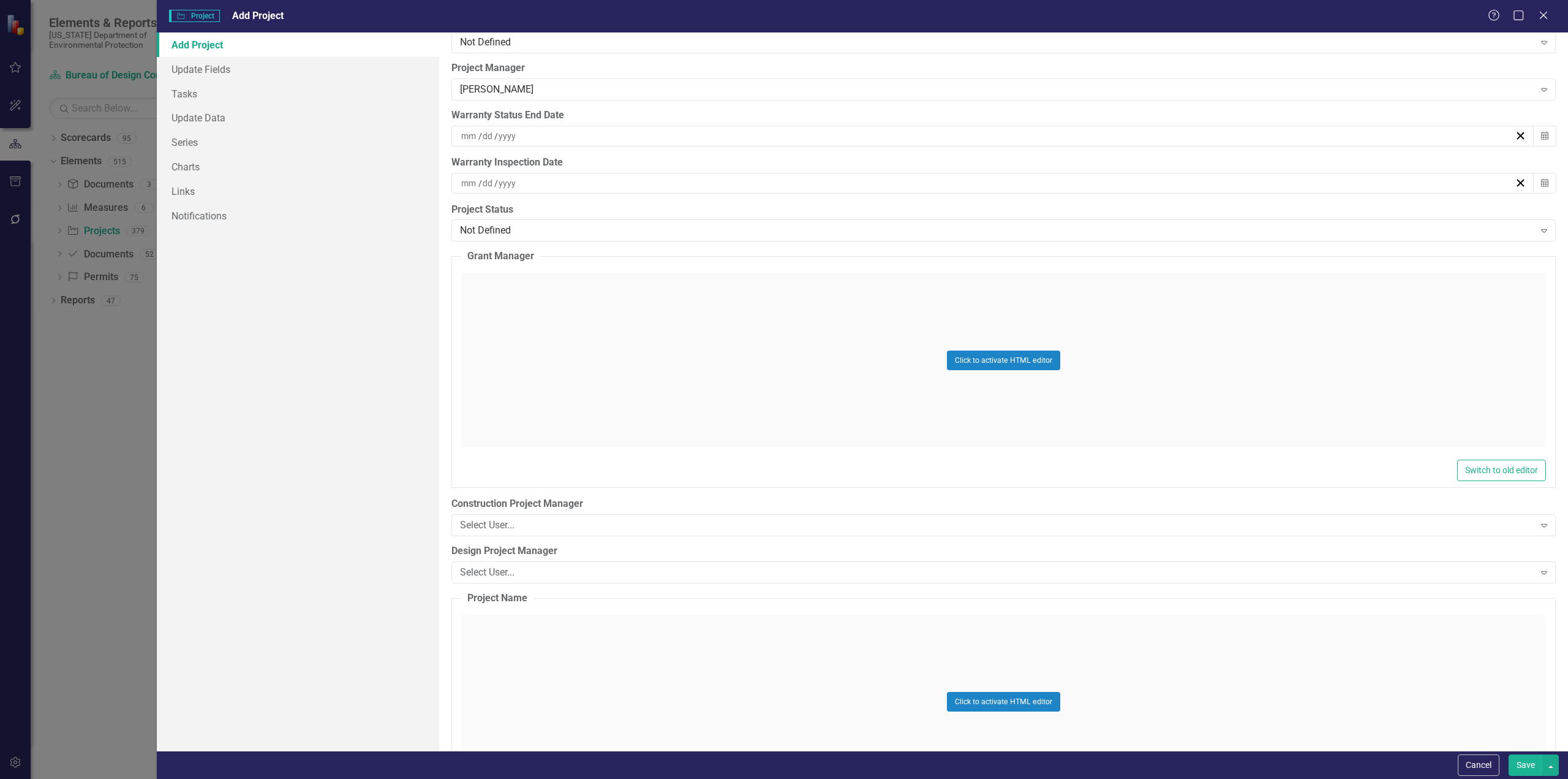
click at [1518, 763] on button "Save" at bounding box center [1526, 765] width 34 height 22
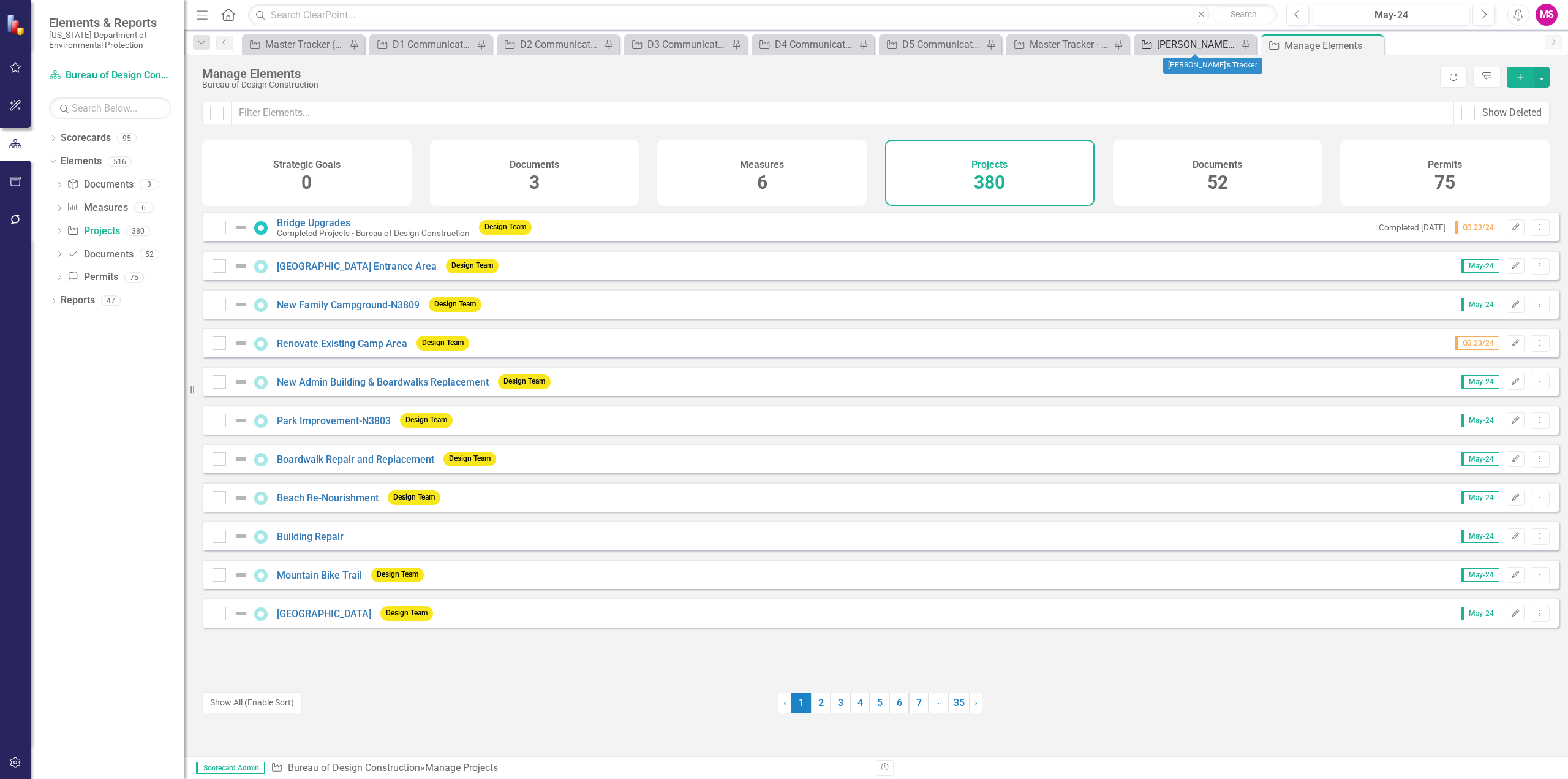
click at [1209, 48] on div "[PERSON_NAME]'s Tracker" at bounding box center [1197, 44] width 81 height 16
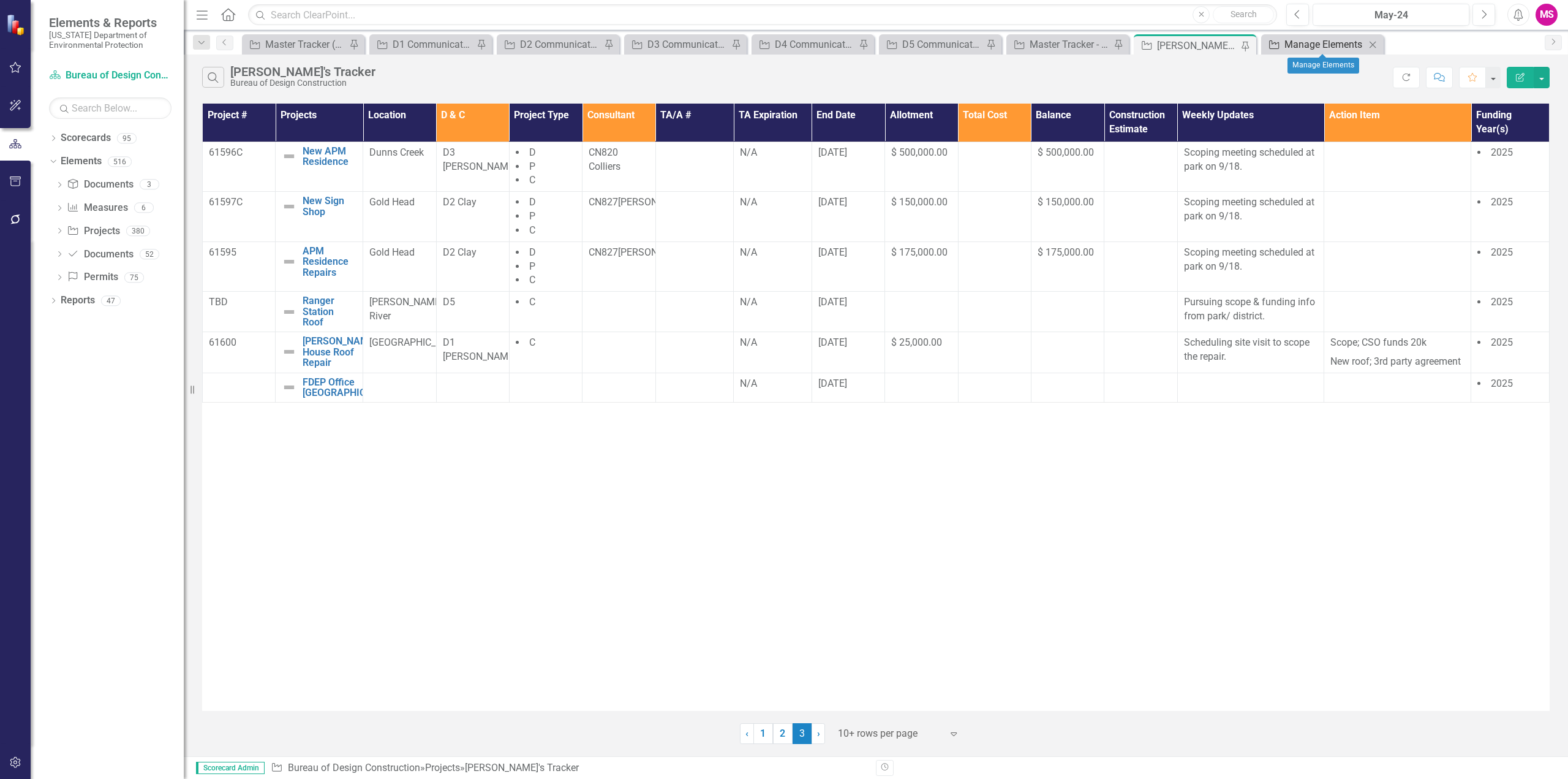
click at [1342, 48] on div "Manage Elements" at bounding box center [1324, 44] width 81 height 16
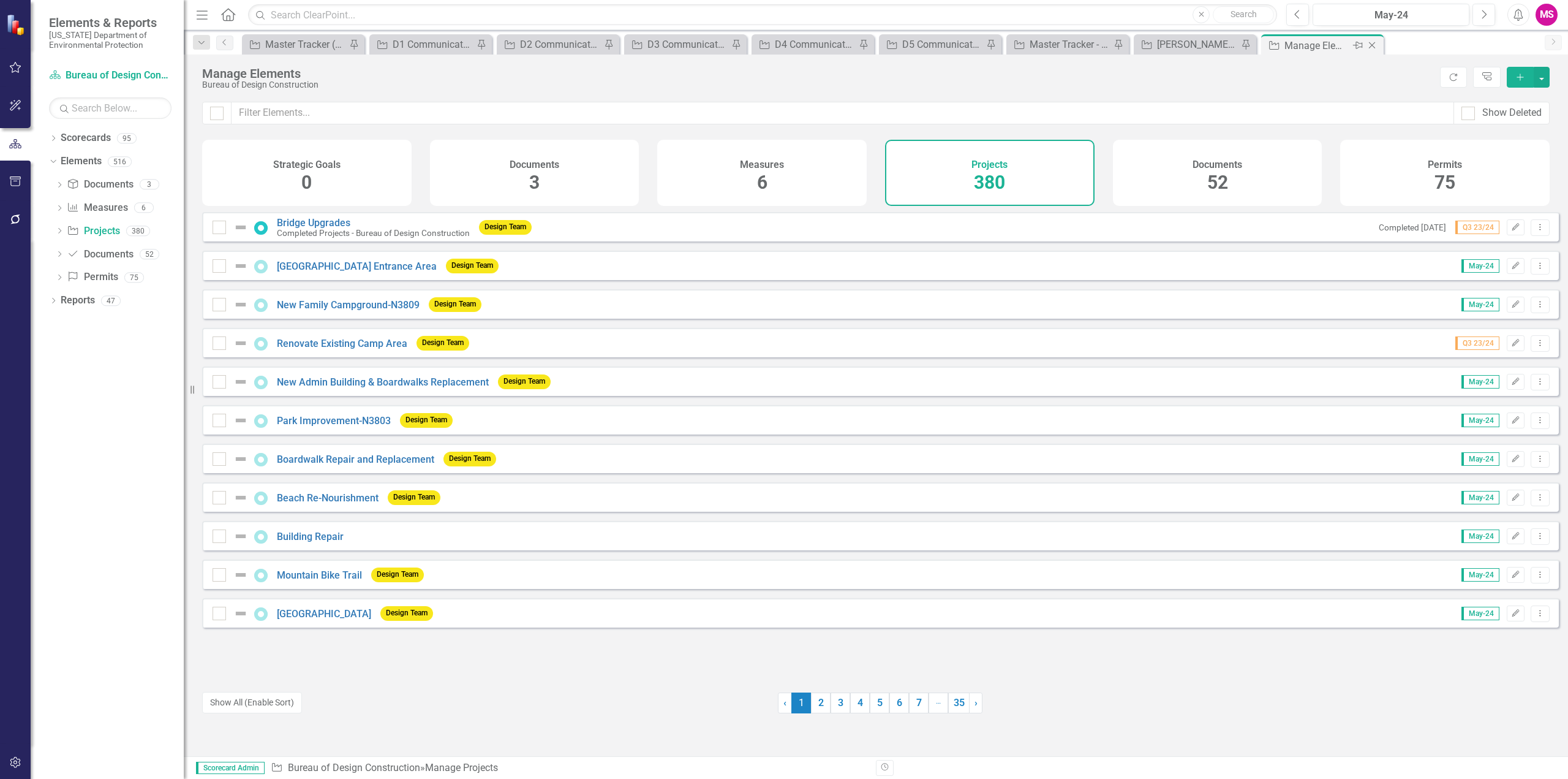
click at [1373, 44] on icon "Close" at bounding box center [1372, 45] width 12 height 10
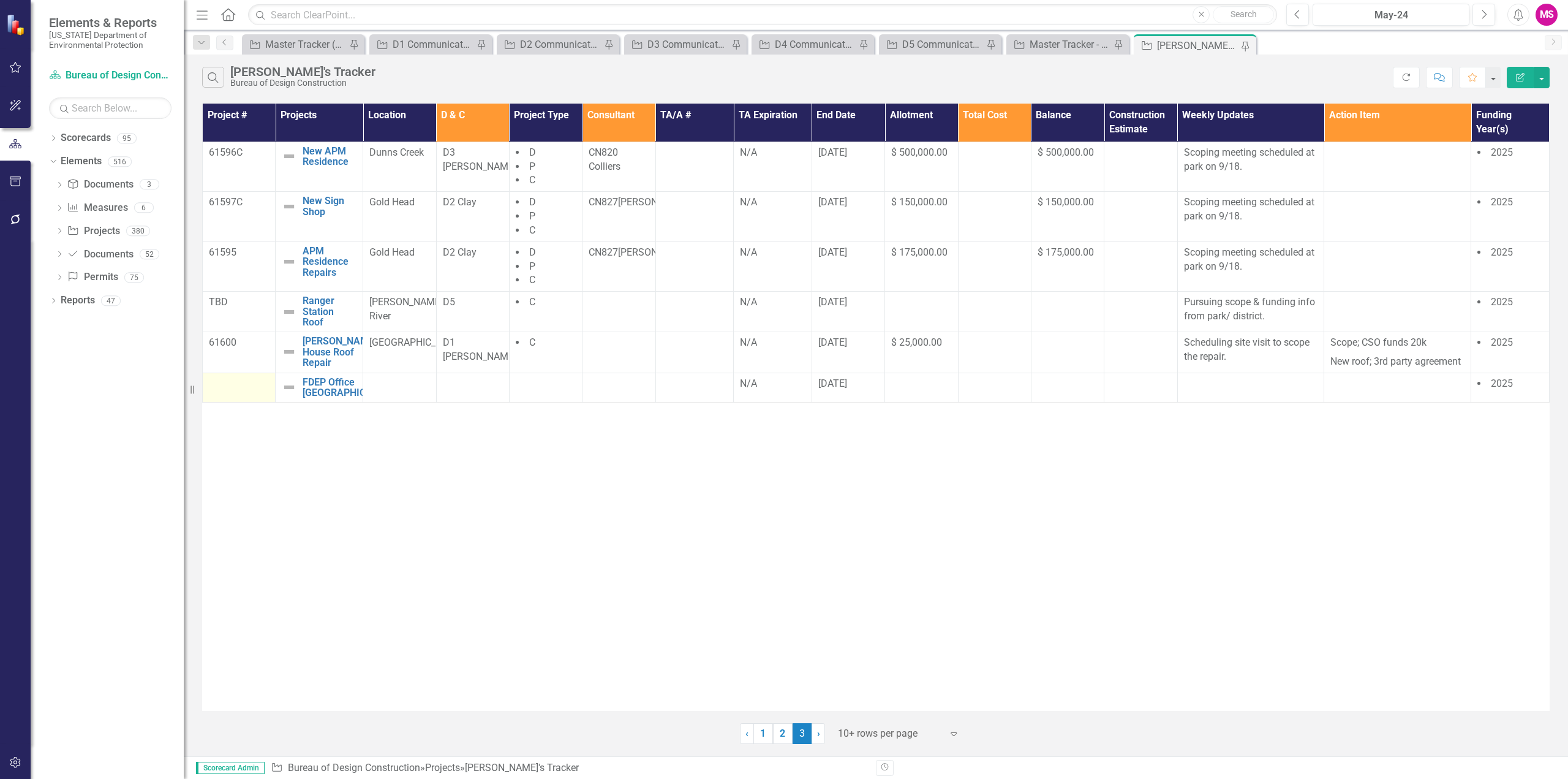
click at [229, 397] on td at bounding box center [239, 388] width 73 height 30
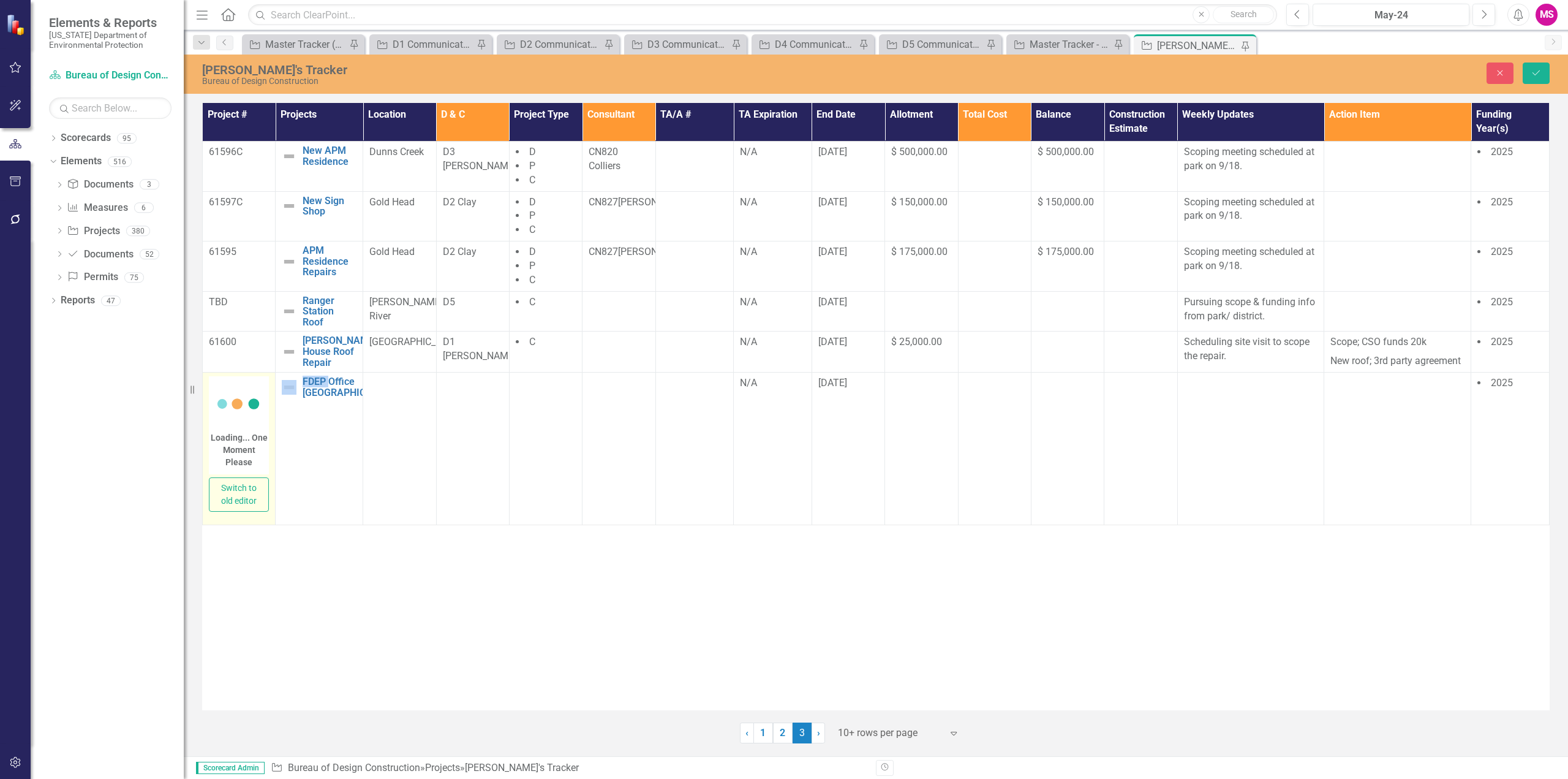
click at [229, 409] on div "Loading... One Moment Please" at bounding box center [238, 426] width 60 height 98
click at [230, 439] on body "Rich Text Area. Press ALT-0 for help." at bounding box center [239, 501] width 58 height 183
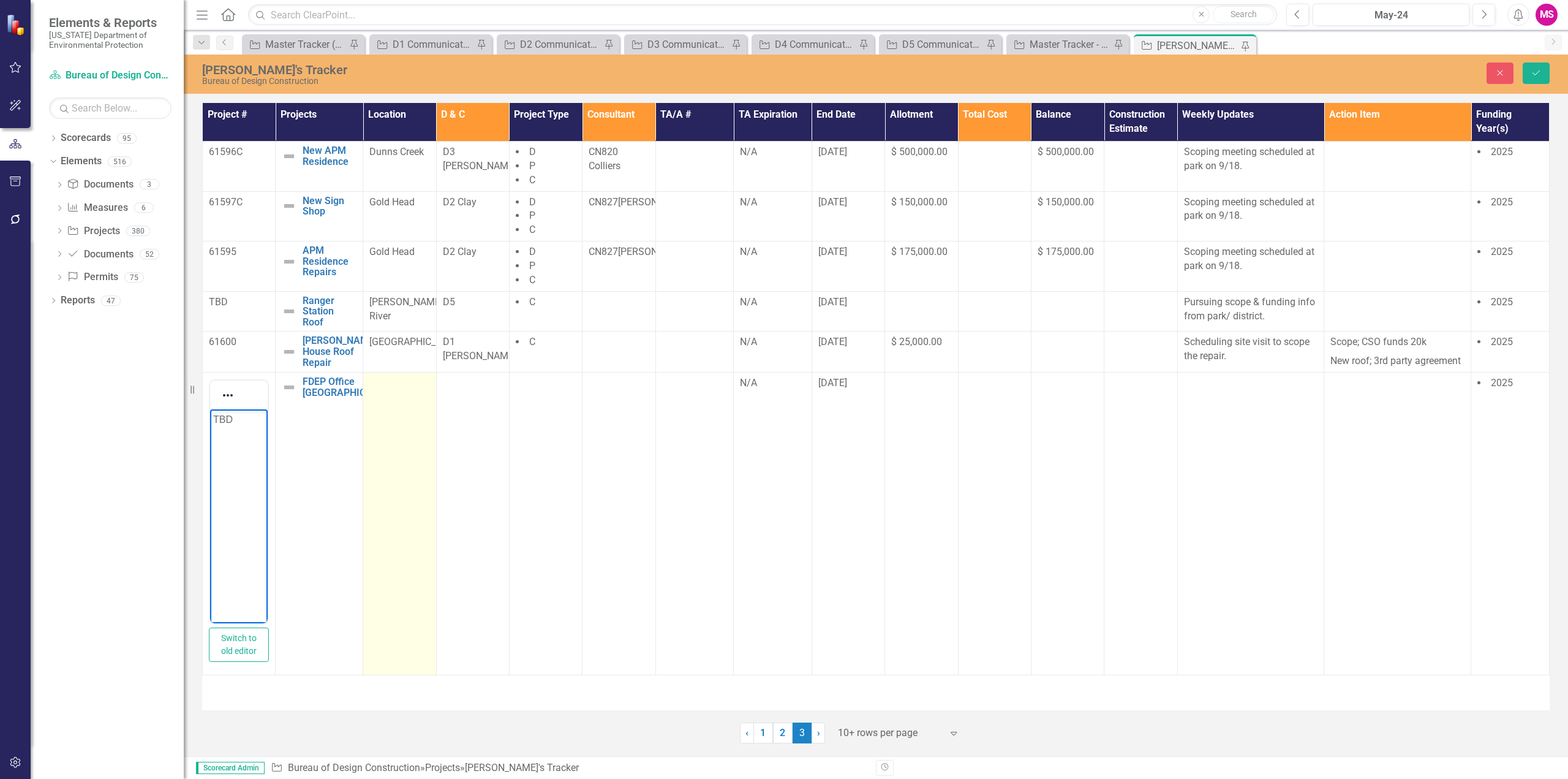
click at [387, 413] on td at bounding box center [399, 524] width 73 height 303
click at [392, 397] on td at bounding box center [399, 524] width 73 height 303
click at [396, 394] on div "Not Defined" at bounding box center [393, 387] width 30 height 14
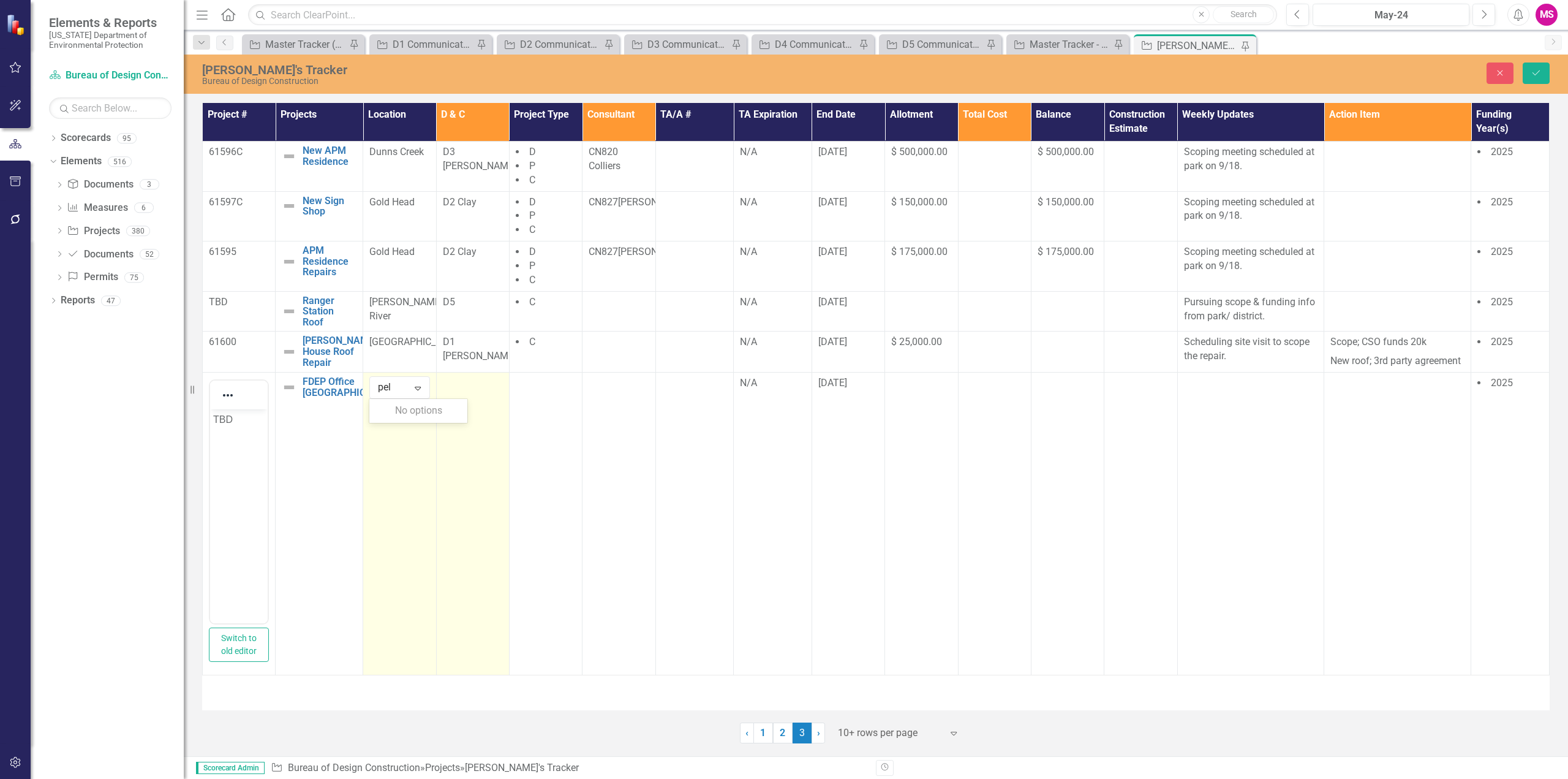
type input "peli"
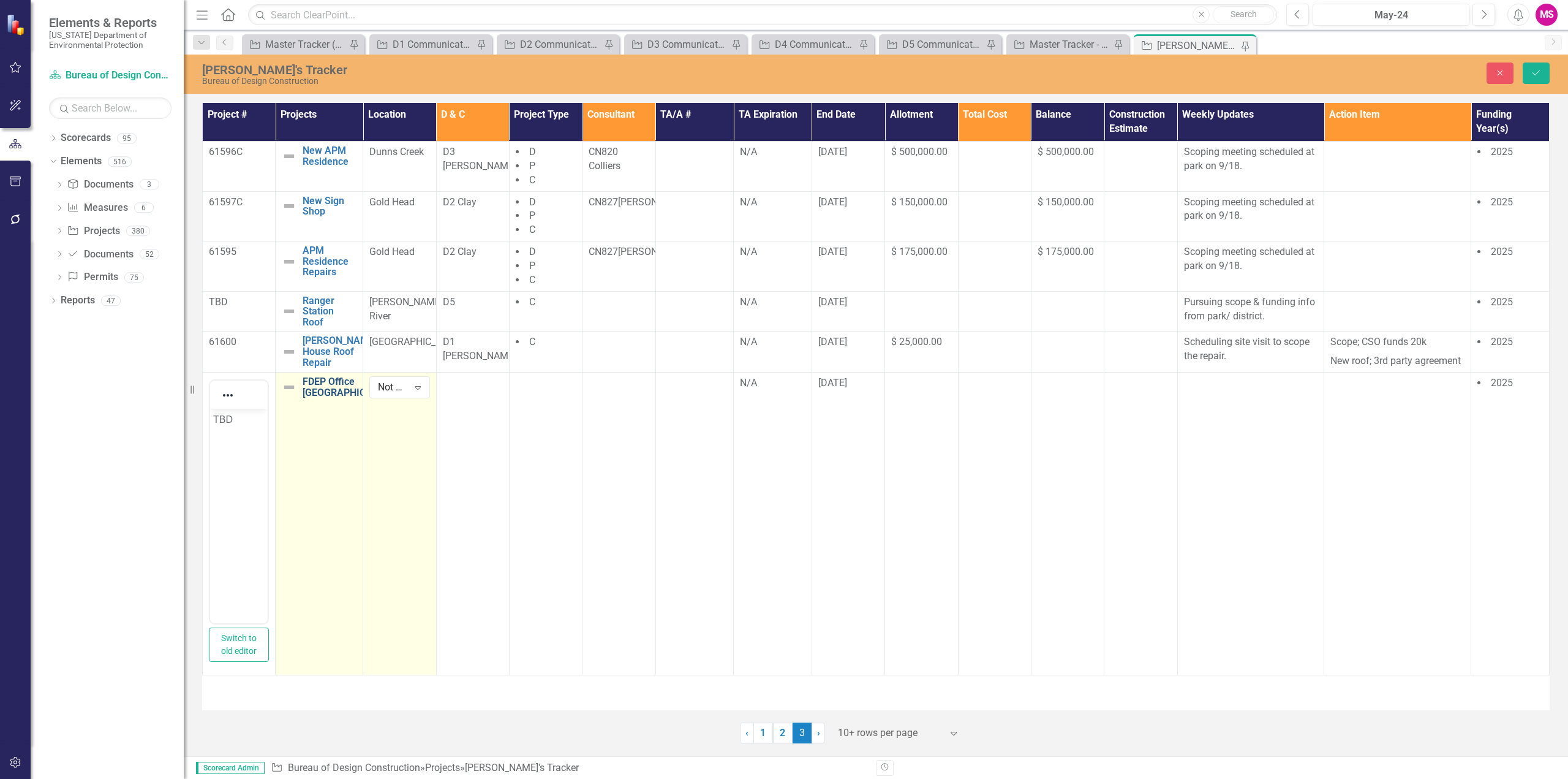
drag, startPoint x: 401, startPoint y: 391, endPoint x: 347, endPoint y: 388, distance: 54.1
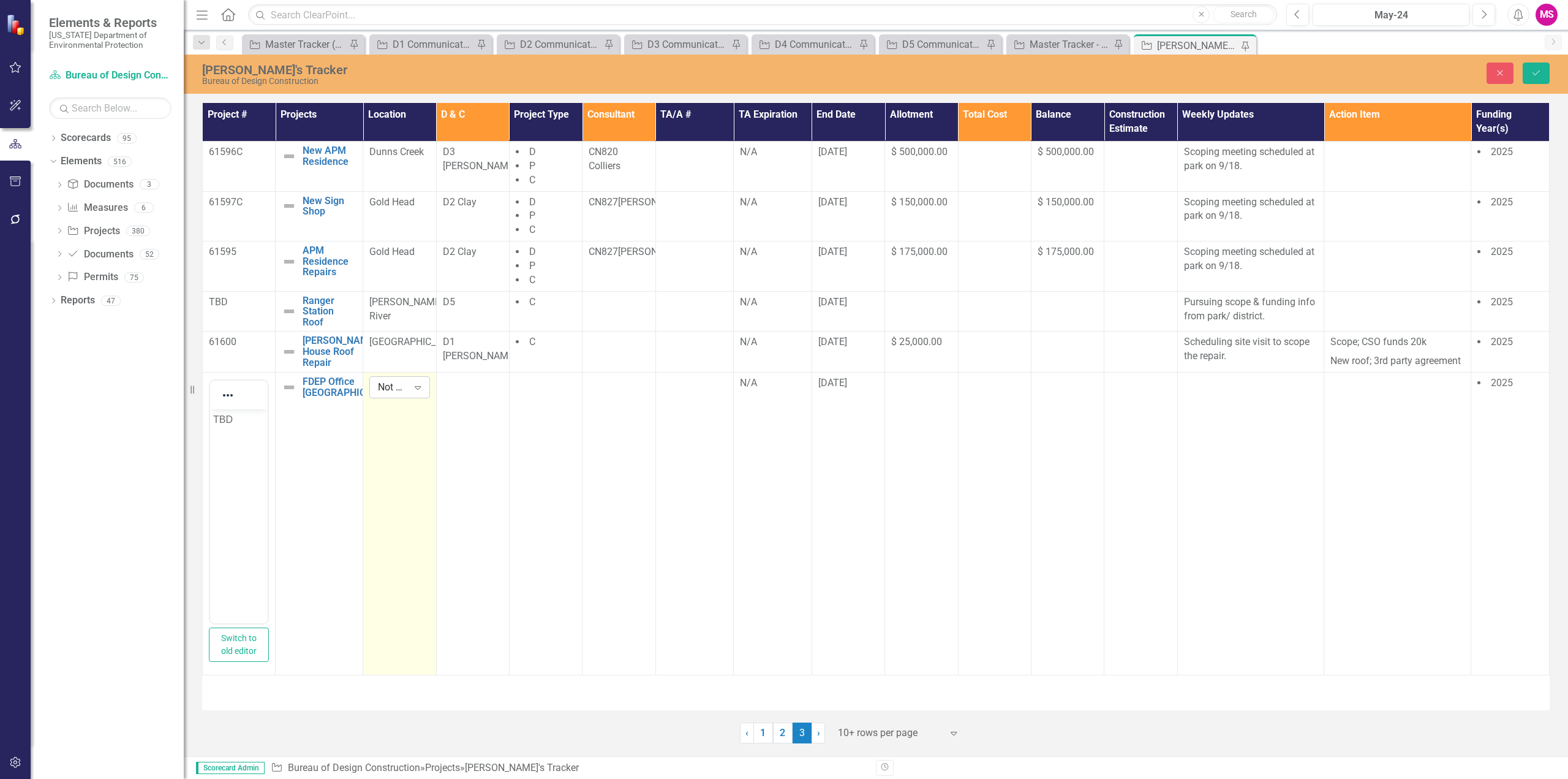
click at [407, 388] on div "Not Defined" at bounding box center [393, 387] width 30 height 14
type input "b"
click at [403, 411] on div "Not Defined" at bounding box center [421, 408] width 79 height 14
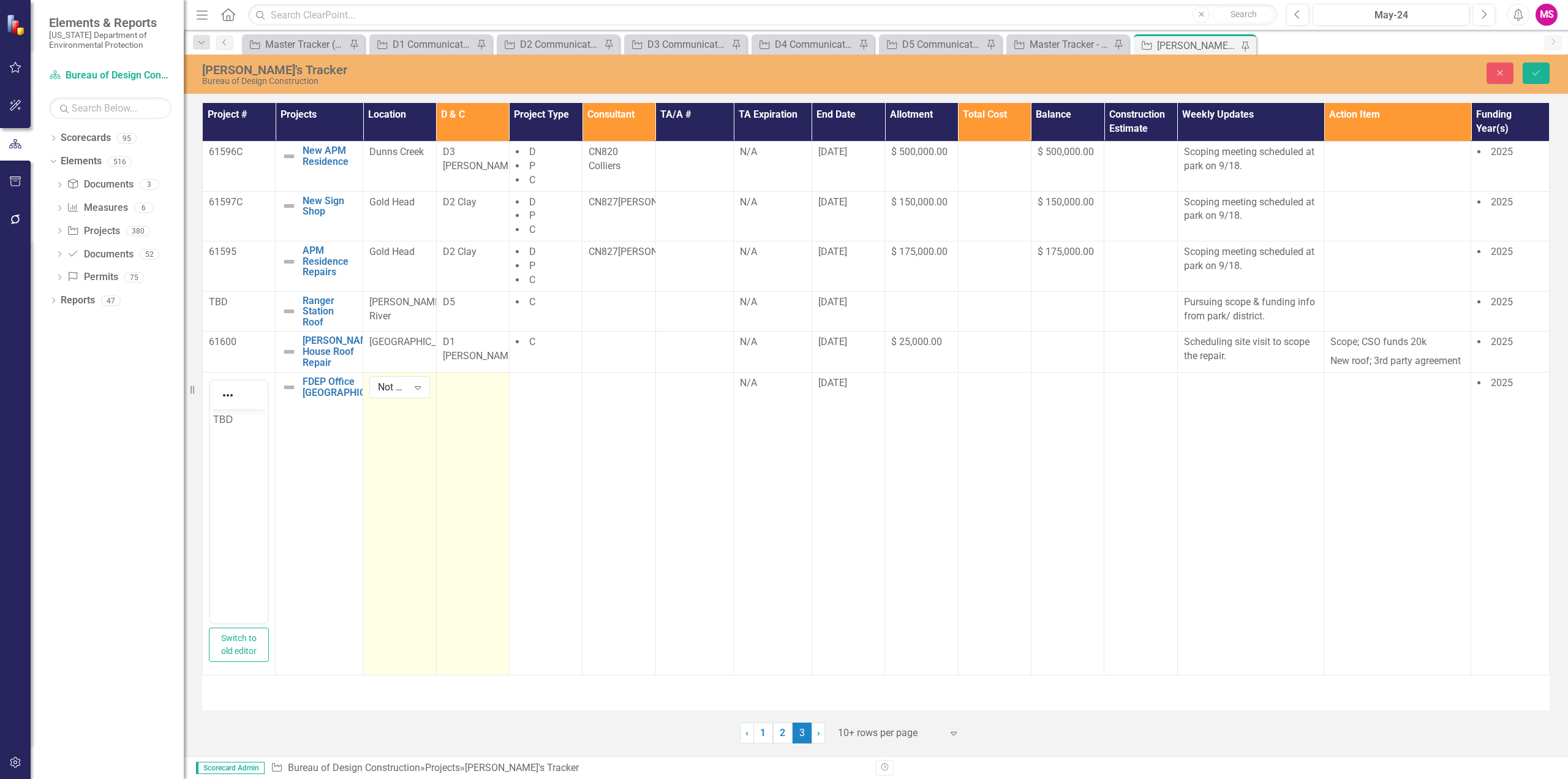
click at [471, 412] on td at bounding box center [472, 524] width 73 height 303
click at [468, 413] on textarea at bounding box center [472, 451] width 60 height 149
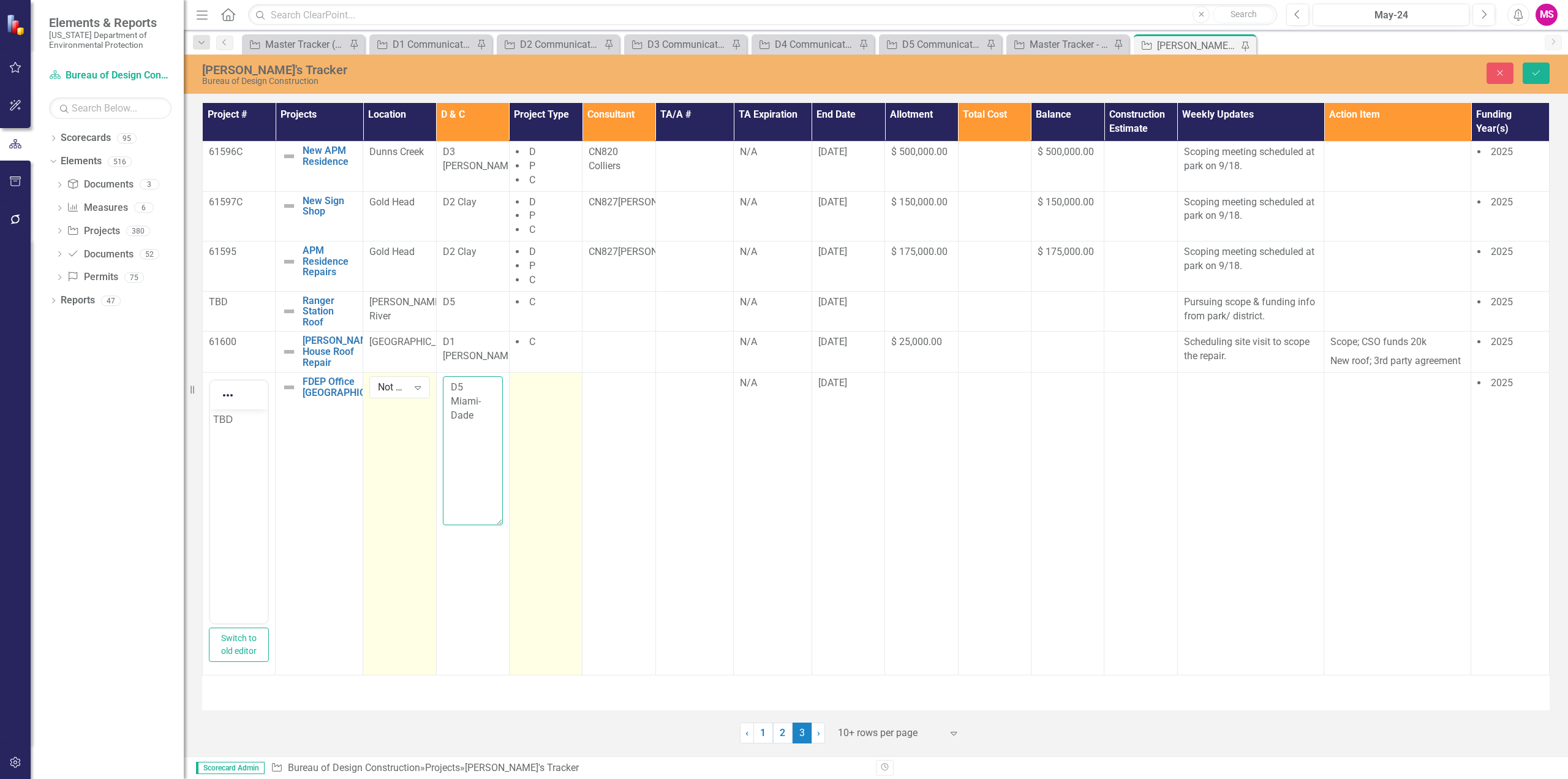
type textarea "D5 Miami-Dade"
click at [542, 391] on div at bounding box center [546, 384] width 60 height 15
click at [548, 388] on div at bounding box center [540, 387] width 41 height 16
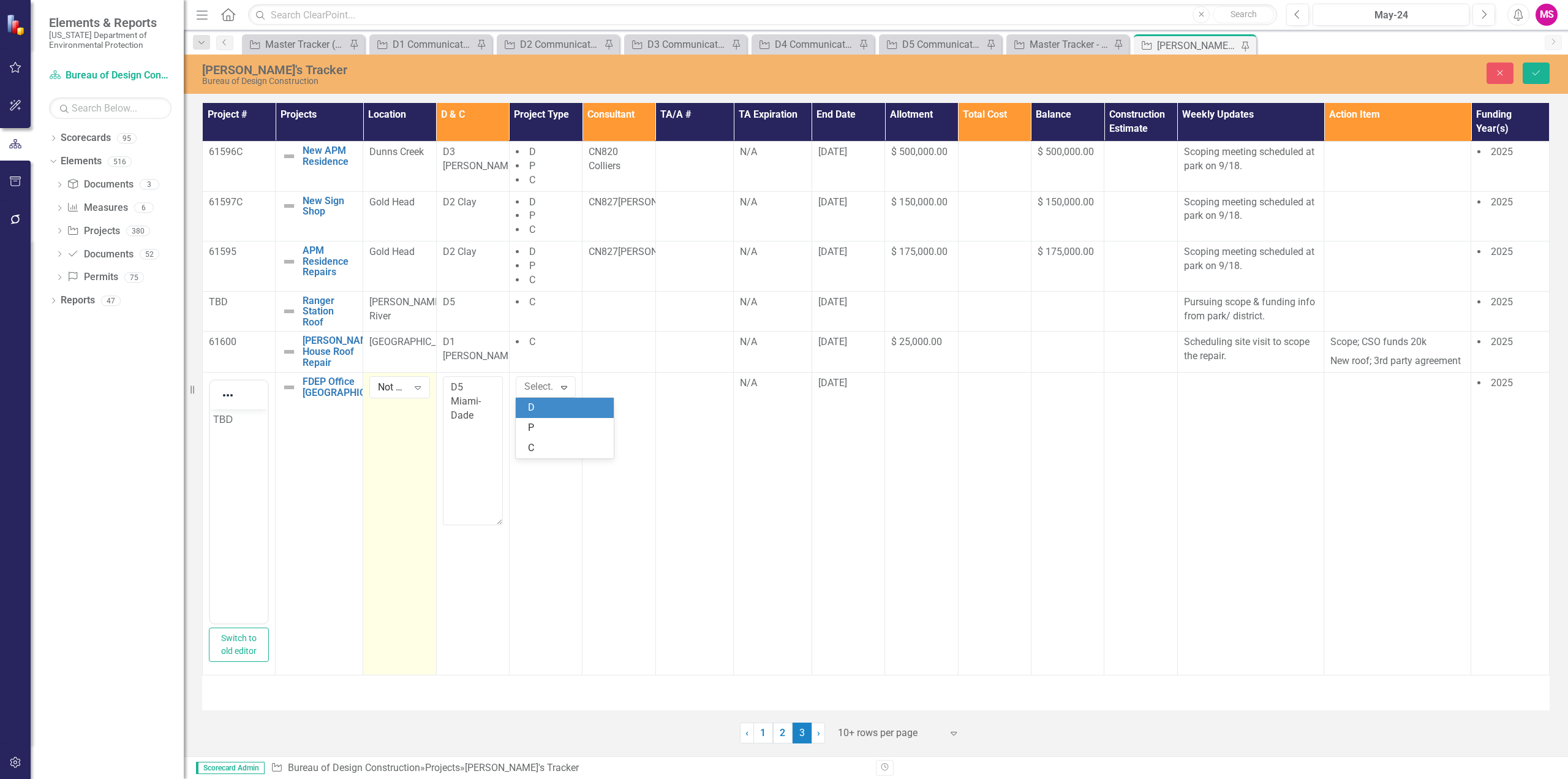
click at [539, 410] on div "D" at bounding box center [567, 408] width 79 height 14
click at [1540, 74] on icon "Save" at bounding box center [1536, 73] width 11 height 9
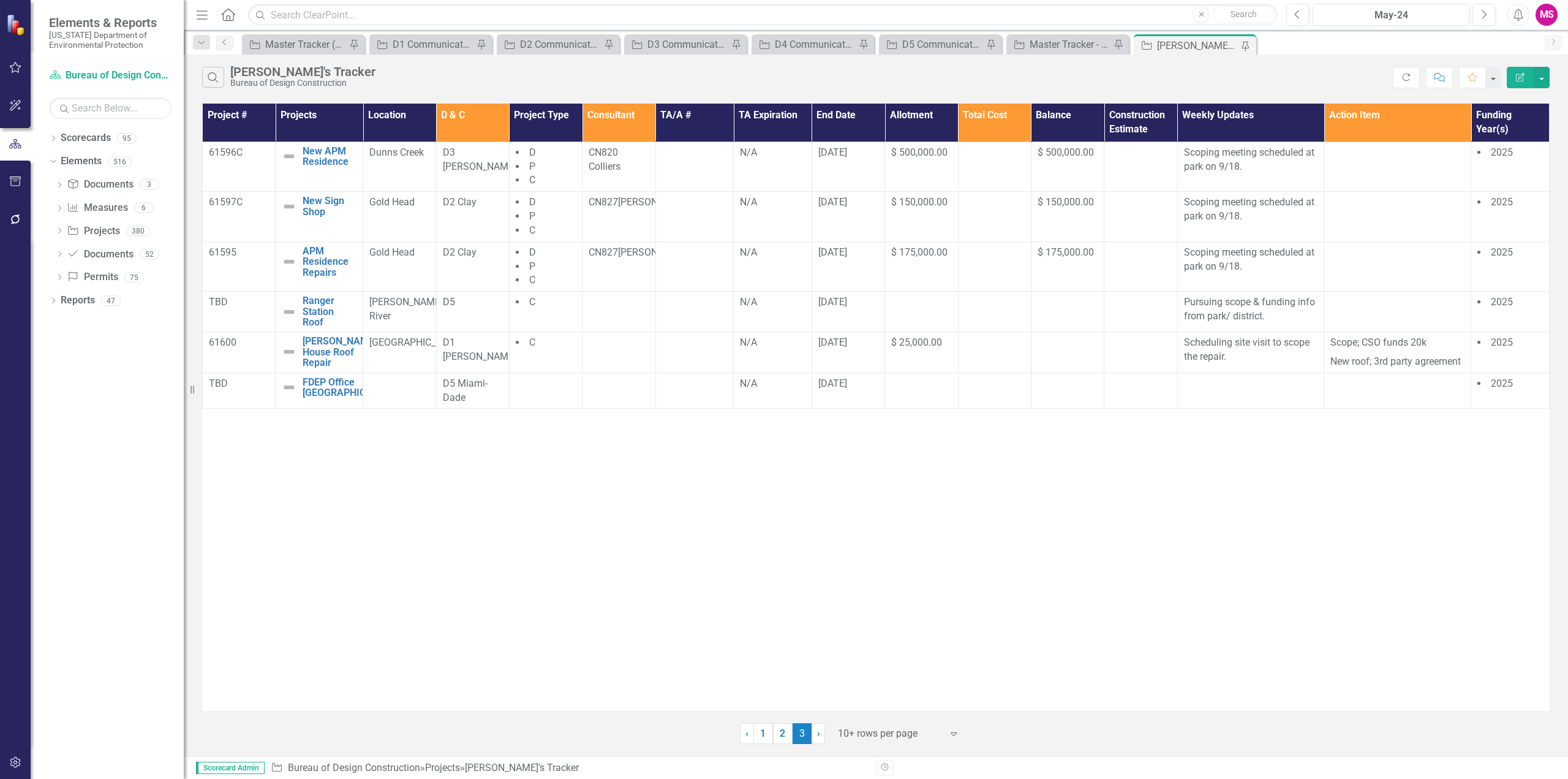
click at [206, 10] on icon "Menu" at bounding box center [202, 14] width 16 height 13
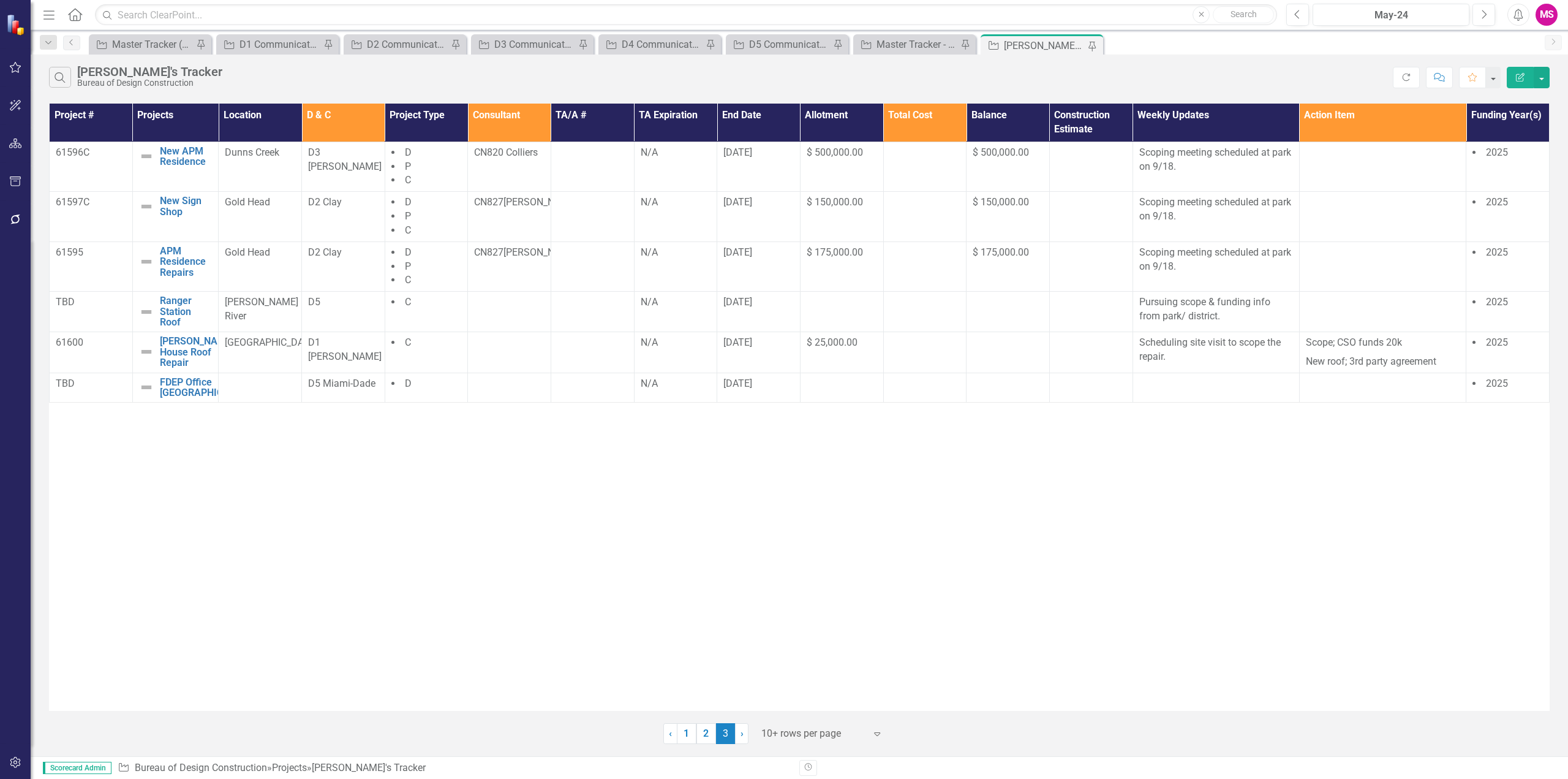
click at [551, 525] on div "Project # Projects Location D & C Project Type Consultant TA/A # TA Expiration …" at bounding box center [799, 407] width 1500 height 607
click at [1159, 388] on div at bounding box center [1215, 384] width 154 height 15
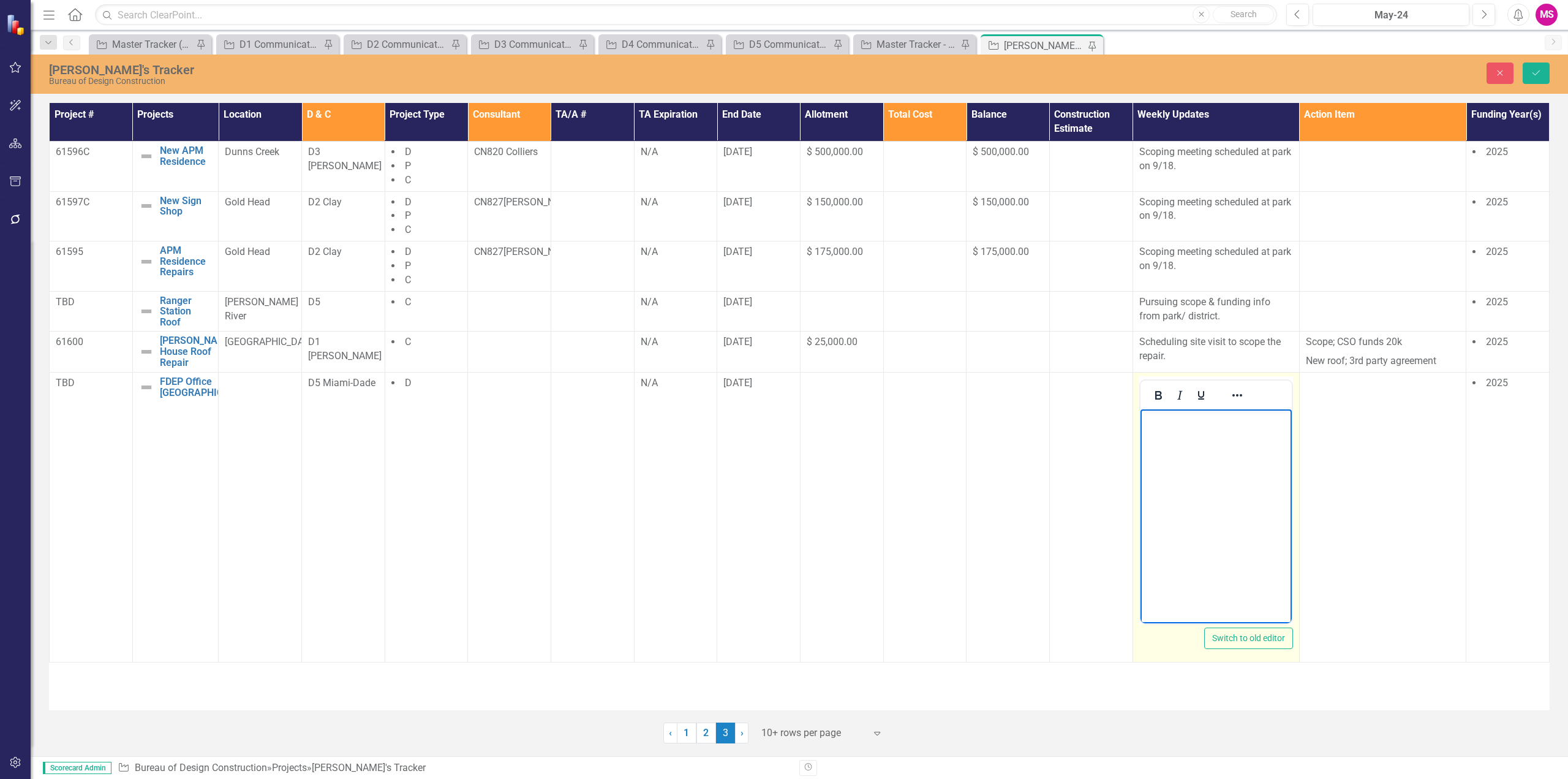
click at [1170, 428] on body "Rich Text Area. Press ALT-0 for help." at bounding box center [1215, 501] width 151 height 183
drag, startPoint x: 1247, startPoint y: 418, endPoint x: 1130, endPoint y: 417, distance: 117.0
click at [1140, 417] on html "Finalizing consultant & pursuing project #." at bounding box center [1215, 501] width 151 height 183
click at [1221, 417] on p "Pursuing project #." at bounding box center [1215, 420] width 146 height 15
click at [1236, 420] on p "Pursuing project # & Finalizing consultant." at bounding box center [1215, 427] width 146 height 30
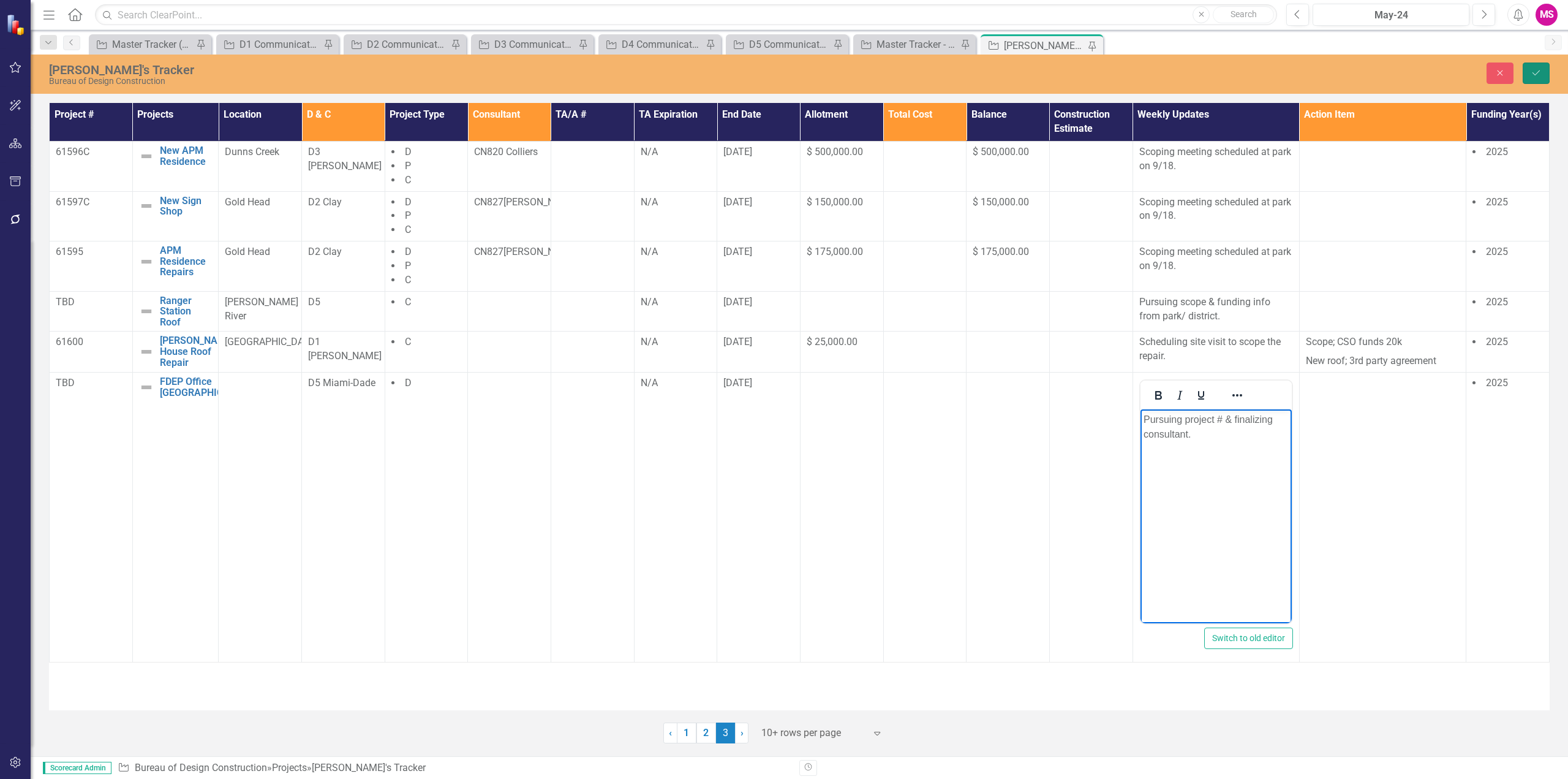
click at [1537, 73] on icon "Save" at bounding box center [1536, 73] width 11 height 9
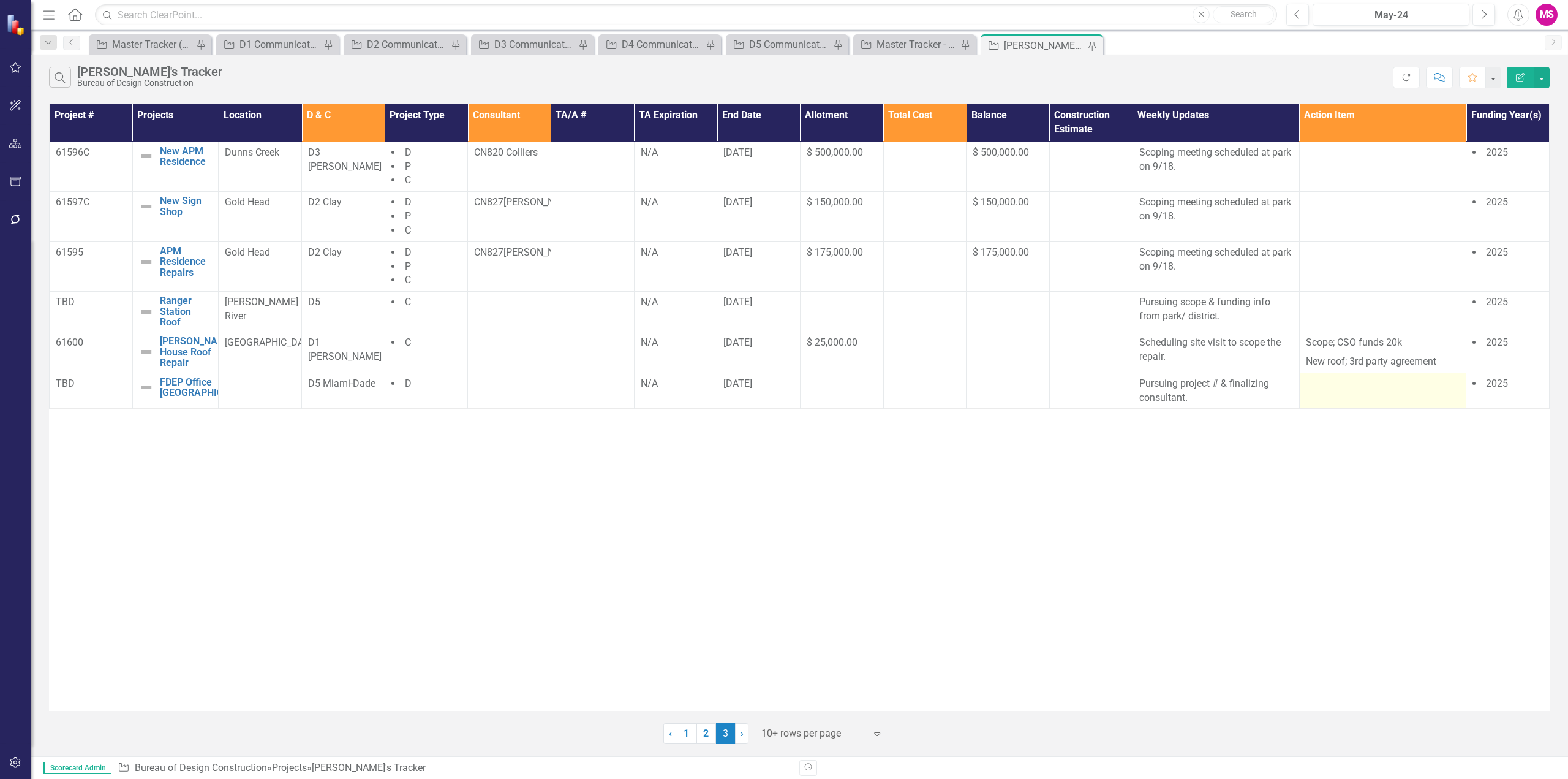
click at [1334, 400] on td at bounding box center [1382, 391] width 166 height 36
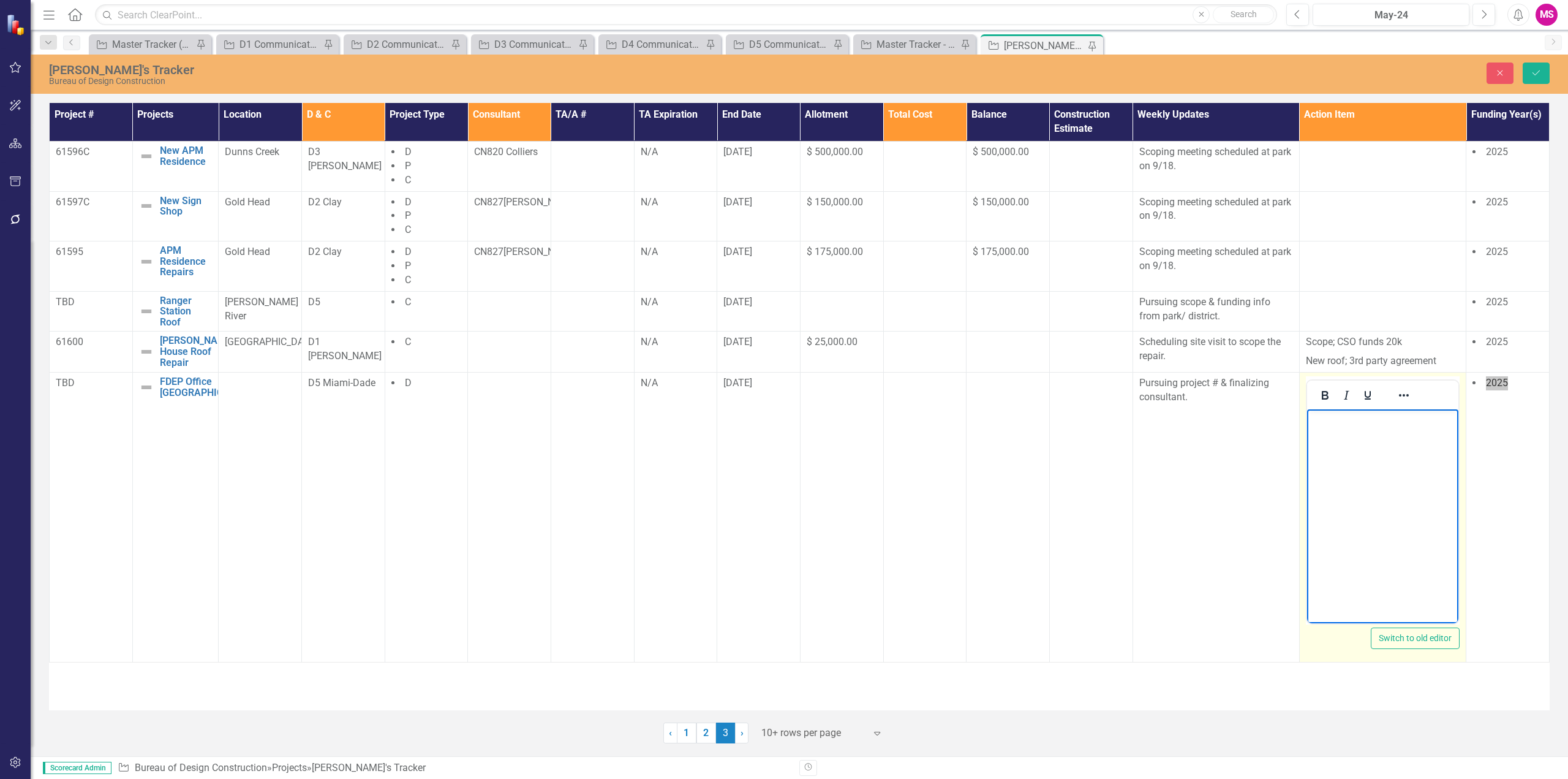
click at [1335, 430] on body "Rich Text Area. Press ALT-0 for help." at bounding box center [1382, 501] width 151 height 183
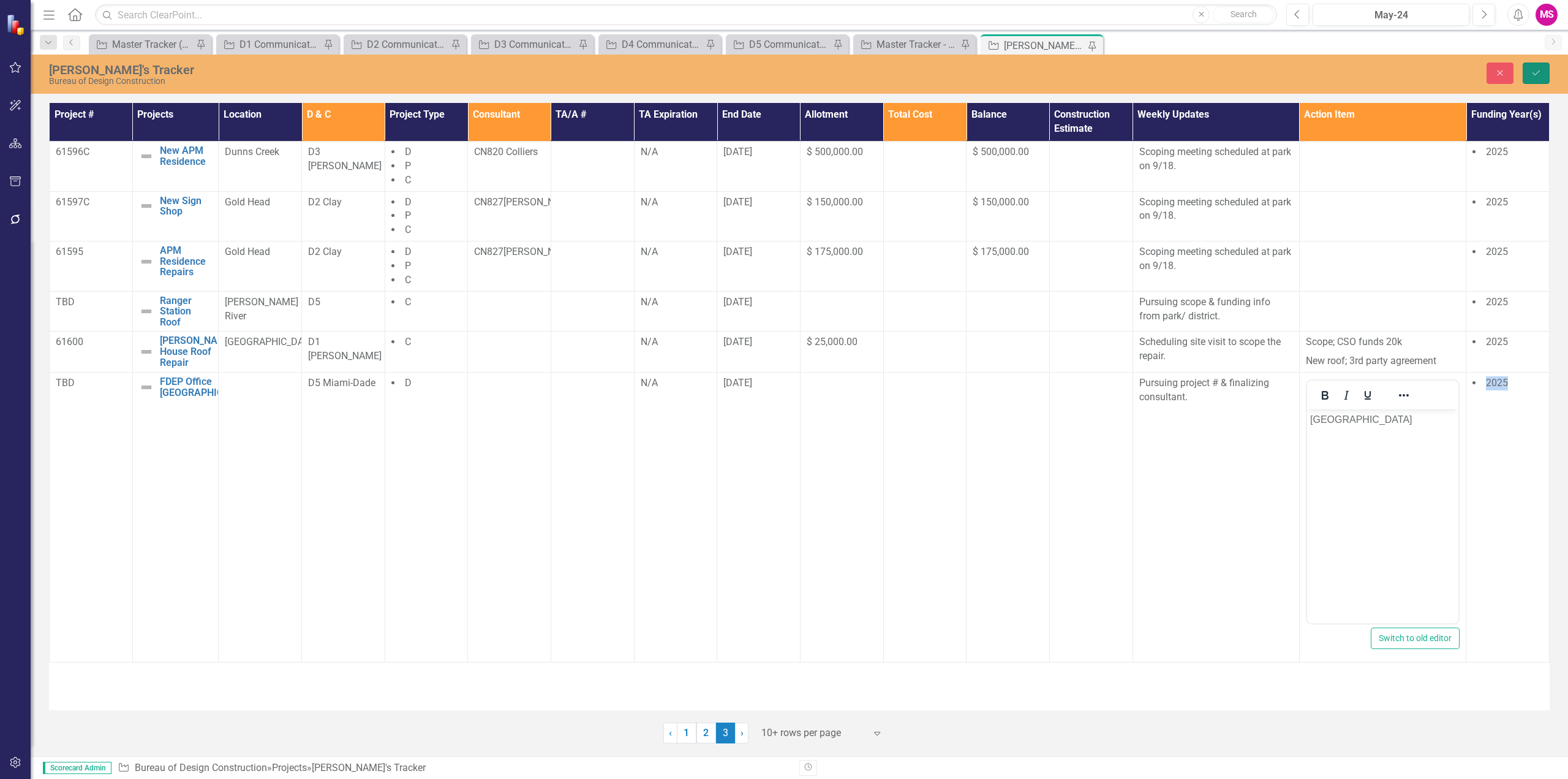
click at [1535, 69] on icon "Save" at bounding box center [1536, 73] width 11 height 9
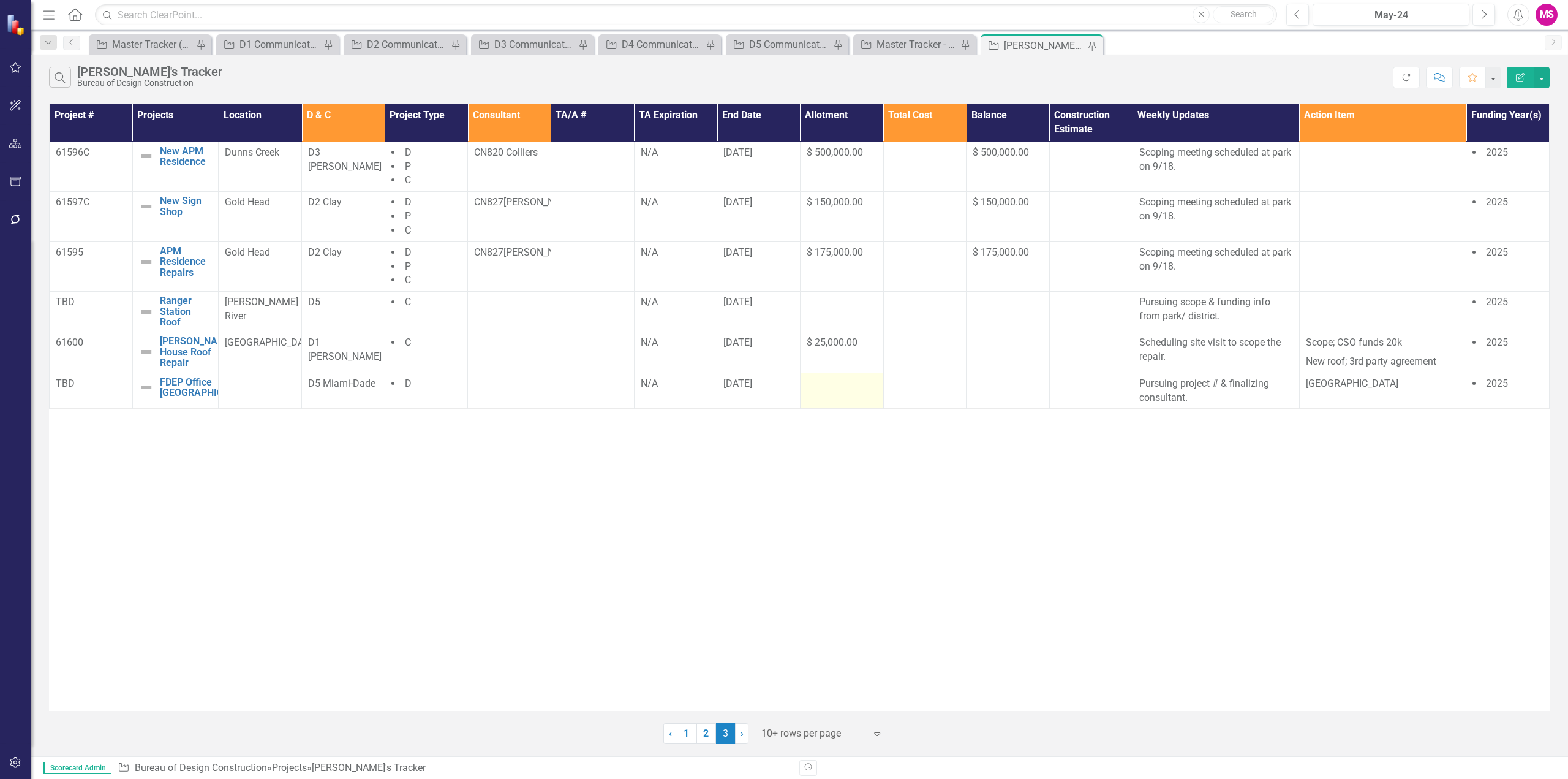
click at [829, 388] on div at bounding box center [842, 384] width 71 height 15
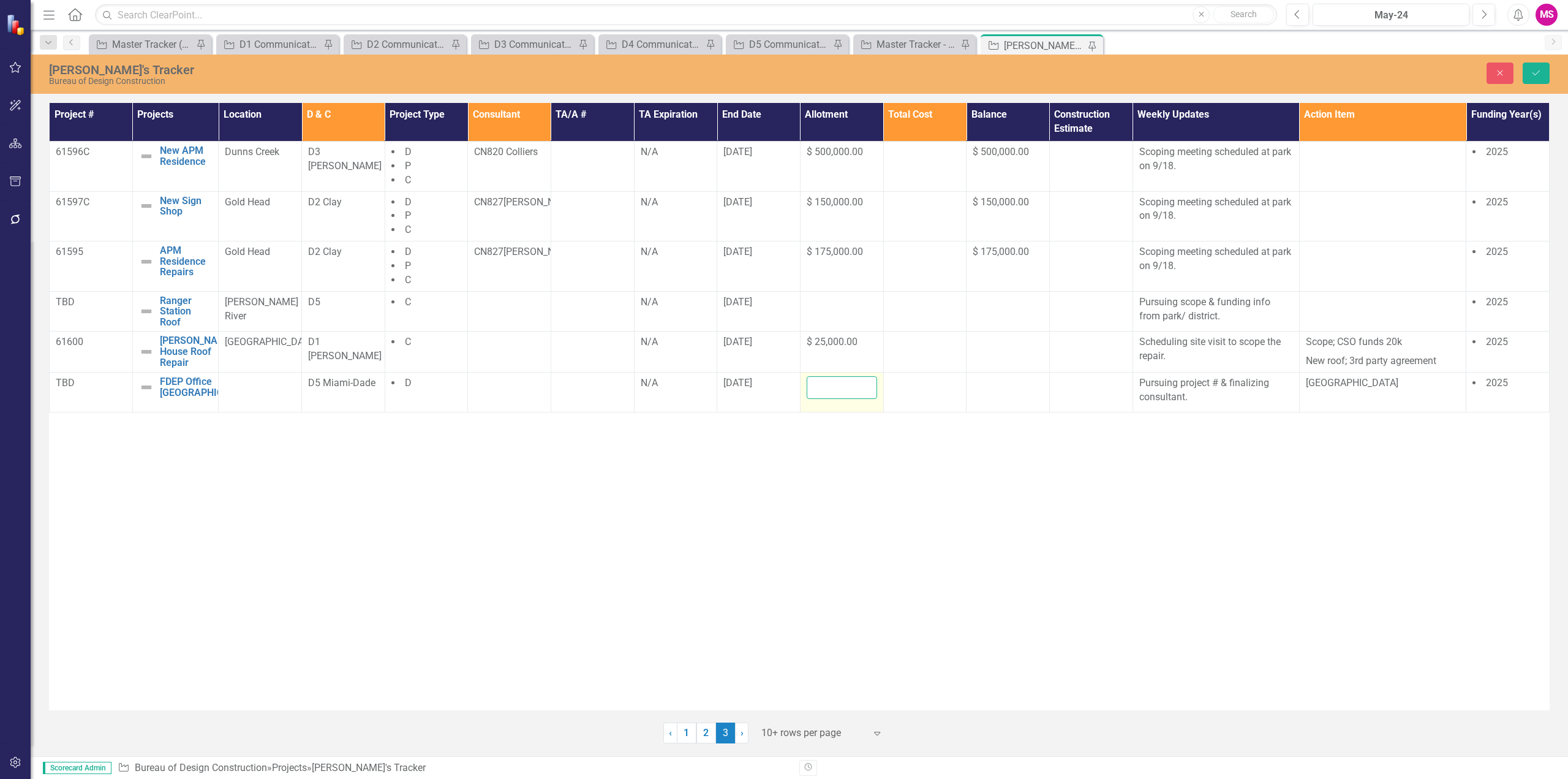
click at [829, 388] on input "number" at bounding box center [842, 388] width 71 height 23
type input "40000"
click at [1542, 66] on button "Save" at bounding box center [1536, 73] width 27 height 22
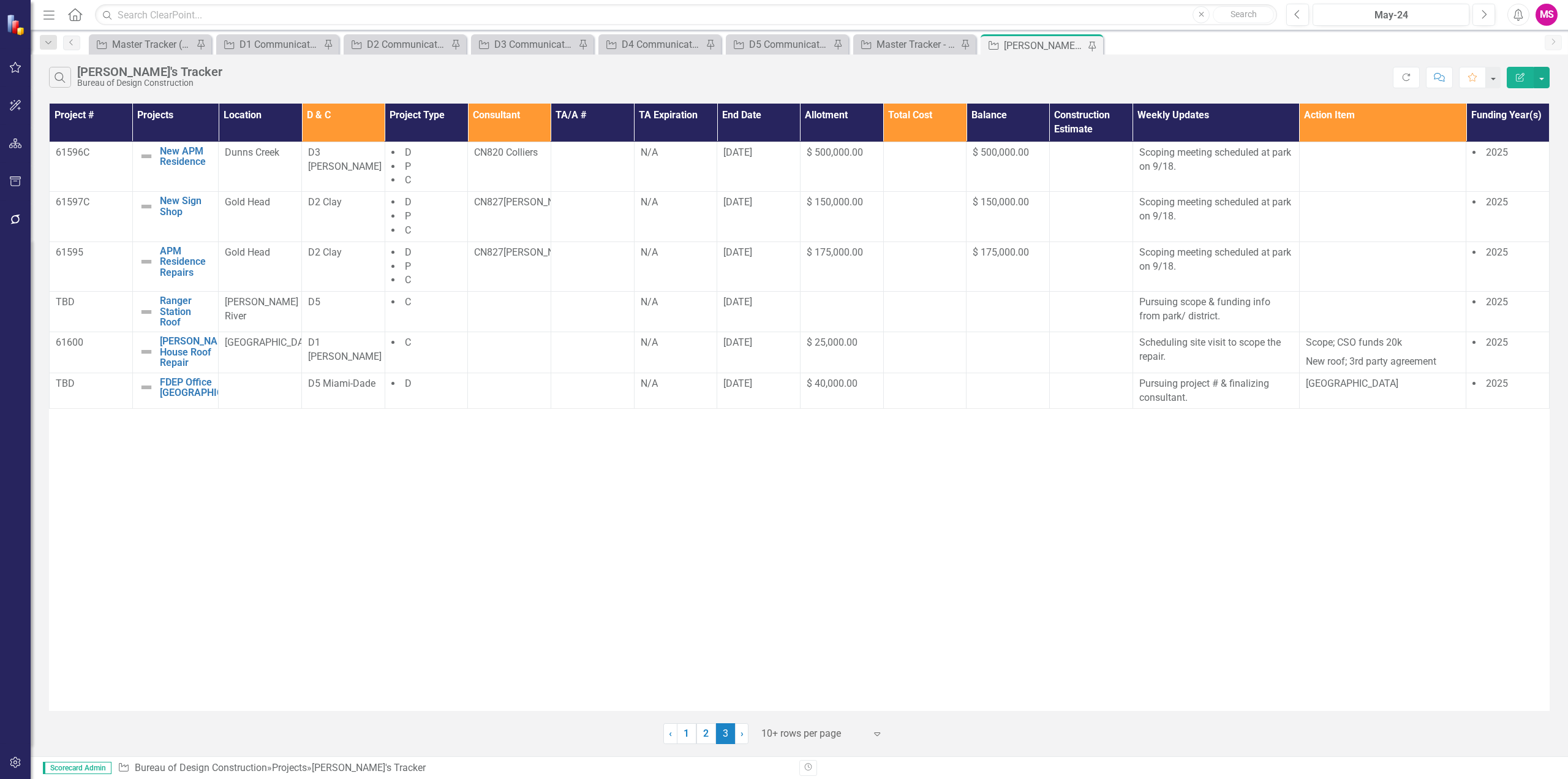
click at [817, 561] on div "Project # Projects Location D & C Project Type Consultant TA/A # TA Expiration …" at bounding box center [799, 407] width 1500 height 607
click at [140, 44] on div "Master Tracker (External)" at bounding box center [152, 44] width 81 height 16
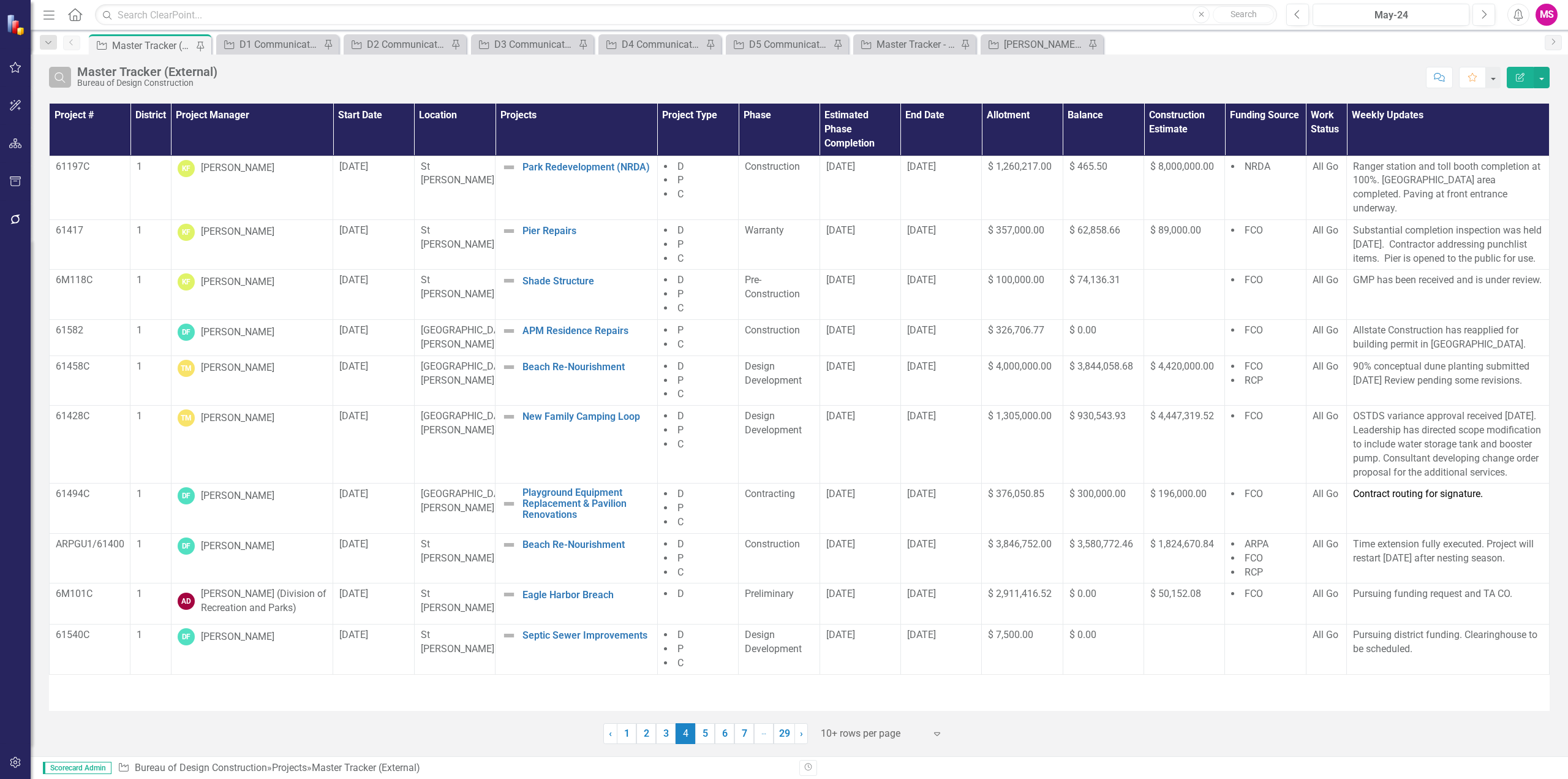
click at [67, 82] on icon "Search" at bounding box center [60, 77] width 13 height 11
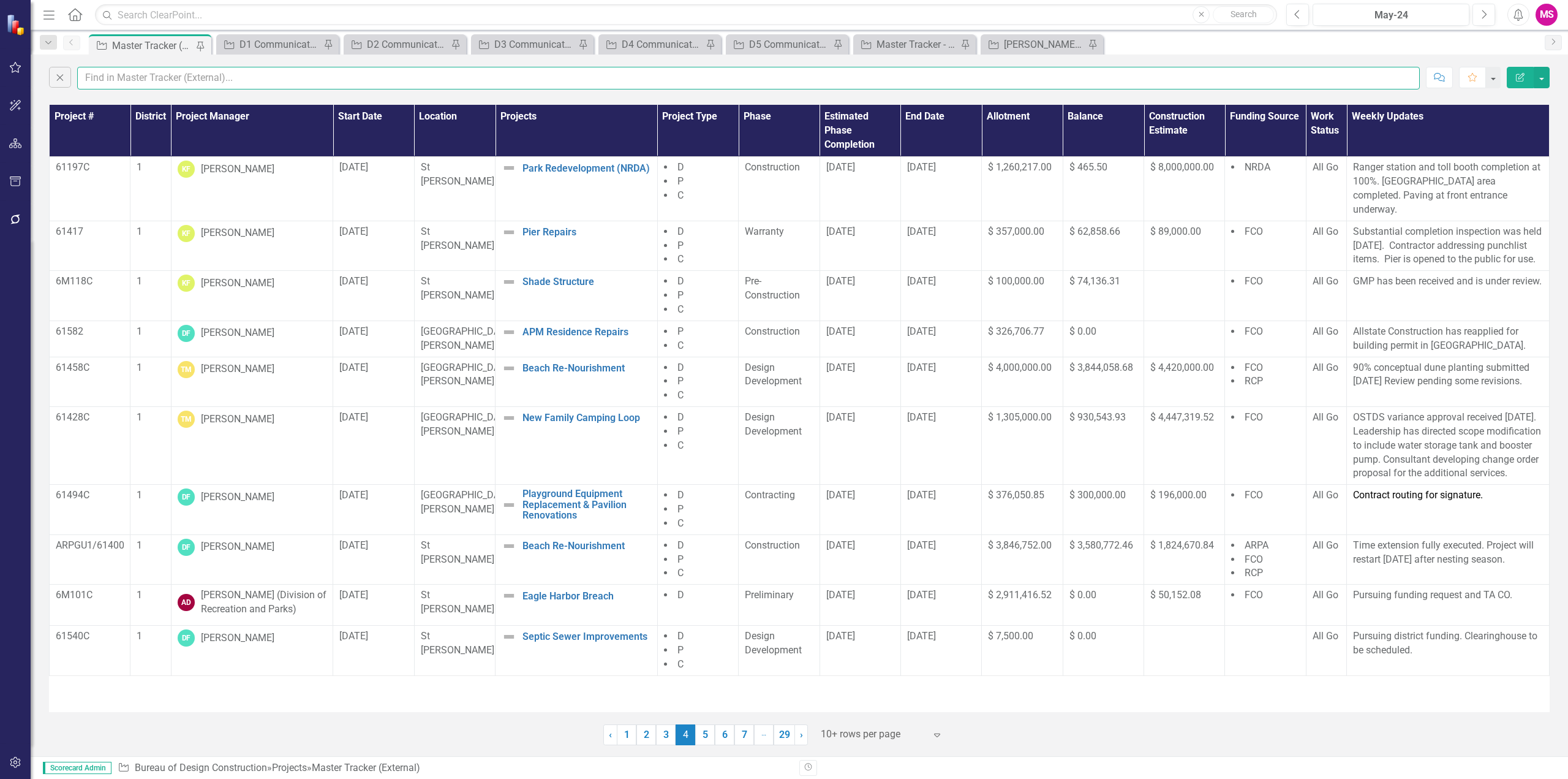
click at [163, 79] on input "text" at bounding box center [748, 78] width 1342 height 23
type input "RCP"
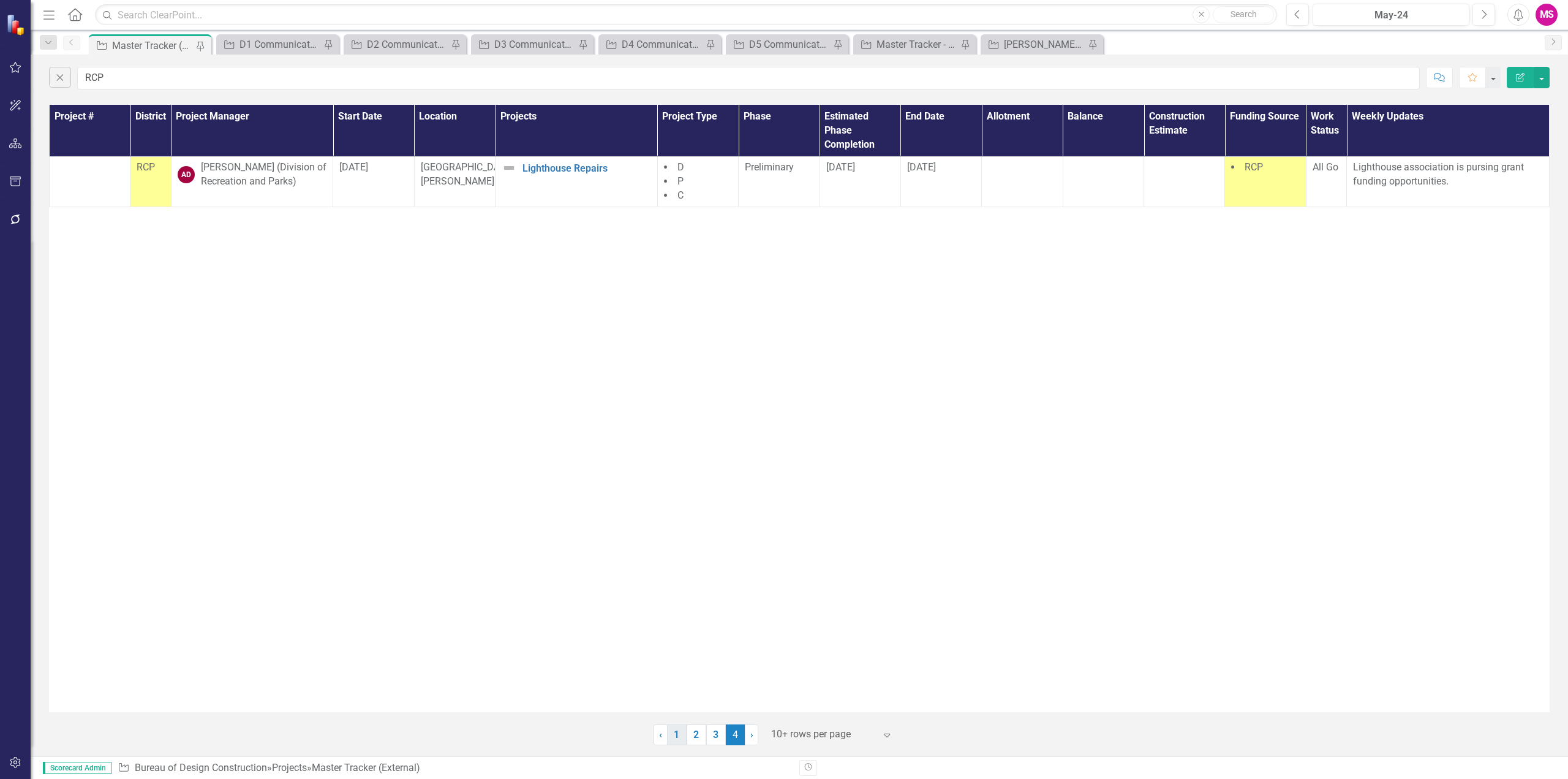
click at [680, 731] on link "1" at bounding box center [676, 734] width 19 height 21
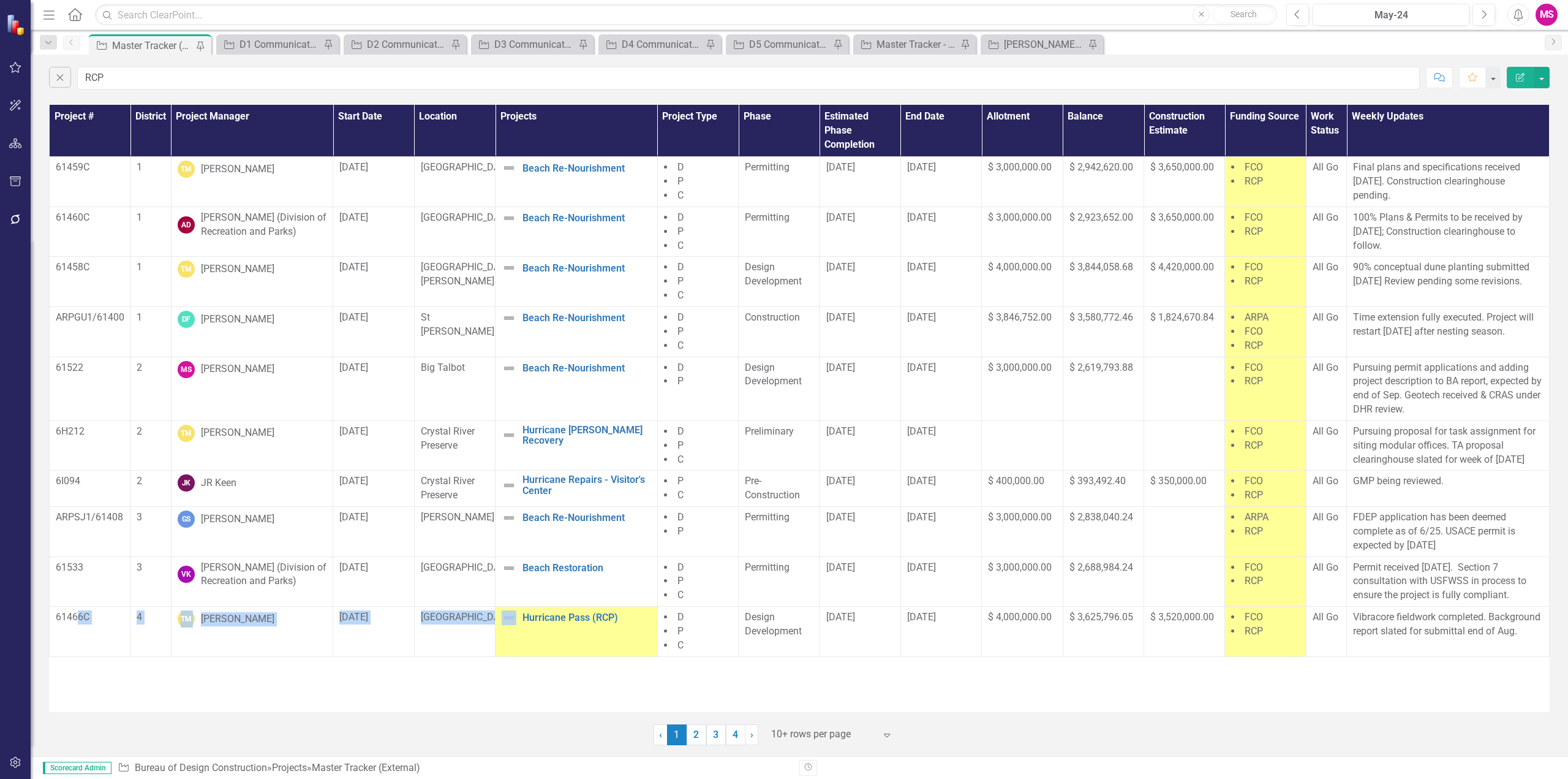
drag, startPoint x: 75, startPoint y: 625, endPoint x: 500, endPoint y: 648, distance: 425.6
click at [500, 648] on tr "61466C 4 TM [PERSON_NAME] [DATE] Caladesi Island Hurricane Pass (RCP) Edit Edit…" at bounding box center [800, 632] width 1500 height 50
click at [696, 732] on link "2" at bounding box center [696, 734] width 19 height 21
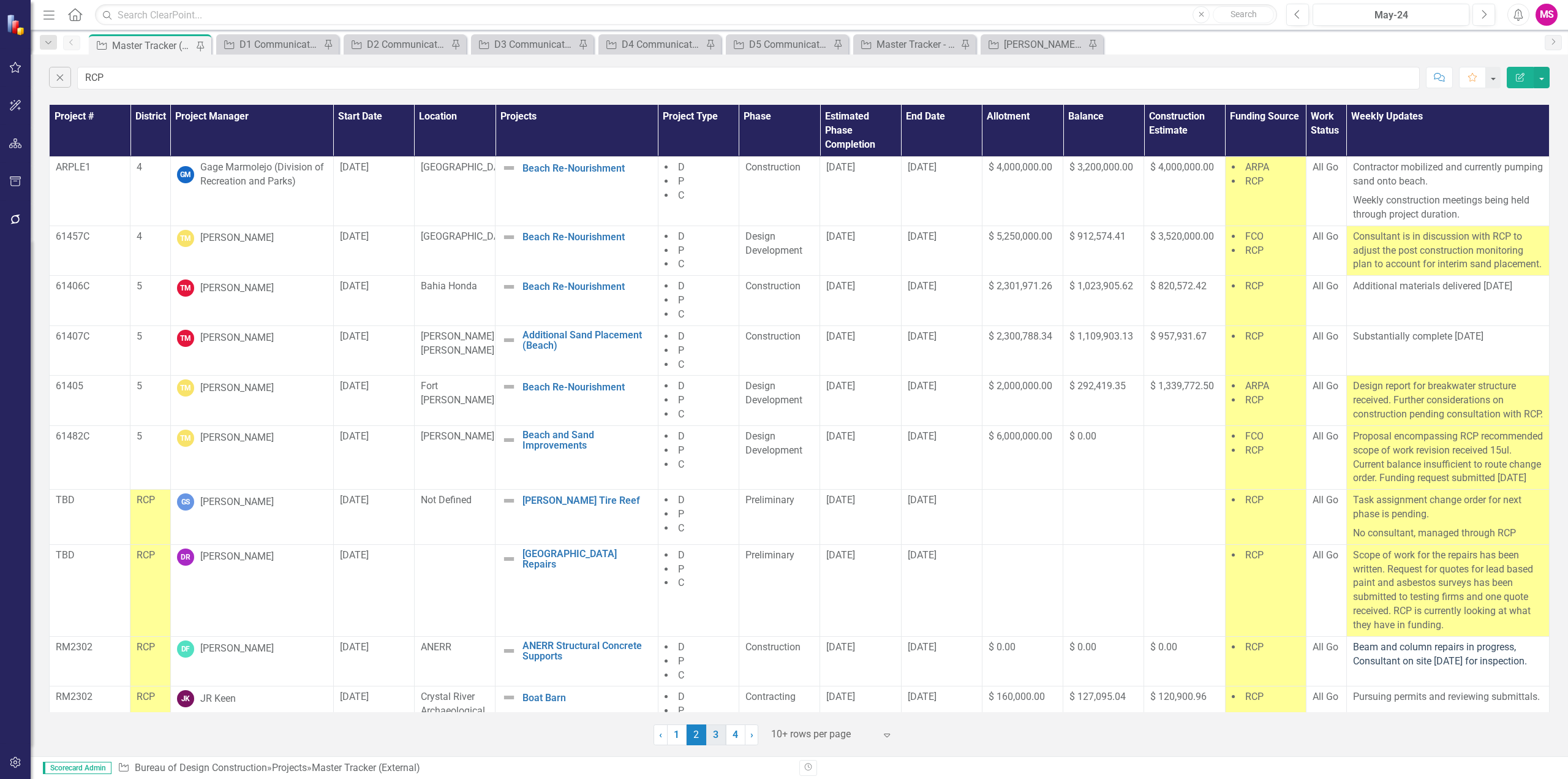
click at [716, 734] on link "3" at bounding box center [716, 734] width 19 height 21
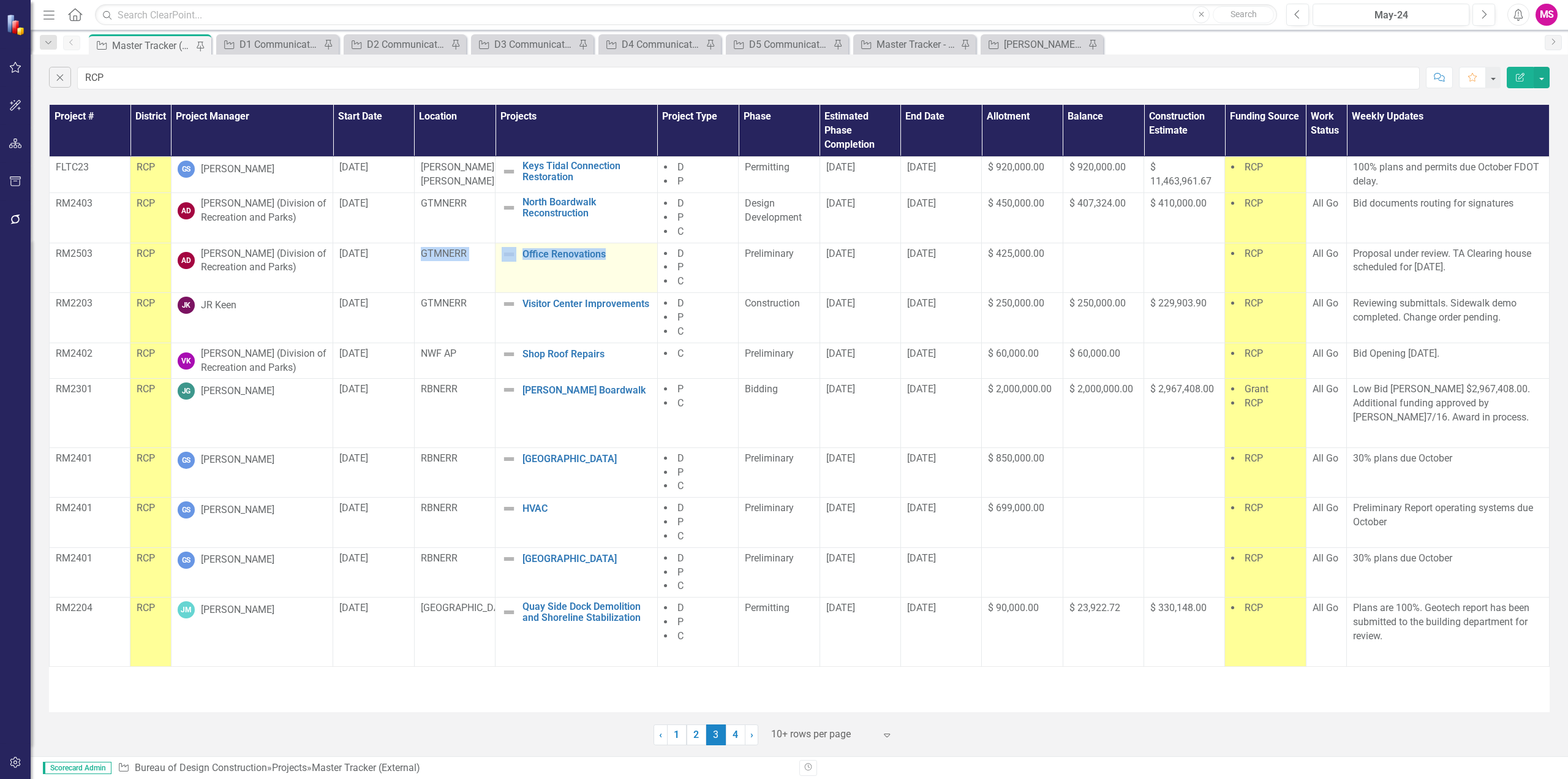
drag, startPoint x: 414, startPoint y: 266, endPoint x: 631, endPoint y: 275, distance: 217.2
click at [630, 275] on tr "RM2503 RCP AD [PERSON_NAME] (Division of Recreation and Parks) [DATE] GTMNERR O…" at bounding box center [800, 268] width 1500 height 50
click at [61, 77] on icon "Close" at bounding box center [60, 77] width 13 height 11
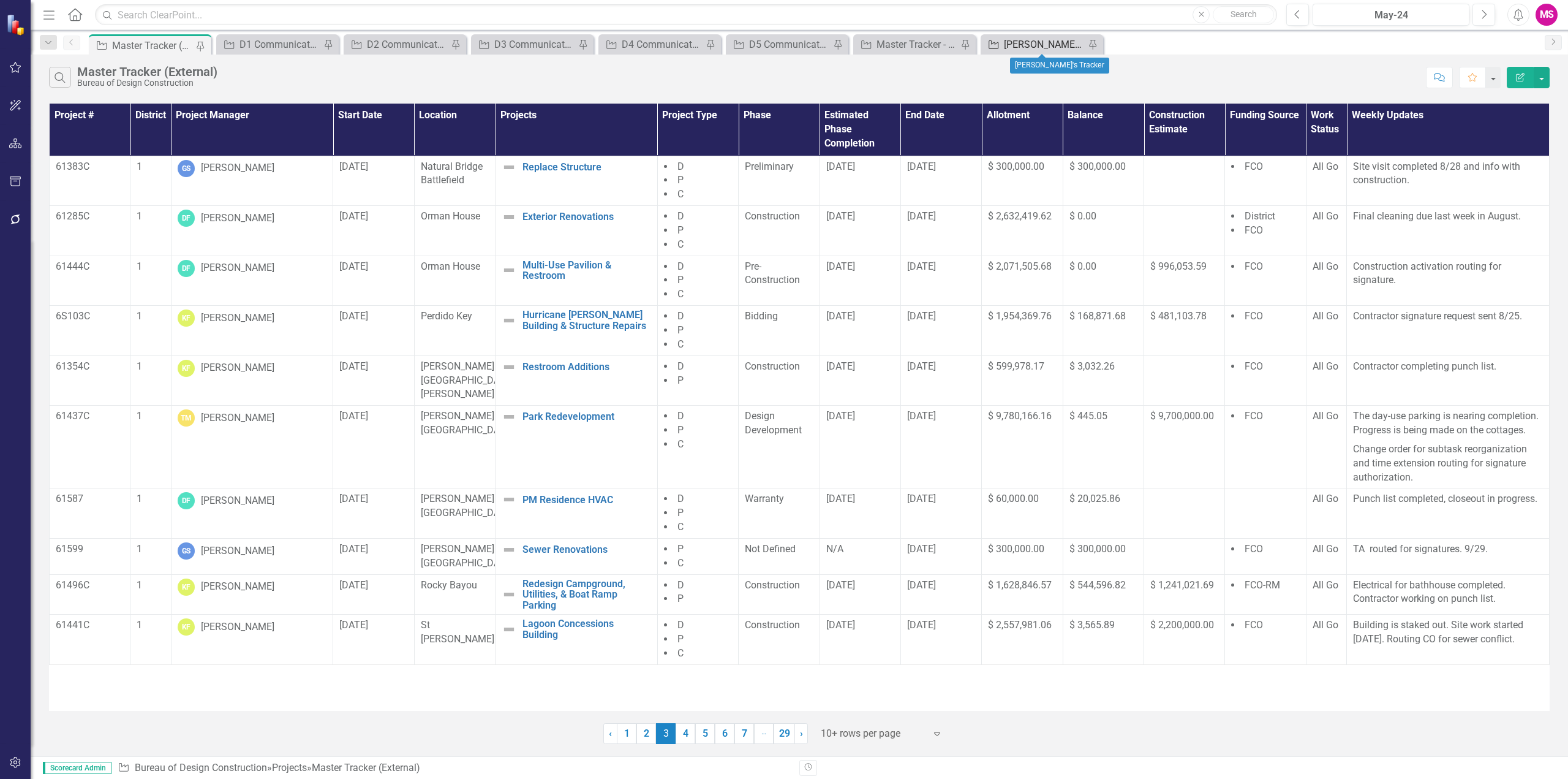
click at [1065, 40] on div "[PERSON_NAME]'s Tracker" at bounding box center [1044, 44] width 81 height 16
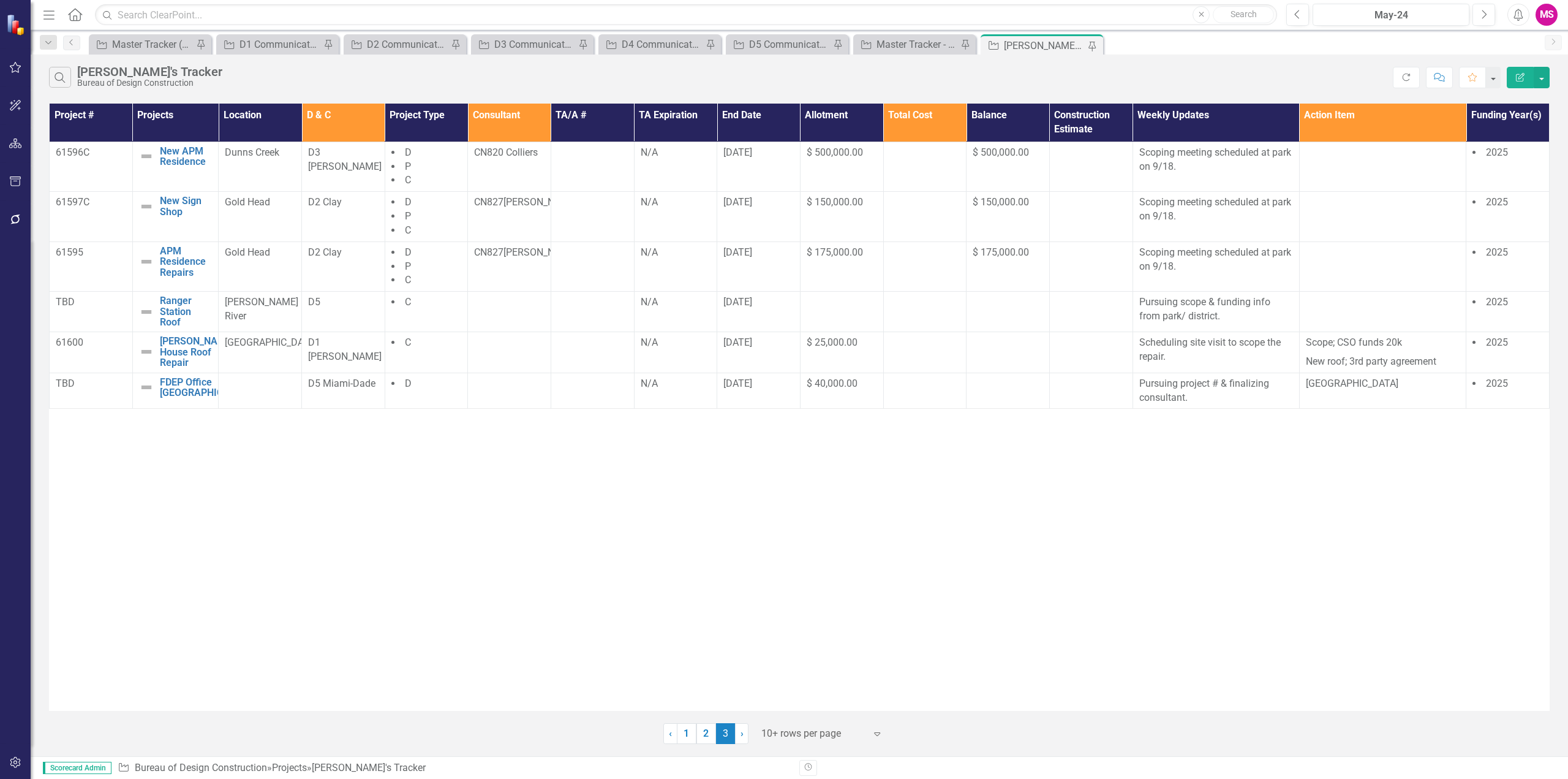
drag, startPoint x: 666, startPoint y: 539, endPoint x: 710, endPoint y: 564, distance: 50.6
click at [668, 532] on div "Project # Projects Location D & C Project Type Consultant TA/A # TA Expiration …" at bounding box center [799, 407] width 1500 height 607
click at [838, 316] on td at bounding box center [841, 312] width 83 height 40
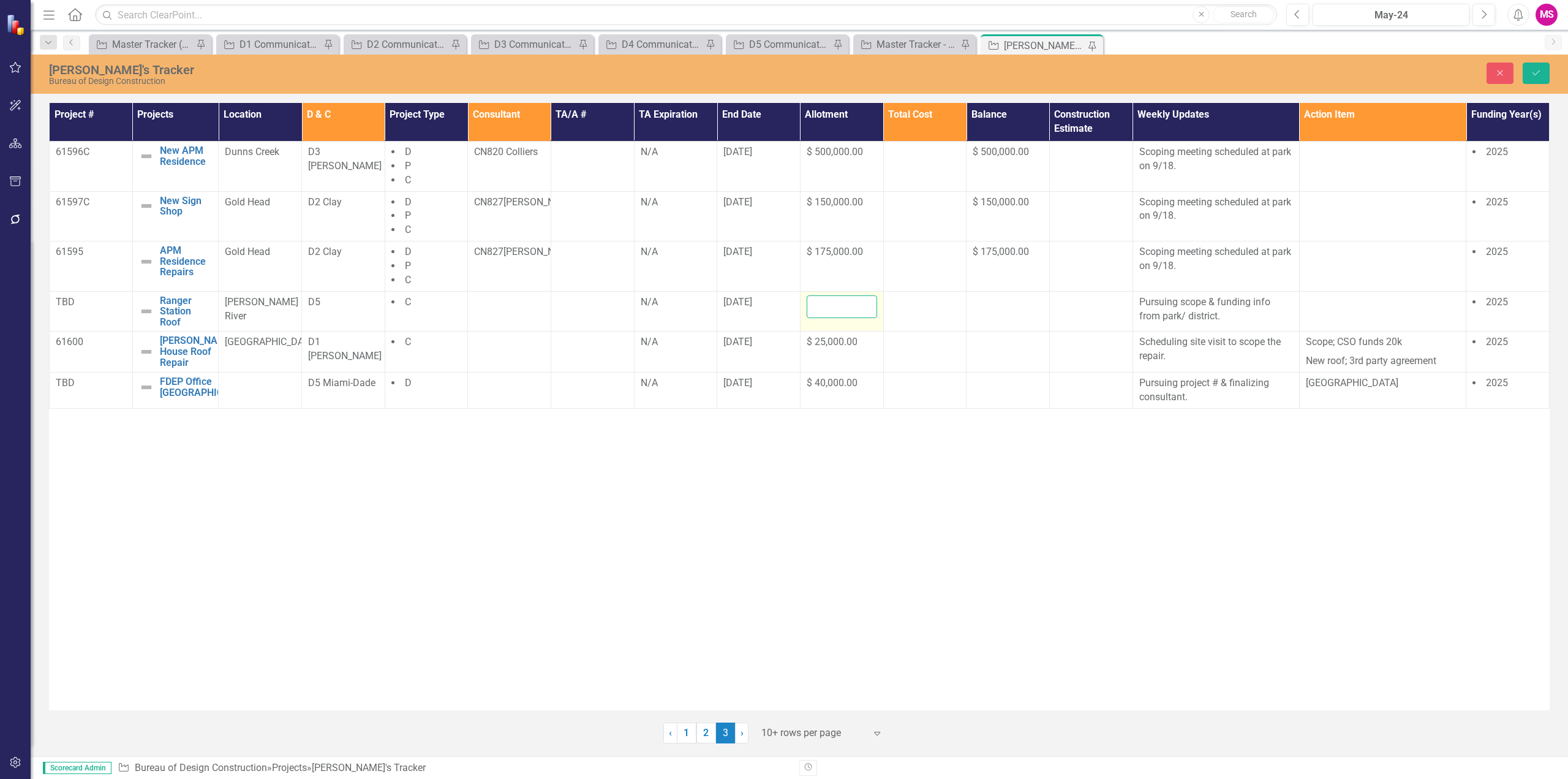
click at [838, 310] on input "number" at bounding box center [842, 307] width 71 height 23
type input "40000"
click at [1539, 74] on icon "Save" at bounding box center [1536, 73] width 11 height 9
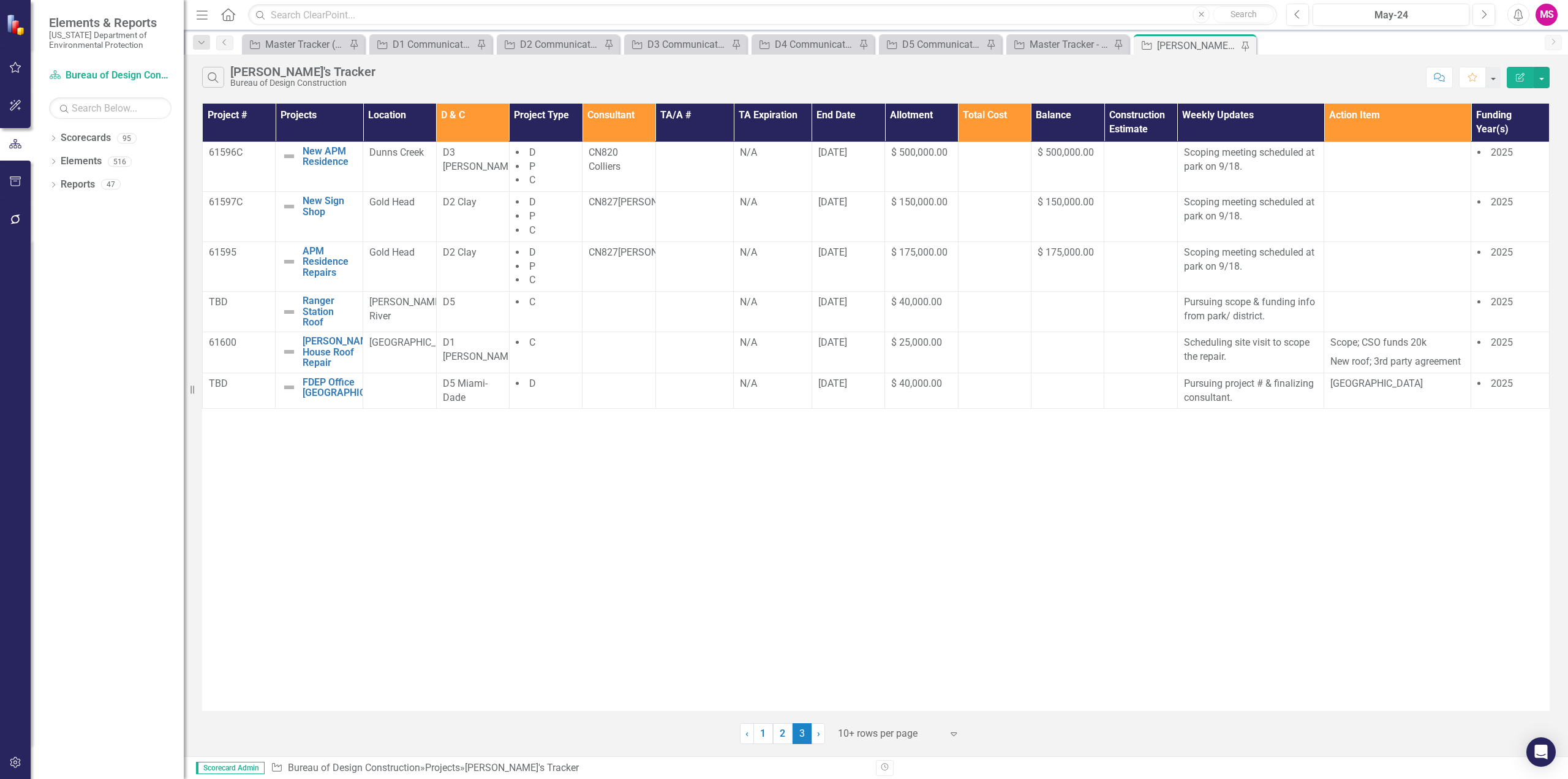
drag, startPoint x: 202, startPoint y: 12, endPoint x: 206, endPoint y: 27, distance: 15.5
click at [202, 12] on icon "Menu" at bounding box center [202, 14] width 16 height 13
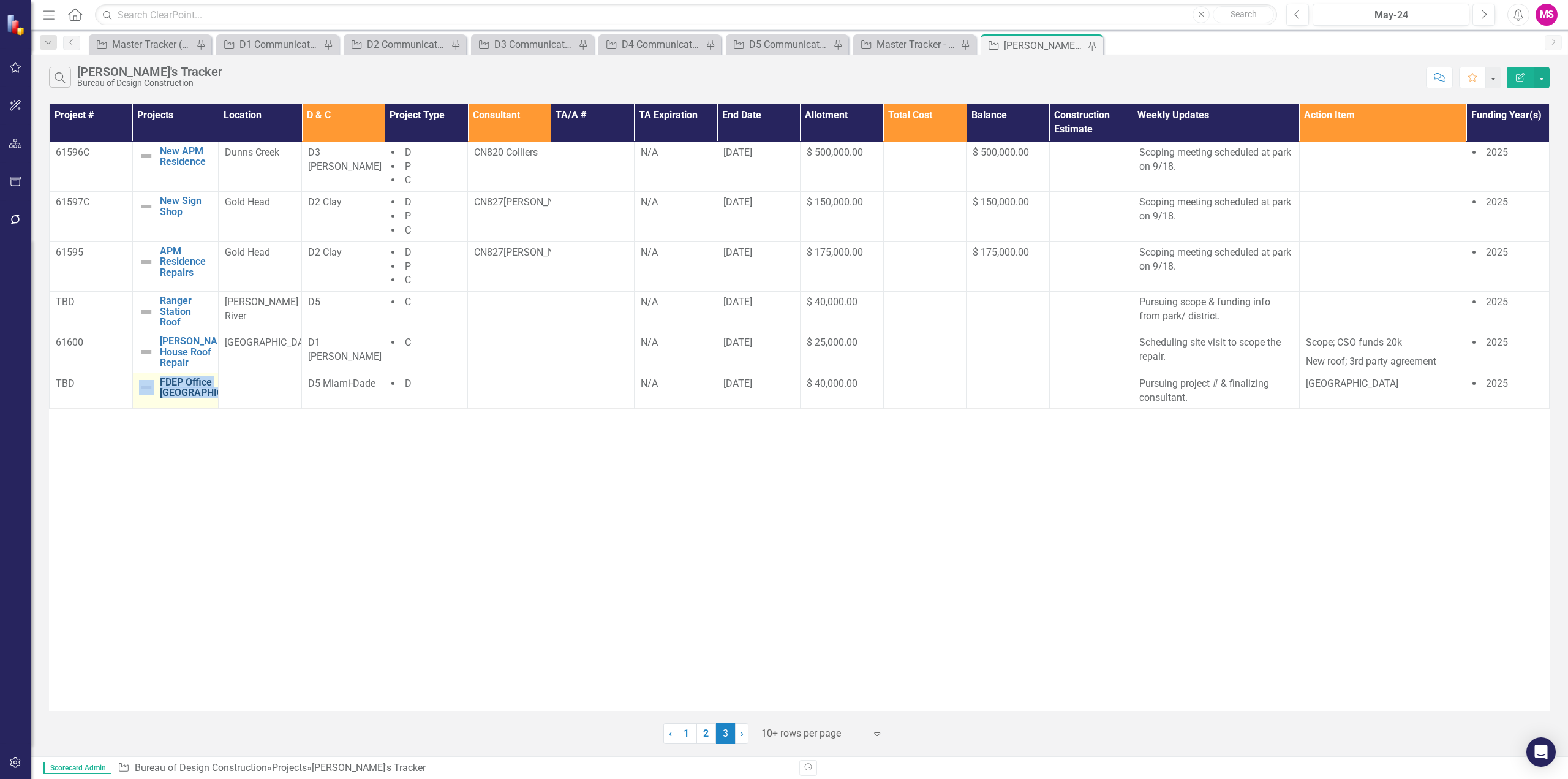
drag, startPoint x: 116, startPoint y: 379, endPoint x: 183, endPoint y: 394, distance: 68.7
click at [183, 401] on tr "TBD FDEP Office Biscayne Bay Edit Edit Project Link Open Element D5 Miami-Dade …" at bounding box center [800, 391] width 1500 height 36
click at [157, 372] on td "Wesley House Roof Repair Edit Edit Project Link Open Element" at bounding box center [175, 352] width 86 height 41
drag, startPoint x: 157, startPoint y: 378, endPoint x: 177, endPoint y: 404, distance: 32.8
click at [177, 398] on div "FDEP Office [GEOGRAPHIC_DATA]" at bounding box center [175, 387] width 74 height 22
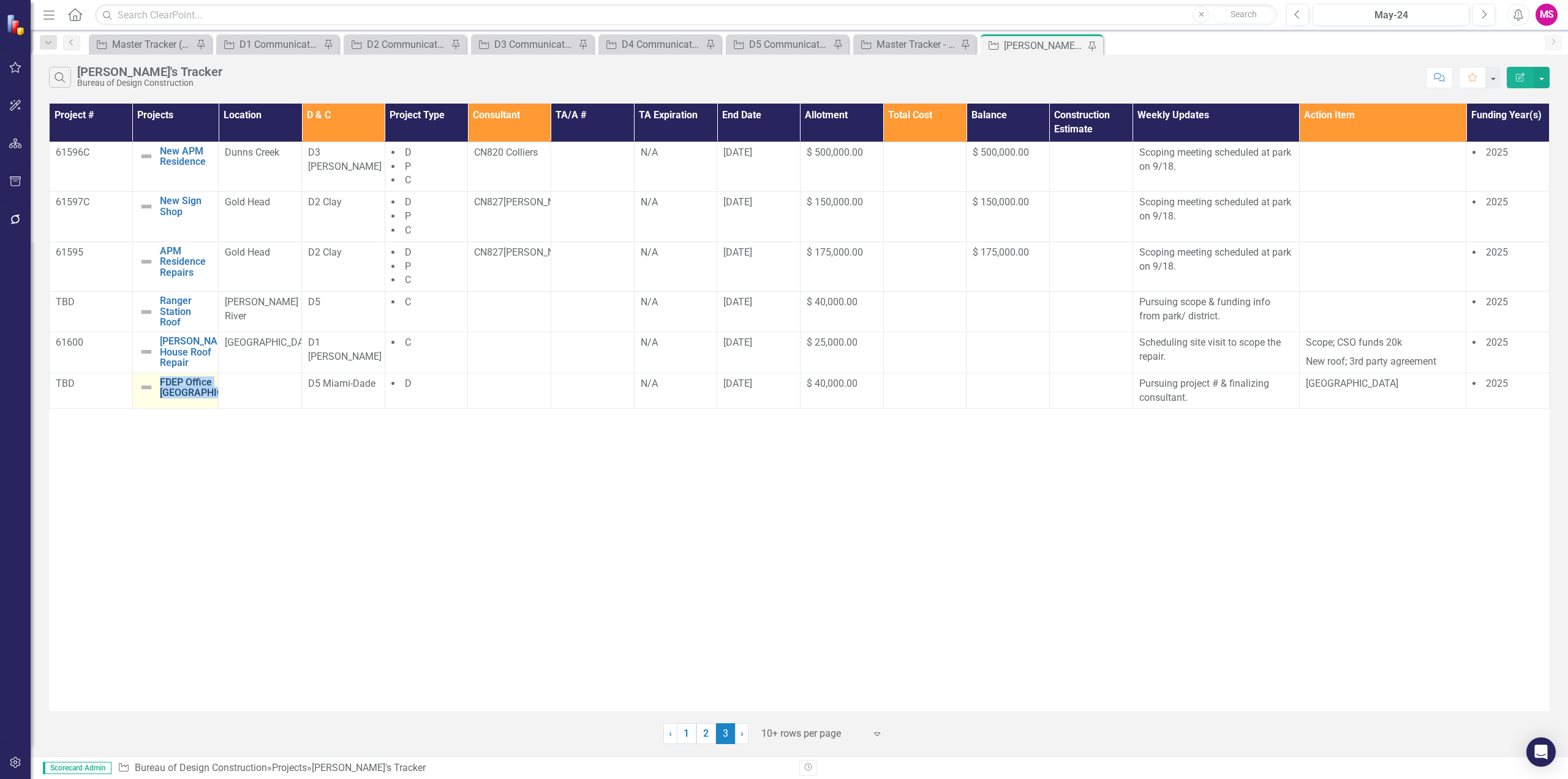
copy link "FDEP Office [GEOGRAPHIC_DATA]"
click at [521, 568] on div "Project # Projects Location D & C Project Type Consultant TA/A # TA Expiration …" at bounding box center [799, 407] width 1500 height 607
click at [1204, 302] on p "Pursuing scope & funding info from park/ district." at bounding box center [1215, 310] width 154 height 28
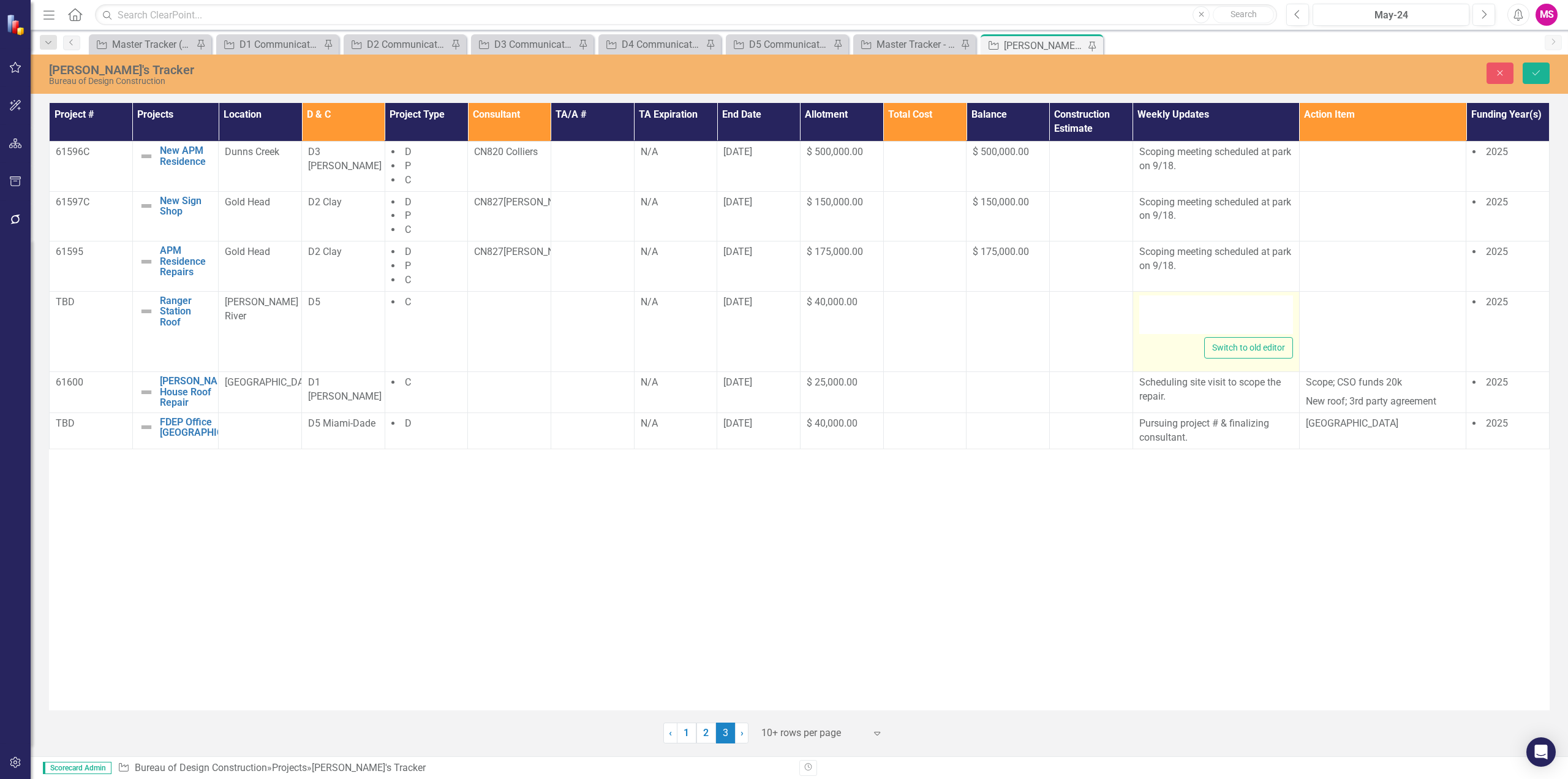
type textarea "<p>Pursuing scope &amp; funding info from park/ district.&nbsp;</p>"
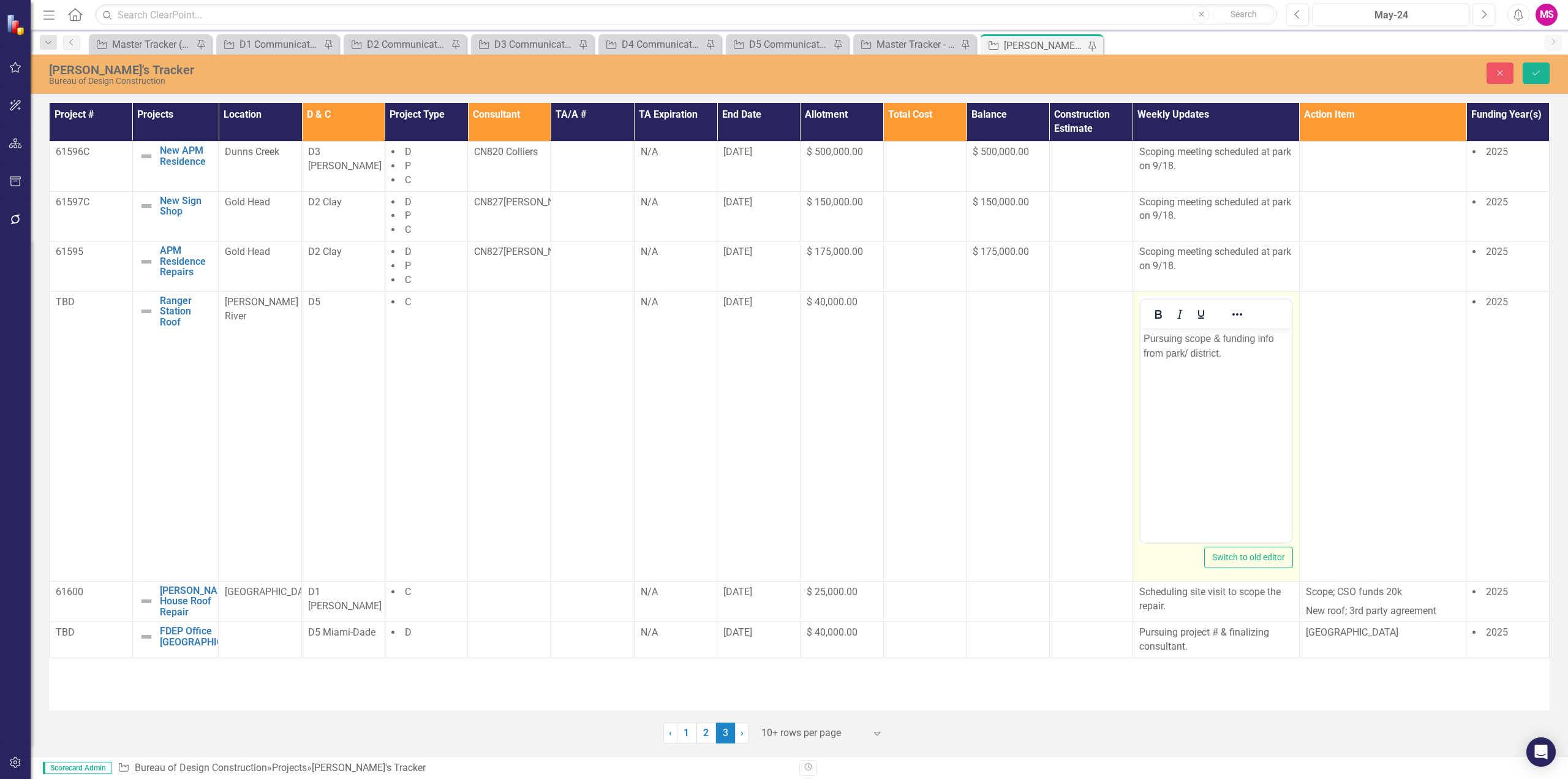
click at [1184, 339] on p "Pursuing scope & funding info from park/ district." at bounding box center [1215, 345] width 146 height 30
drag, startPoint x: 1260, startPoint y: 354, endPoint x: 1271, endPoint y: 362, distance: 13.6
click at [1271, 362] on p "Pursuing project #. SCheduling site visit for finalizing scope & funding info f…" at bounding box center [1215, 352] width 146 height 44
click at [1241, 334] on p "Pursuing project #. SCheduling site visit for finalizing scope." at bounding box center [1215, 345] width 146 height 30
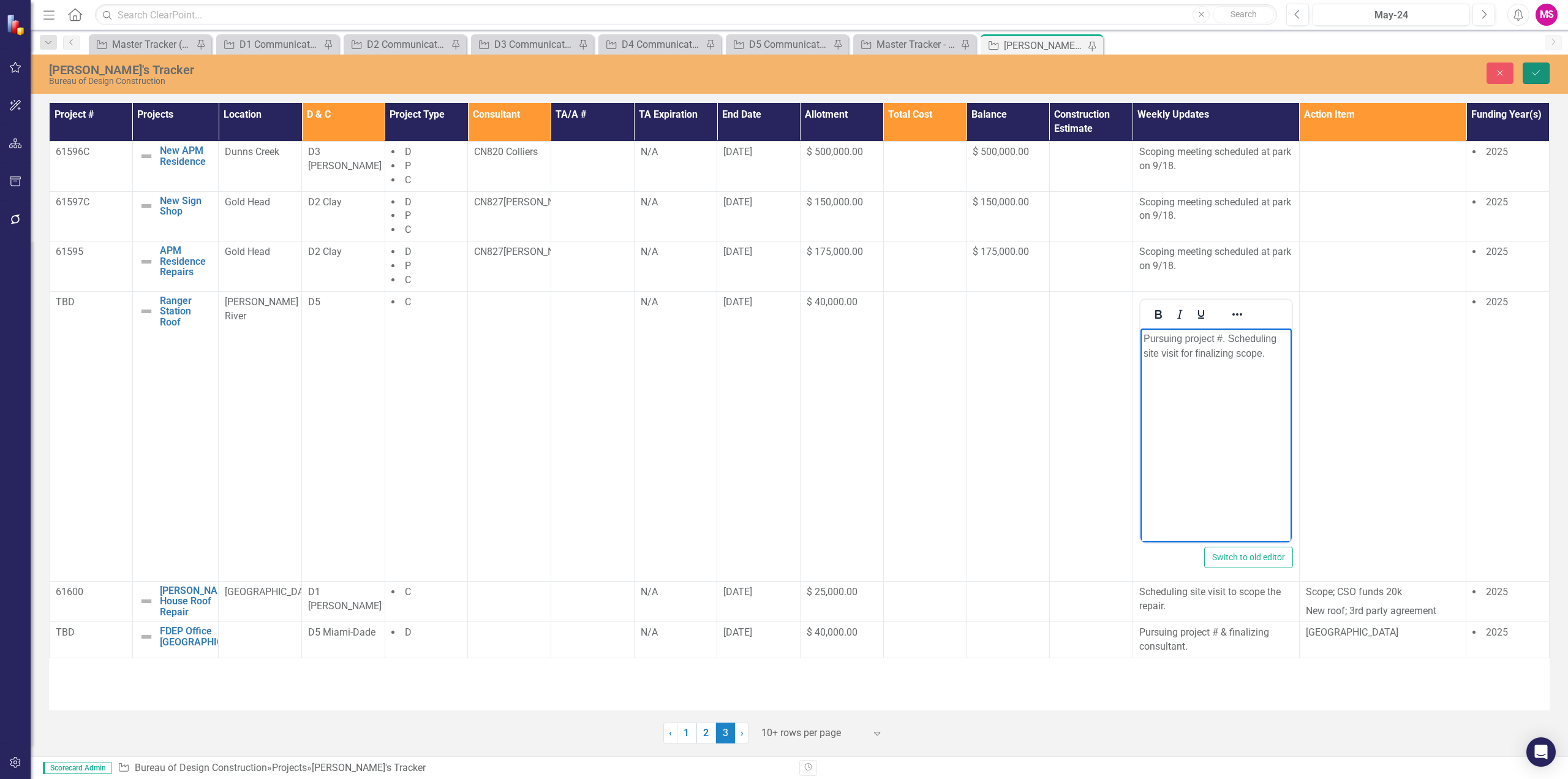
click at [1541, 68] on button "Save" at bounding box center [1536, 73] width 27 height 22
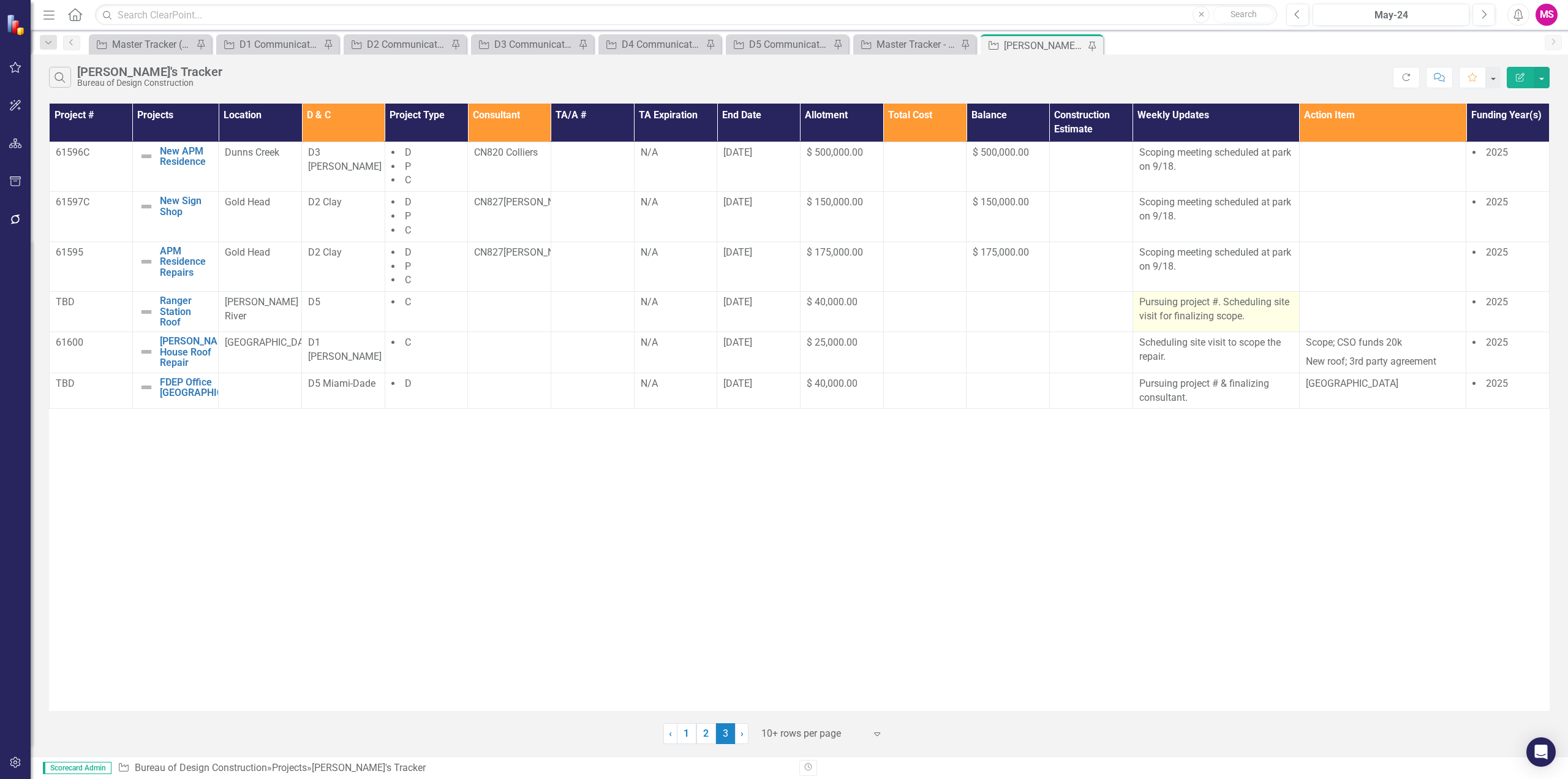
click at [1226, 303] on p "Pursuing project #. Scheduling site visit for finalizing scope." at bounding box center [1215, 310] width 154 height 28
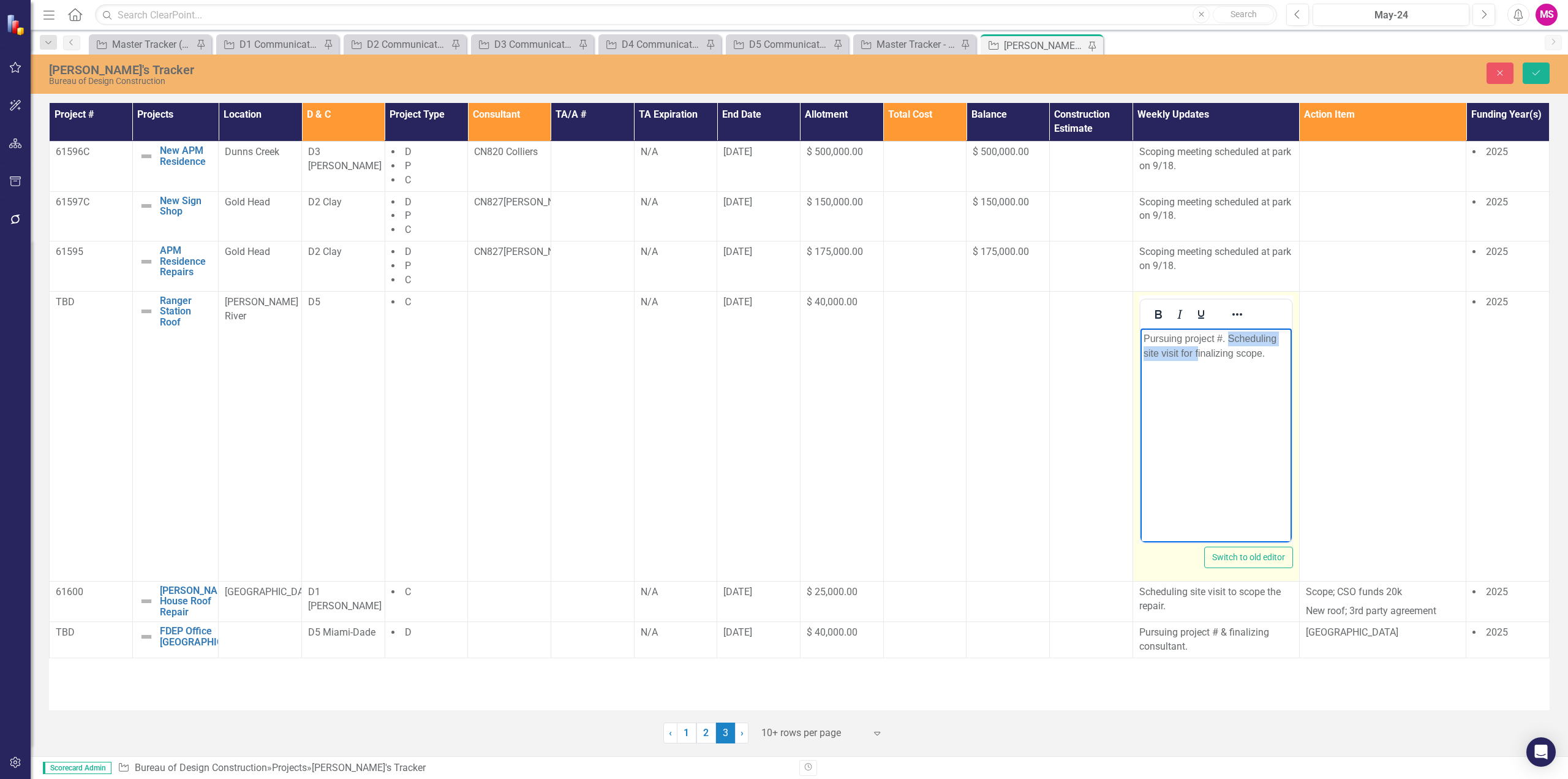
drag, startPoint x: 1226, startPoint y: 338, endPoint x: 1198, endPoint y: 351, distance: 30.9
click at [1198, 351] on p "Pursuing project #. Scheduling site visit for finalizing scope." at bounding box center [1215, 345] width 146 height 30
click at [1252, 399] on body "Pursuing project #. Finalizing scope." at bounding box center [1215, 419] width 151 height 183
click at [1230, 342] on p "Pursuing project #. Finalizing scope." at bounding box center [1215, 345] width 146 height 30
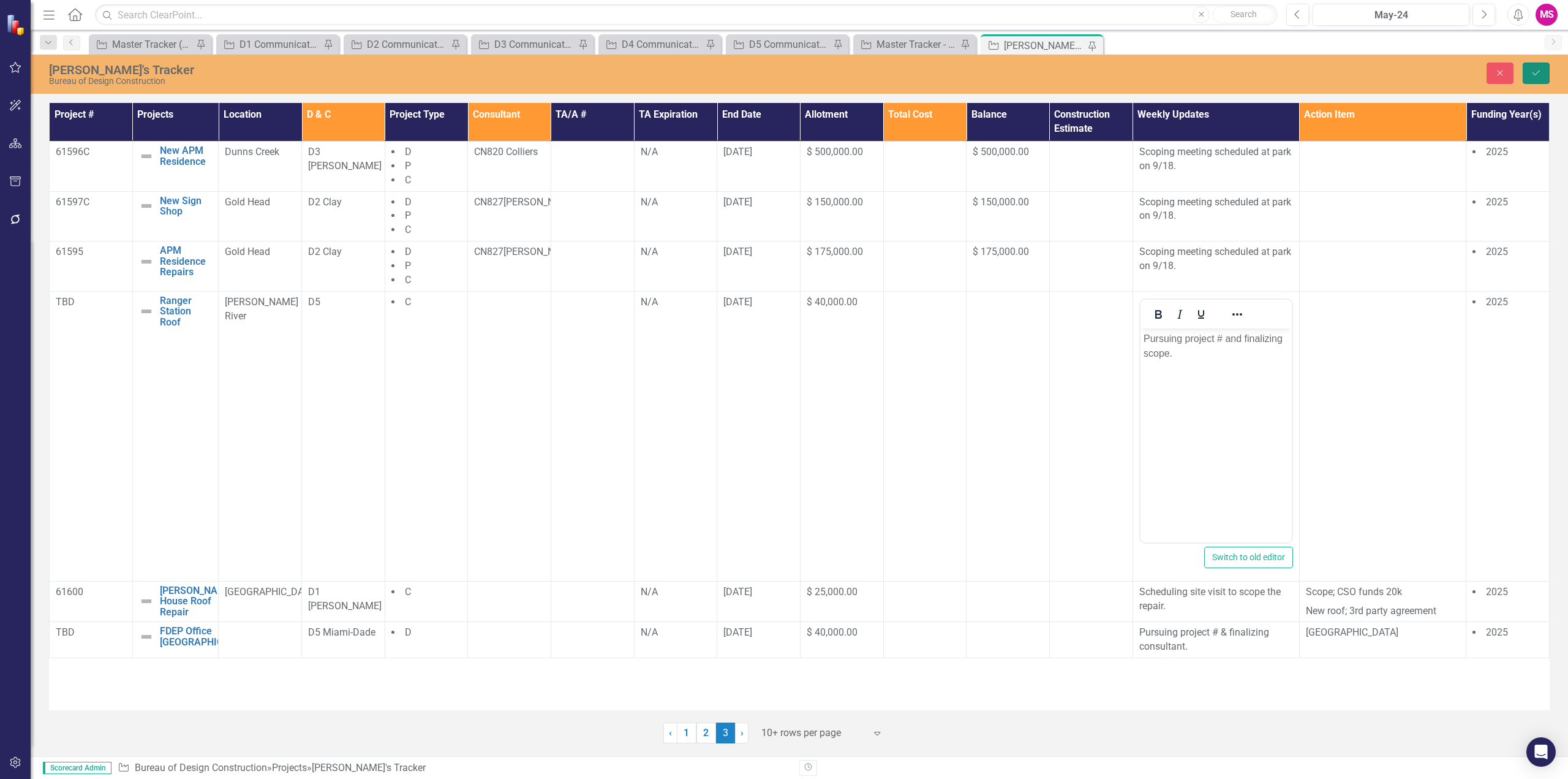
click at [1537, 65] on button "Save" at bounding box center [1536, 73] width 27 height 22
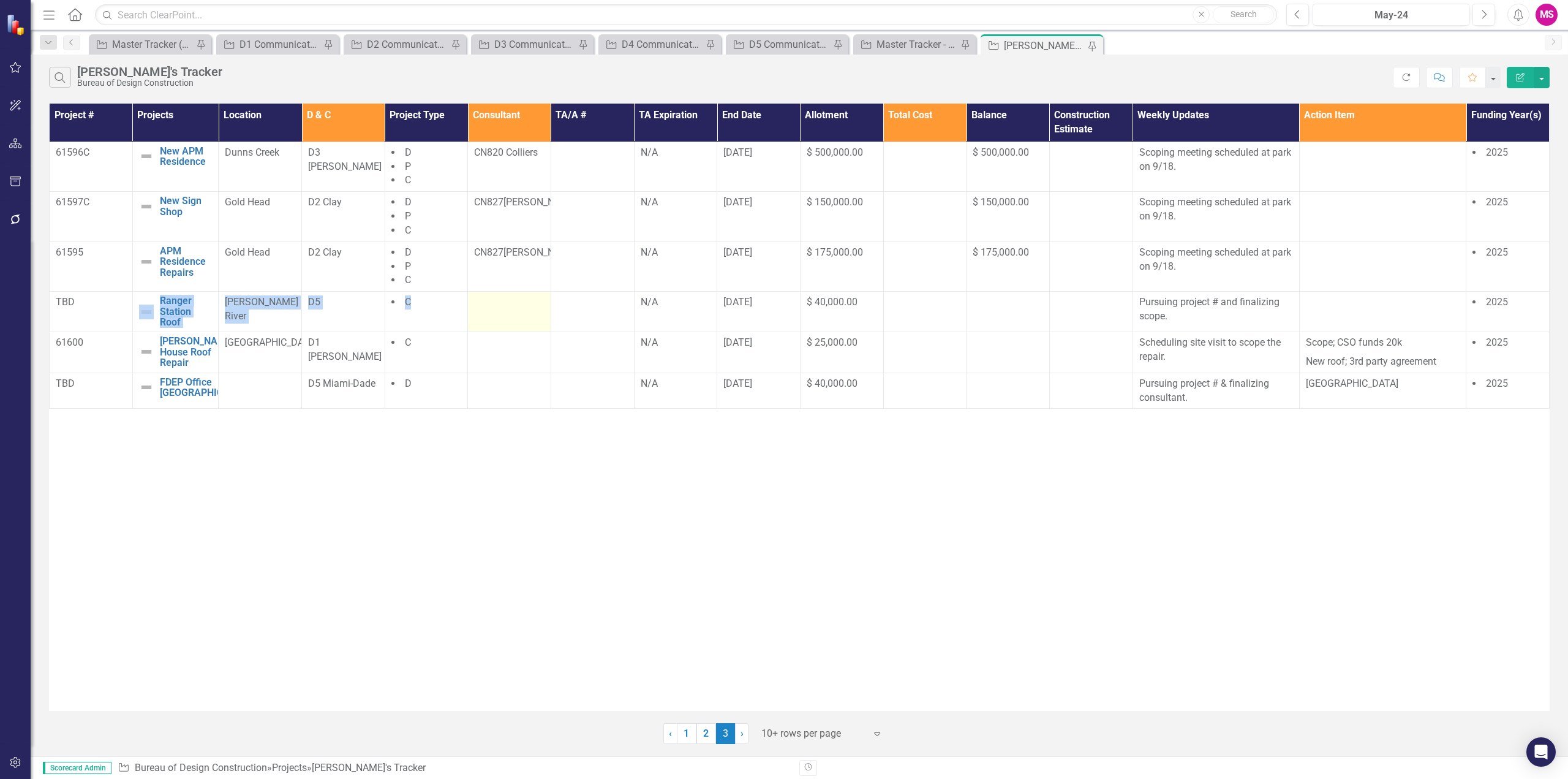
drag, startPoint x: 255, startPoint y: 316, endPoint x: 548, endPoint y: 330, distance: 293.3
click at [548, 330] on tr "TBD Ranger Station Roof Edit Edit Project Link Open Element Oleta River D5 C N/…" at bounding box center [800, 312] width 1500 height 40
click at [1258, 310] on p "Pursuing project # and finalizing scope." at bounding box center [1215, 310] width 154 height 28
drag, startPoint x: 99, startPoint y: 305, endPoint x: 1275, endPoint y: 315, distance: 1176.0
click at [1275, 315] on tr "TBD Ranger Station Roof Edit Edit Project Link Open Element Oleta River D5 C N/…" at bounding box center [800, 312] width 1500 height 40
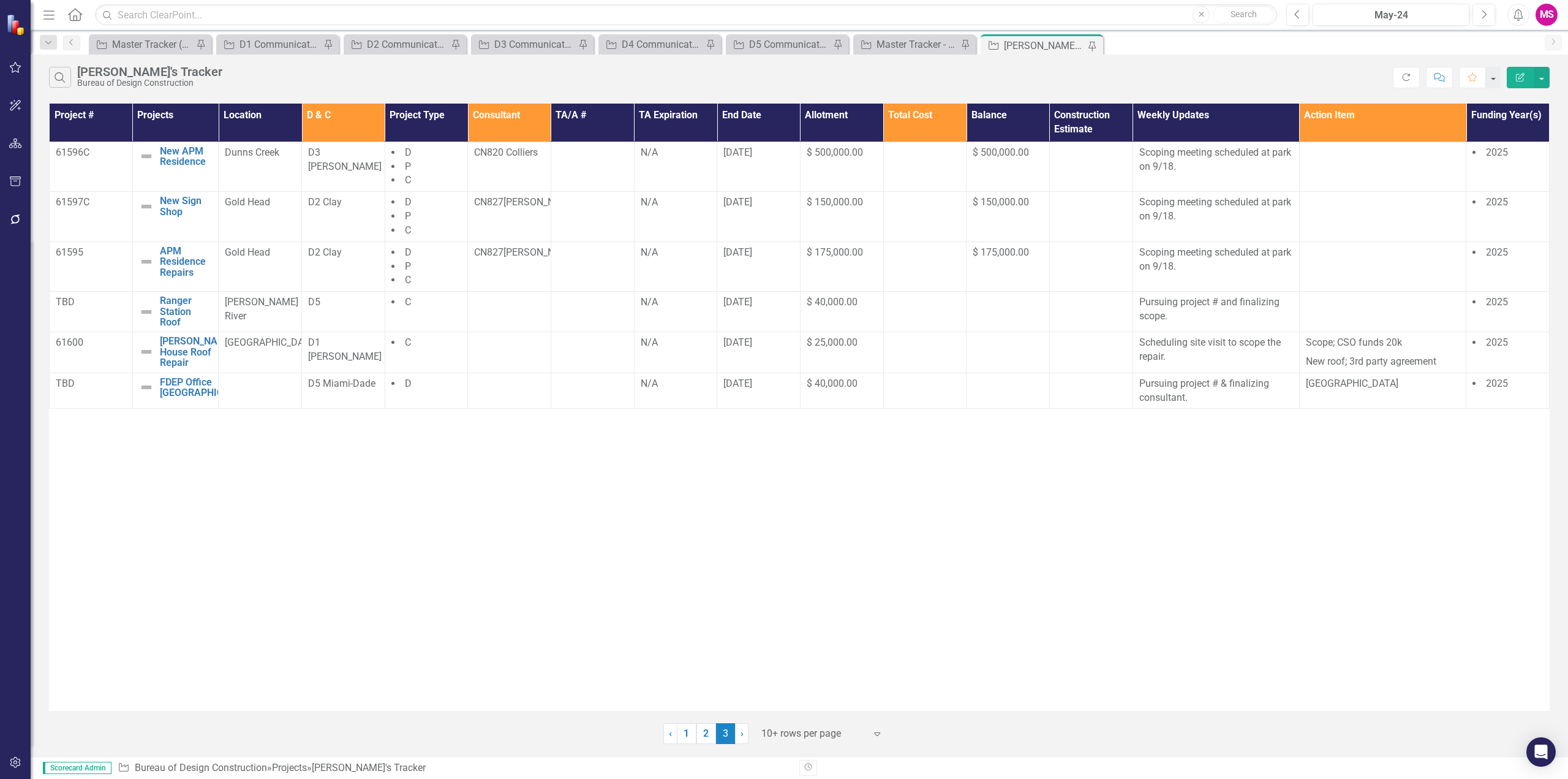
click at [1209, 529] on div "Project # Projects Location D & C Project Type Consultant TA/A # TA Expiration …" at bounding box center [799, 407] width 1500 height 607
click at [696, 601] on div "Project # Projects Location D & C Project Type Consultant TA/A # TA Expiration …" at bounding box center [799, 407] width 1500 height 607
click at [837, 562] on div "Project # Projects Location D & C Project Type Consultant TA/A # TA Expiration …" at bounding box center [799, 407] width 1500 height 607
click at [870, 573] on div "Project # Projects Location D & C Project Type Consultant TA/A # TA Expiration …" at bounding box center [799, 407] width 1500 height 607
click at [359, 516] on div "Project # Projects Location D & C Project Type Consultant TA/A # TA Expiration …" at bounding box center [799, 407] width 1500 height 607
